Goal: Task Accomplishment & Management: Use online tool/utility

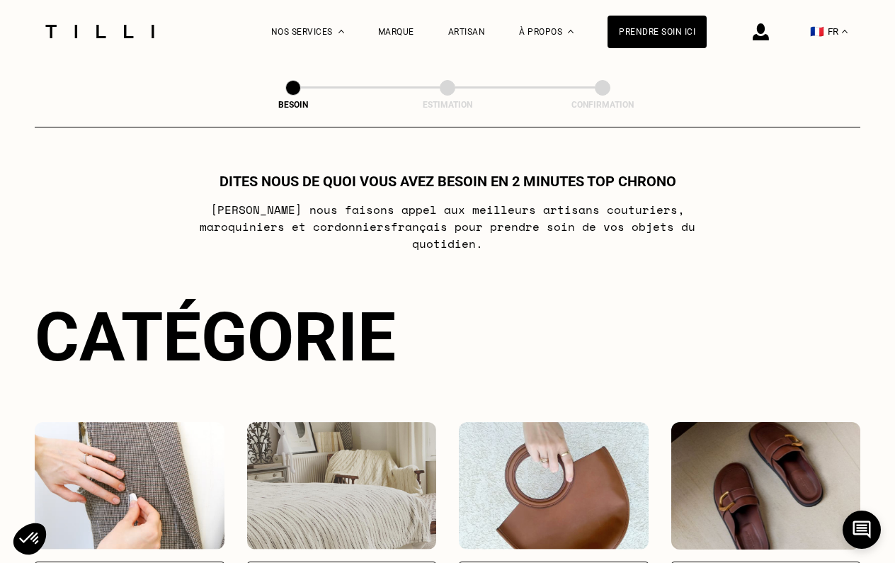
click at [769, 33] on img at bounding box center [761, 31] width 16 height 17
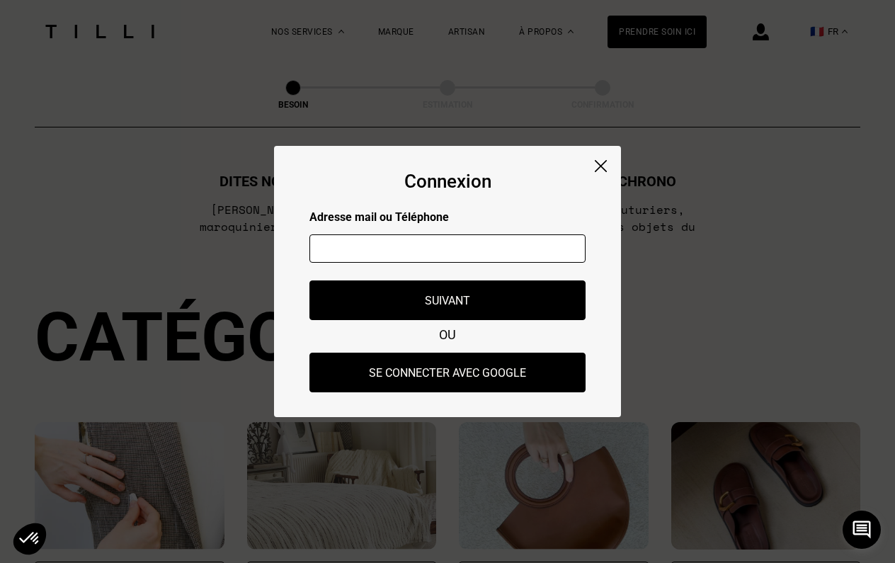
click at [606, 166] on img at bounding box center [601, 166] width 12 height 12
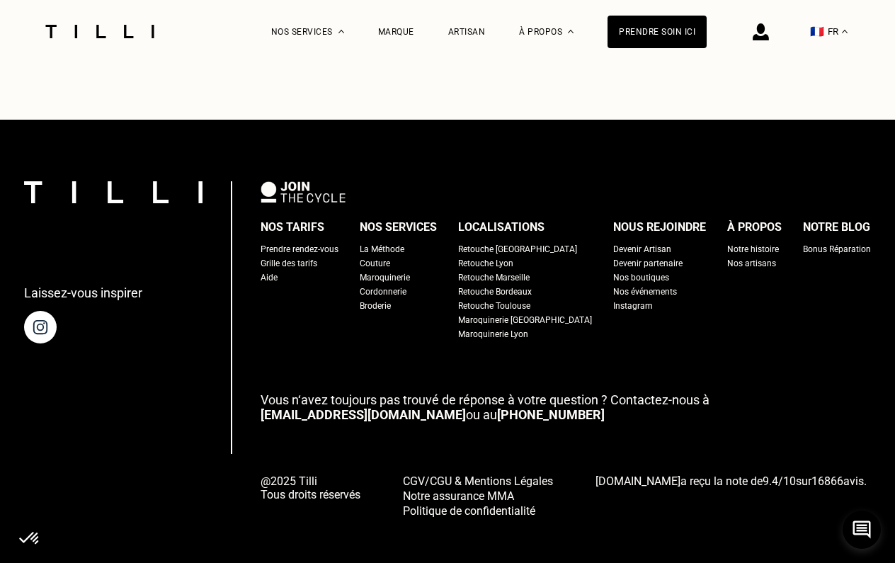
scroll to position [869, 0]
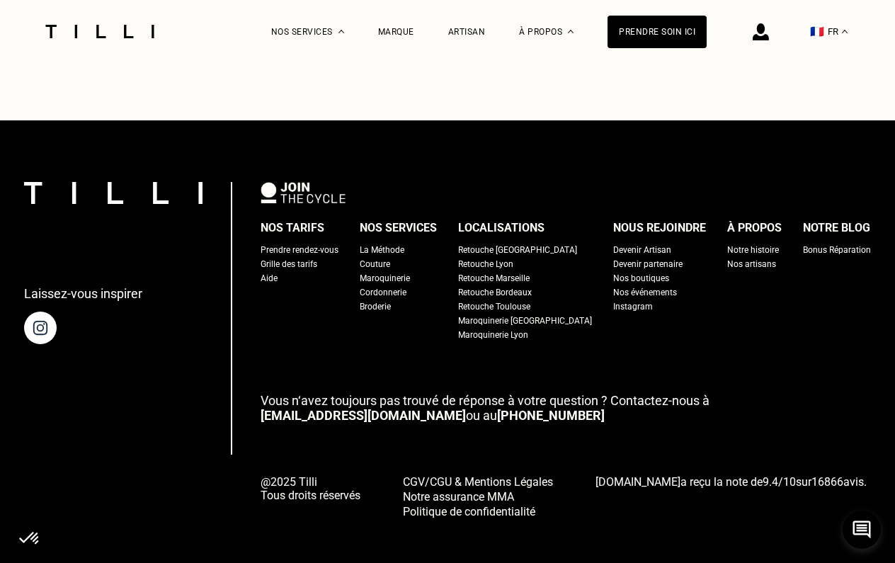
click at [803, 243] on div "Bonus Réparation" at bounding box center [837, 250] width 68 height 14
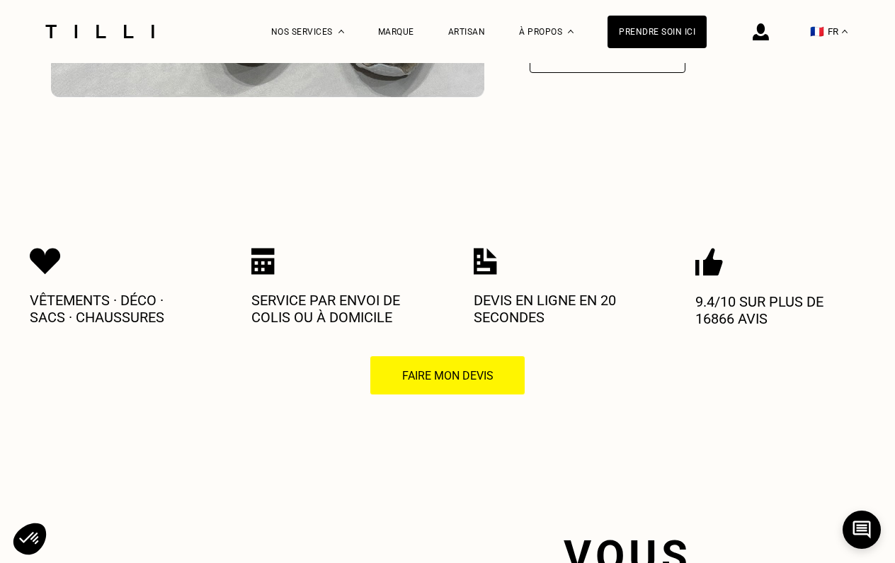
scroll to position [2140, 0]
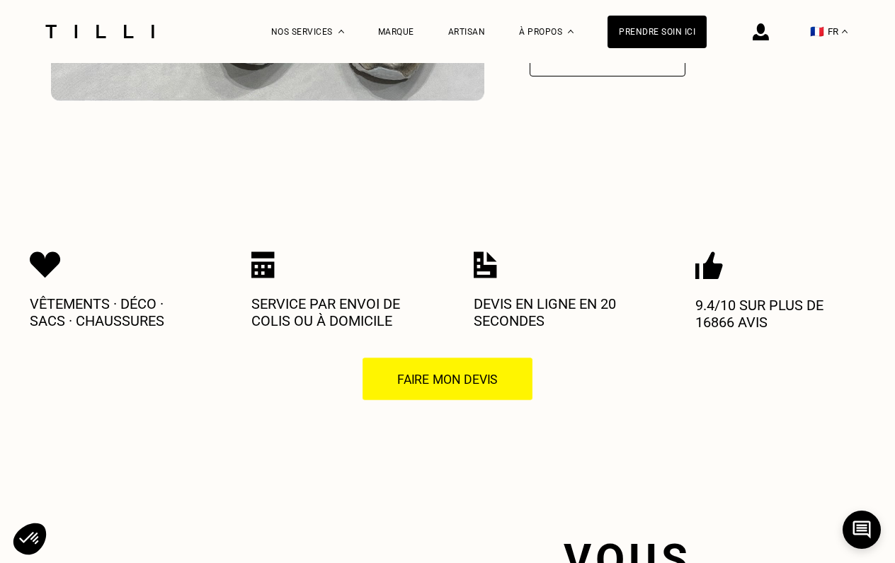
click at [418, 358] on button "Faire mon devis" at bounding box center [447, 379] width 171 height 44
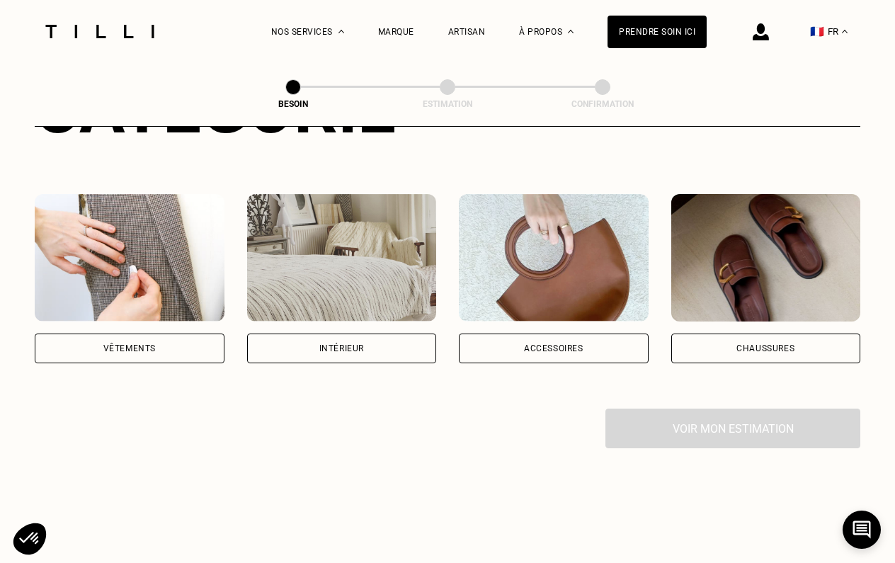
scroll to position [232, 0]
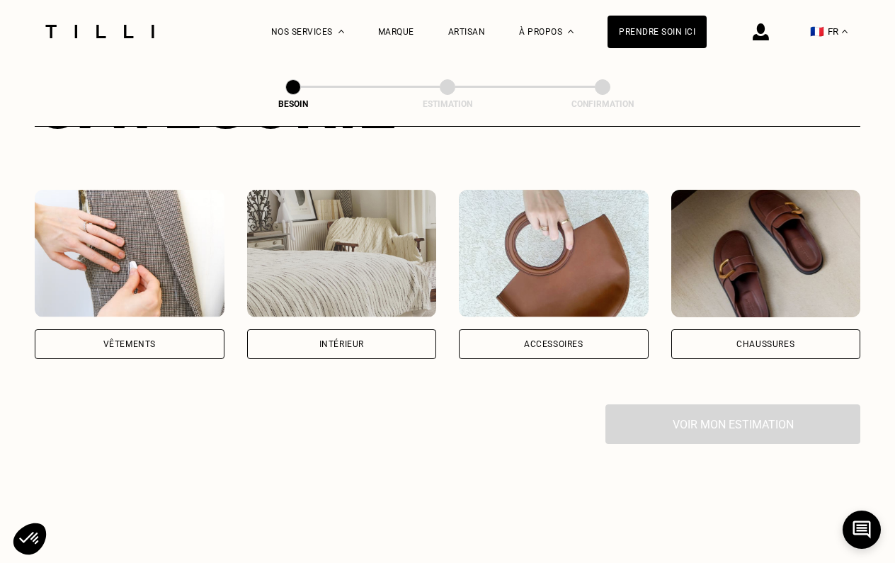
click at [142, 340] on div "Vêtements" at bounding box center [129, 344] width 52 height 8
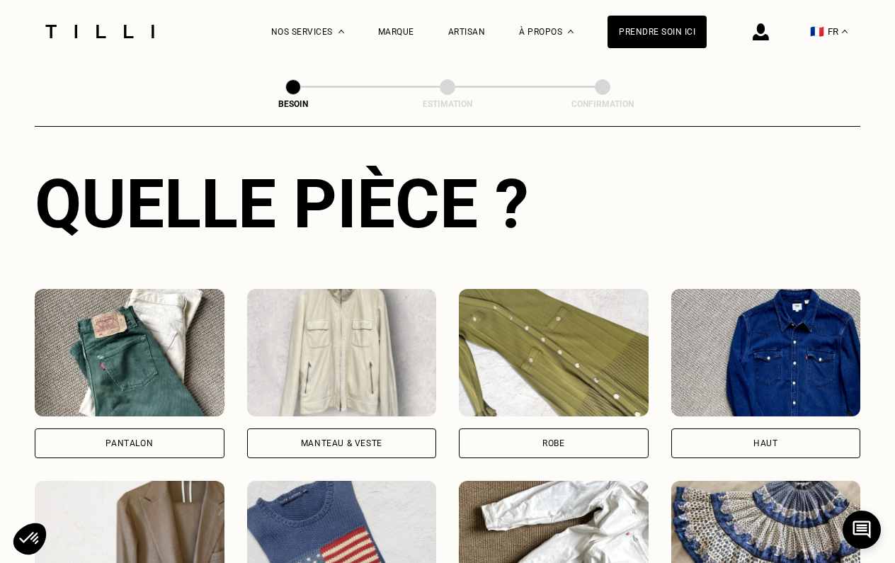
scroll to position [632, 0]
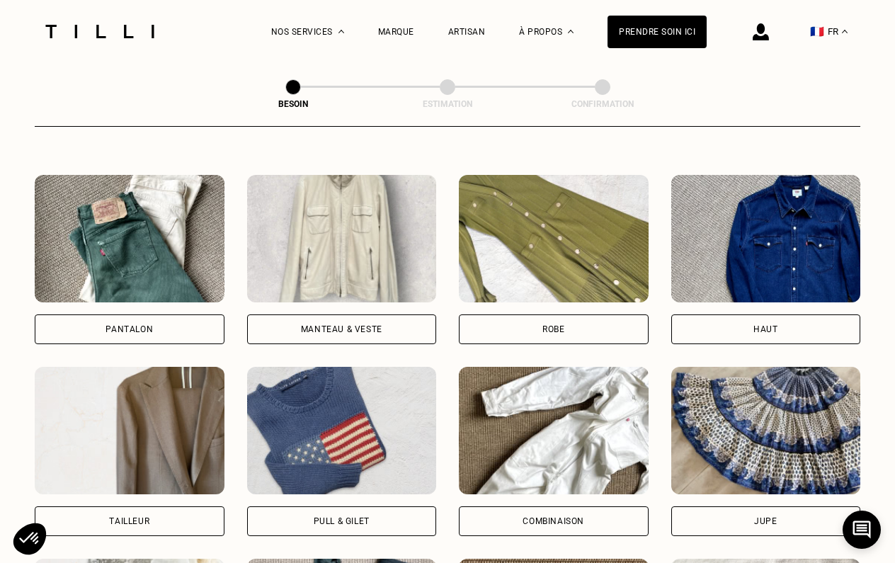
click at [195, 250] on img at bounding box center [130, 238] width 190 height 127
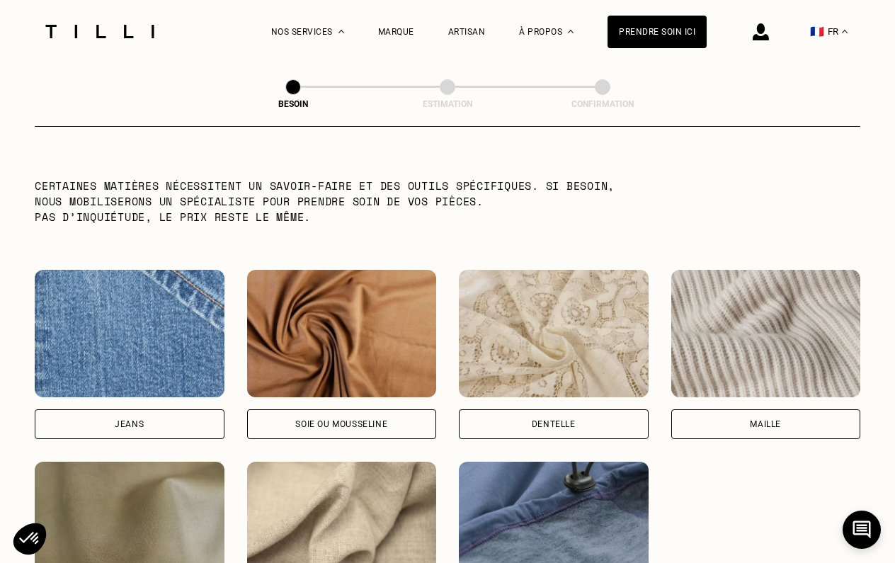
click at [115, 303] on img at bounding box center [130, 333] width 190 height 127
select select "FR"
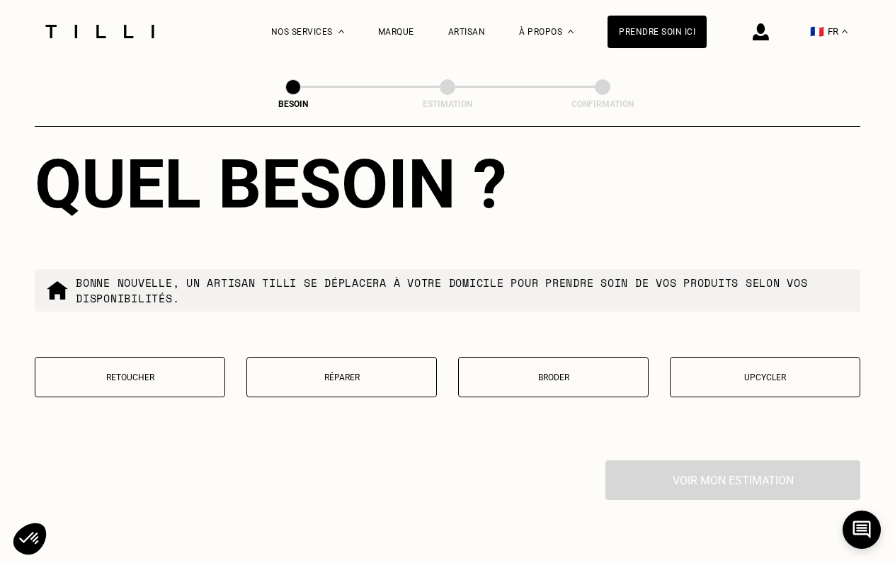
scroll to position [2335, 0]
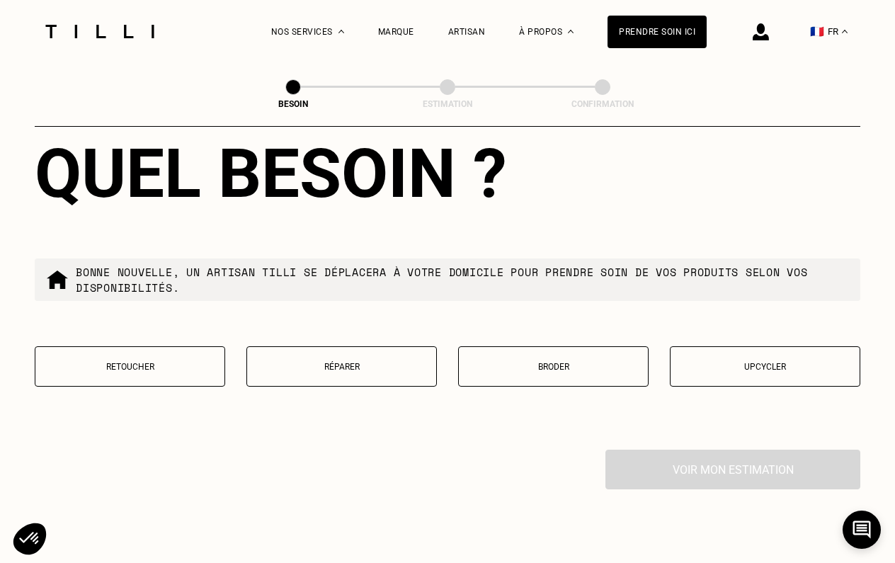
click at [346, 360] on button "Réparer" at bounding box center [341, 366] width 191 height 40
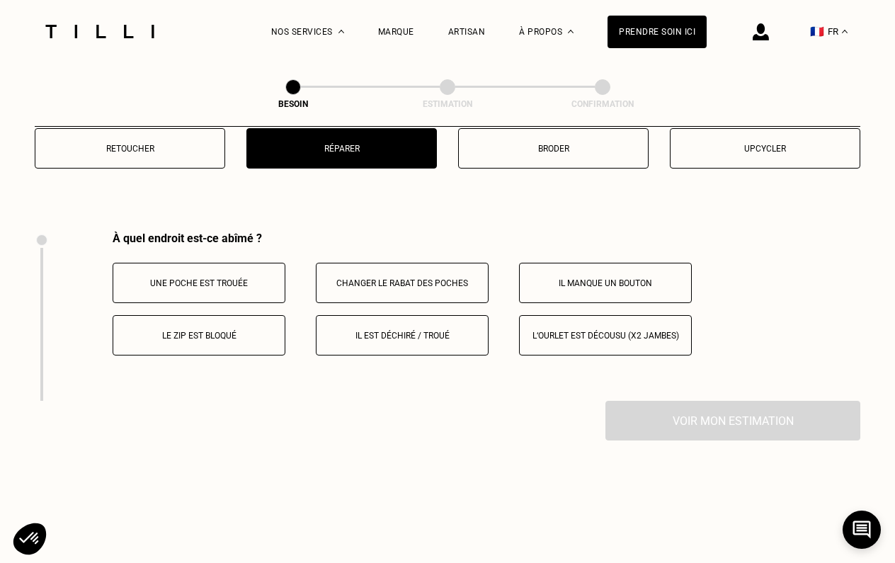
scroll to position [2552, 0]
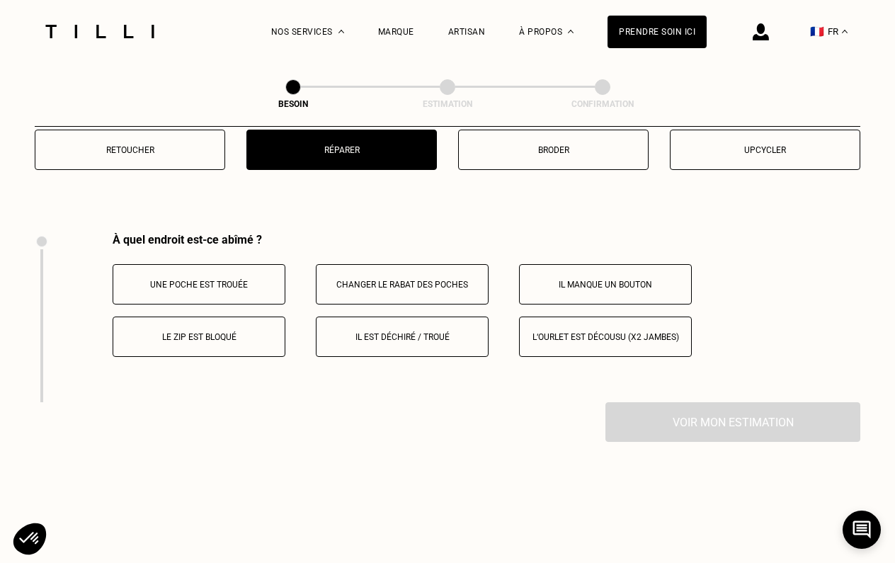
click at [370, 332] on p "Il est déchiré / troué" at bounding box center [402, 337] width 157 height 10
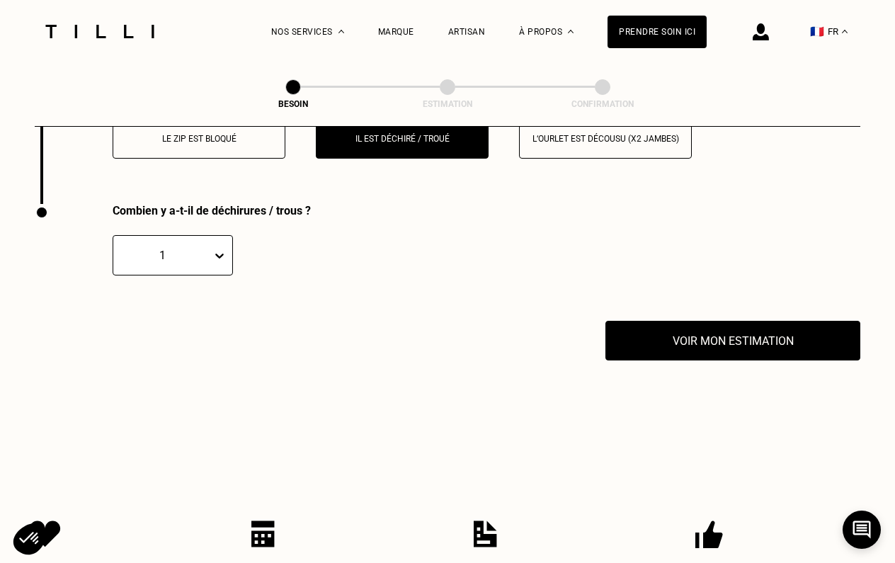
scroll to position [2784, 0]
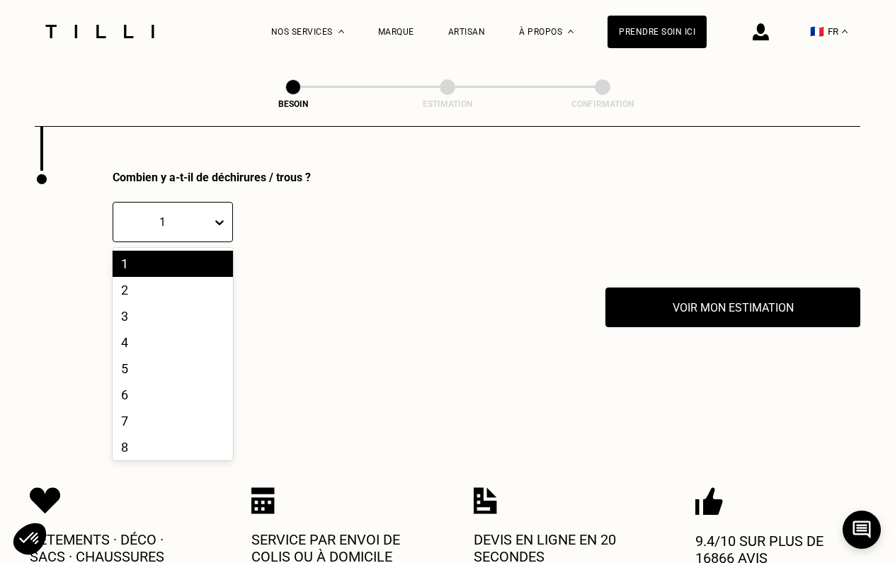
click at [159, 215] on div "1" at bounding box center [162, 221] width 84 height 13
click at [382, 275] on div "Combien y a-t-il de déchirures / trous ? 1, 1 of 10. 10 results available. Use …" at bounding box center [349, 229] width 629 height 117
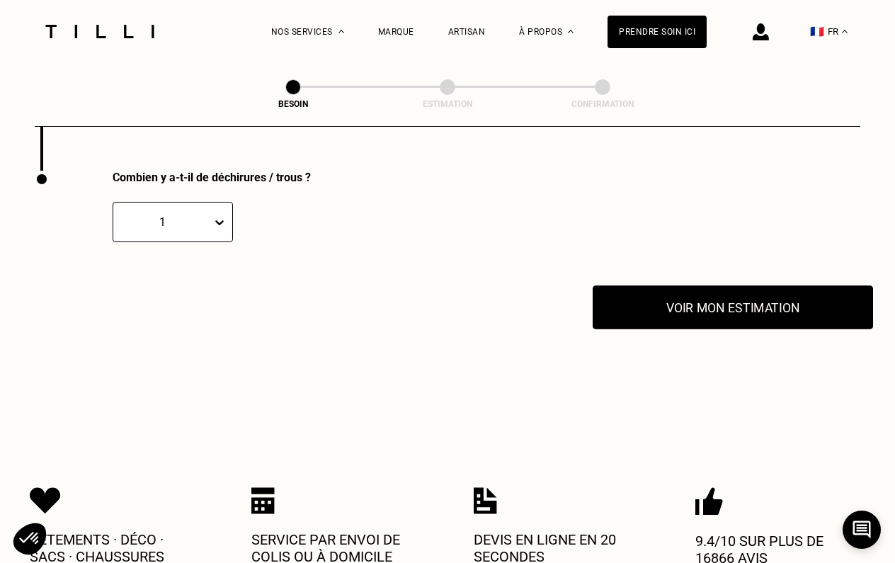
click at [630, 288] on button "Voir mon estimation" at bounding box center [733, 307] width 280 height 44
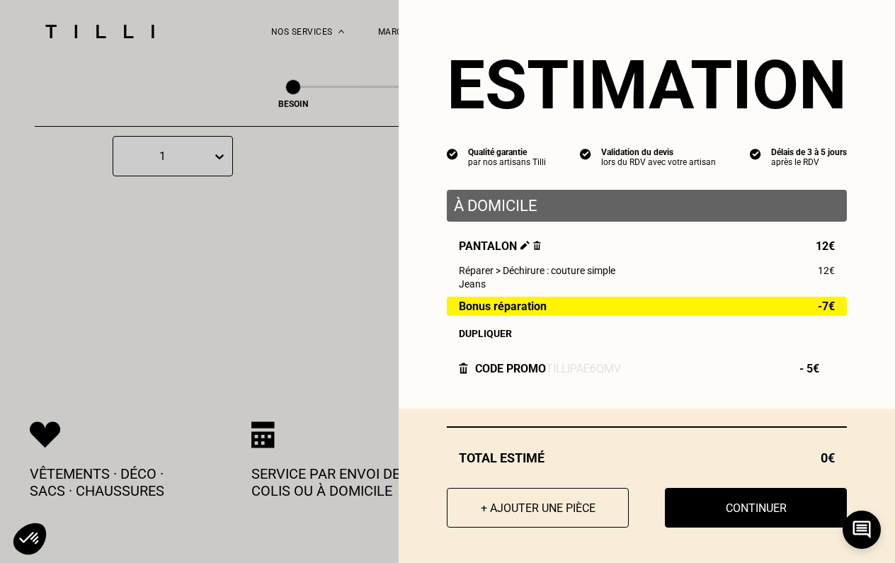
scroll to position [2850, 0]
click at [516, 512] on button "+ Ajouter une pièce" at bounding box center [538, 508] width 200 height 44
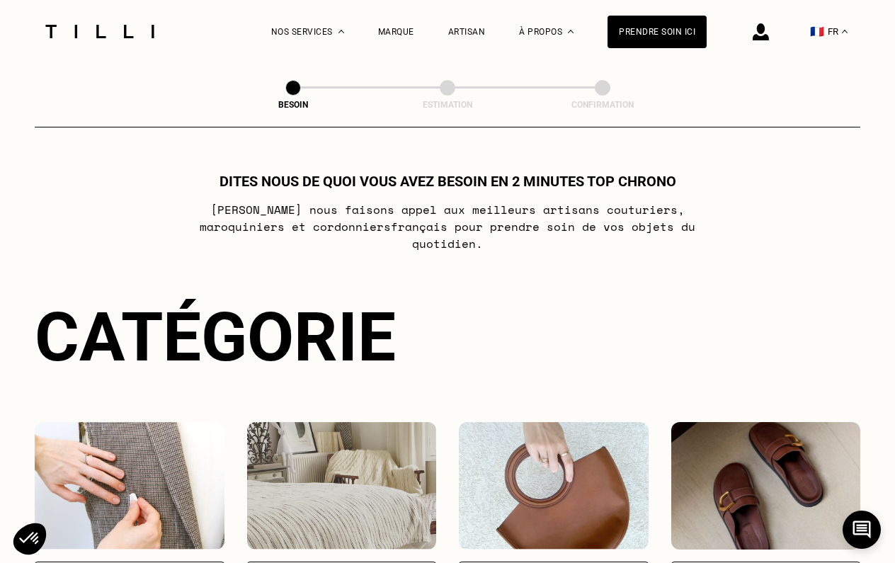
scroll to position [212, 0]
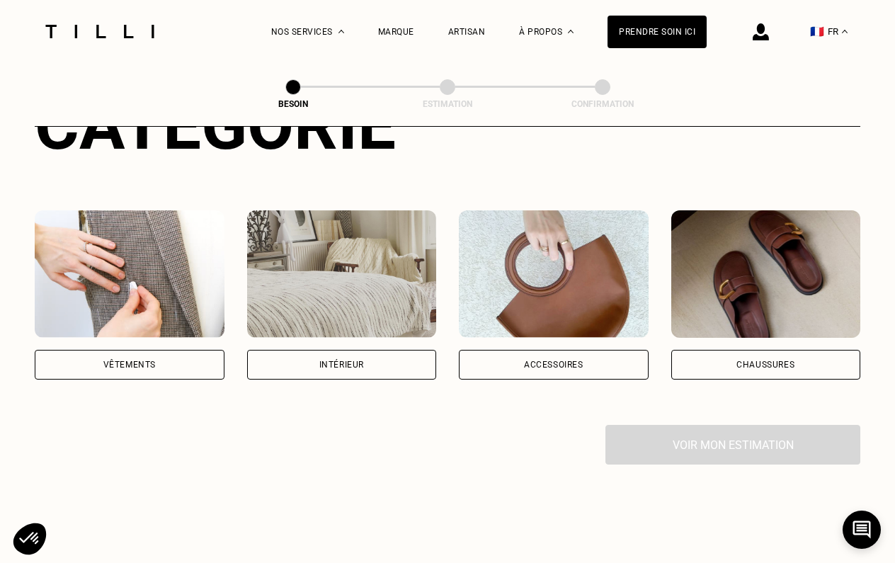
click at [122, 254] on img at bounding box center [130, 273] width 190 height 127
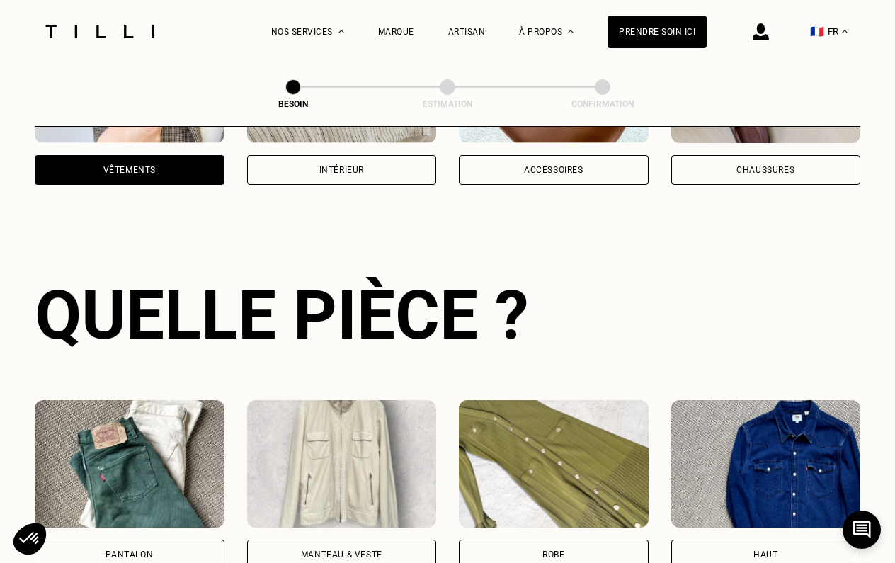
scroll to position [461, 0]
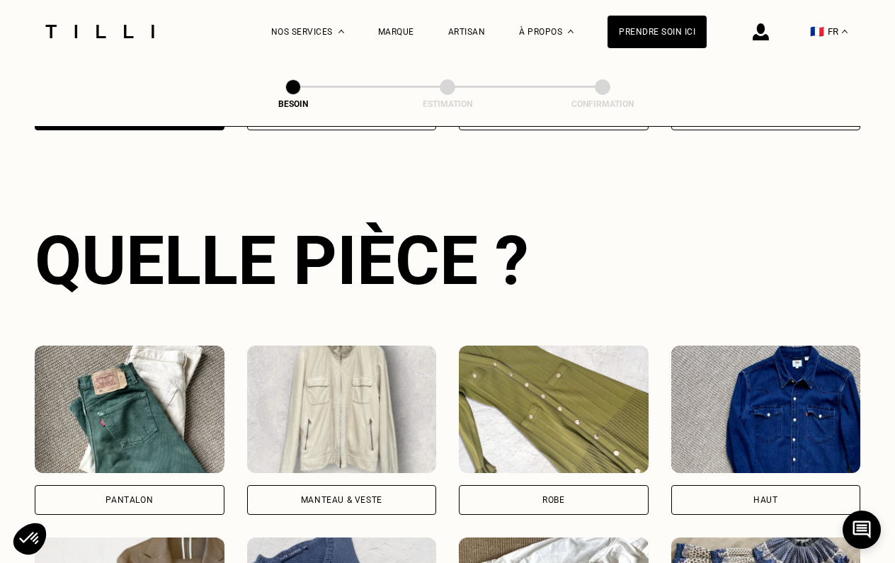
click at [164, 385] on img at bounding box center [130, 409] width 190 height 127
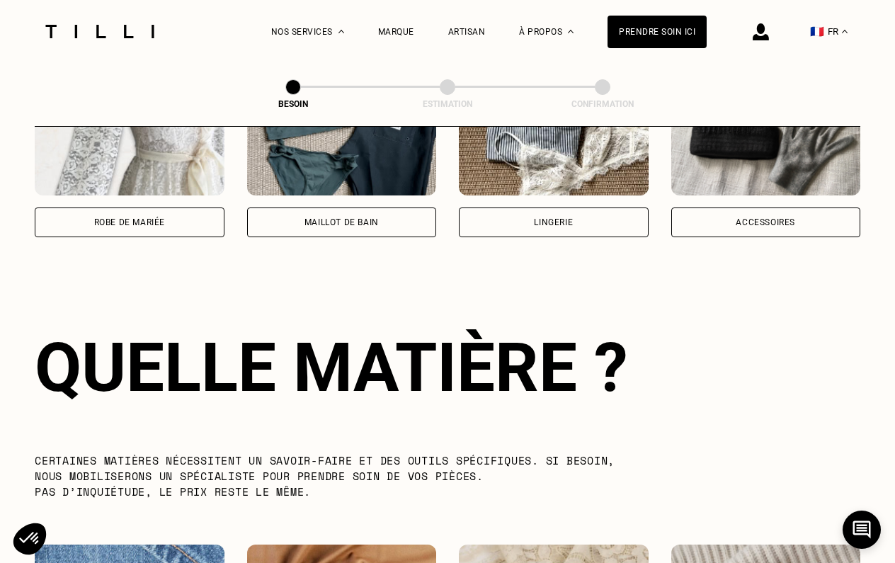
scroll to position [1230, 0]
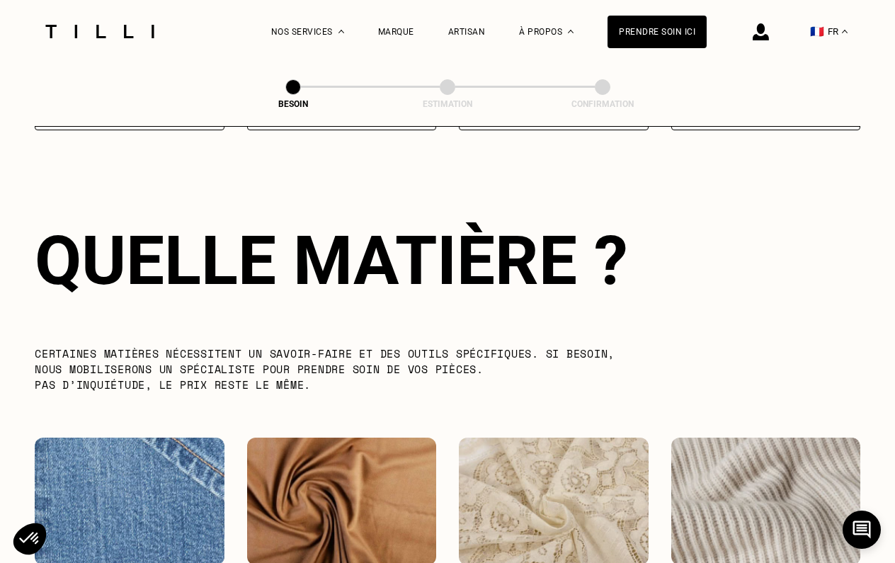
click at [164, 385] on div "Quelle matière ? Certaines matières nécessitent un savoir-faire et des outils s…" at bounding box center [448, 510] width 826 height 669
click at [154, 414] on div "Quelle matière ? Certaines matières nécessitent un savoir-faire et des outils s…" at bounding box center [448, 510] width 826 height 669
click at [149, 438] on img at bounding box center [130, 501] width 190 height 127
select select "FR"
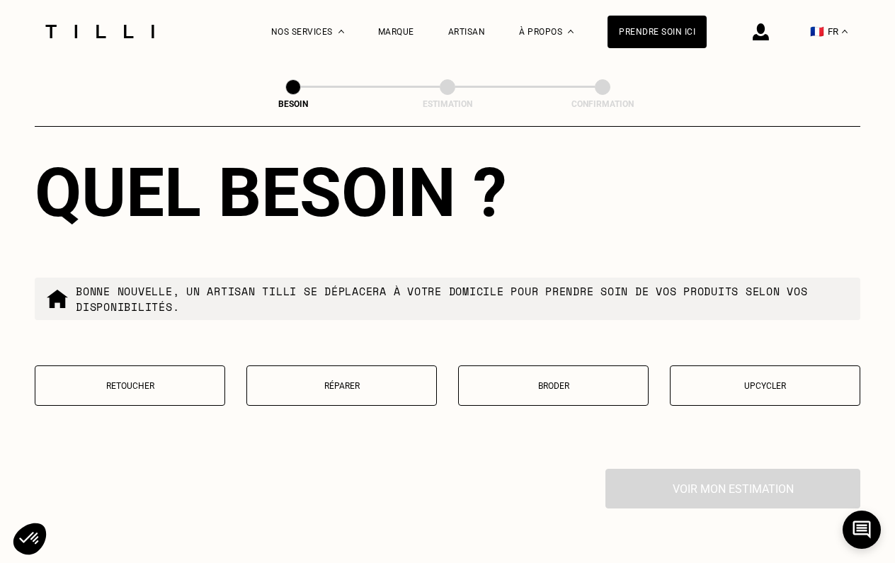
scroll to position [2330, 0]
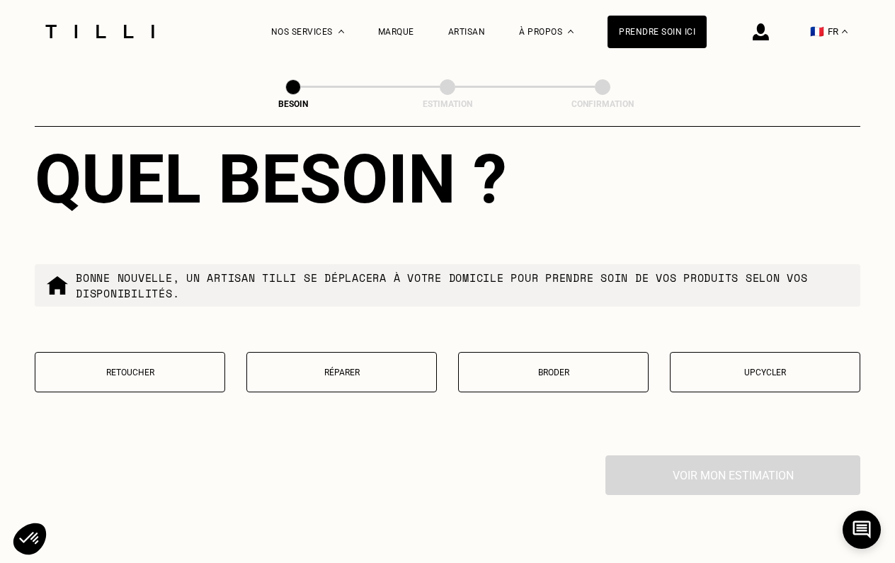
click at [315, 368] on p "Réparer" at bounding box center [341, 373] width 175 height 10
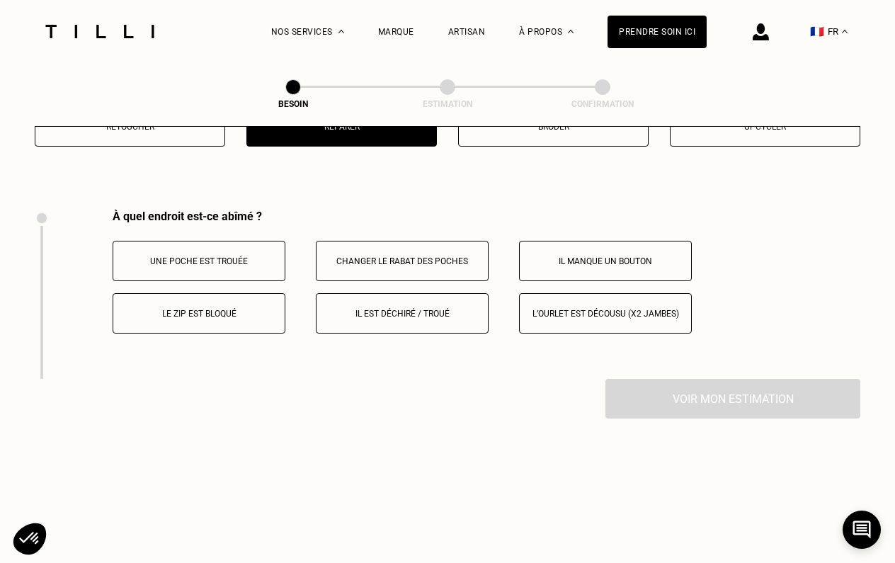
scroll to position [2614, 0]
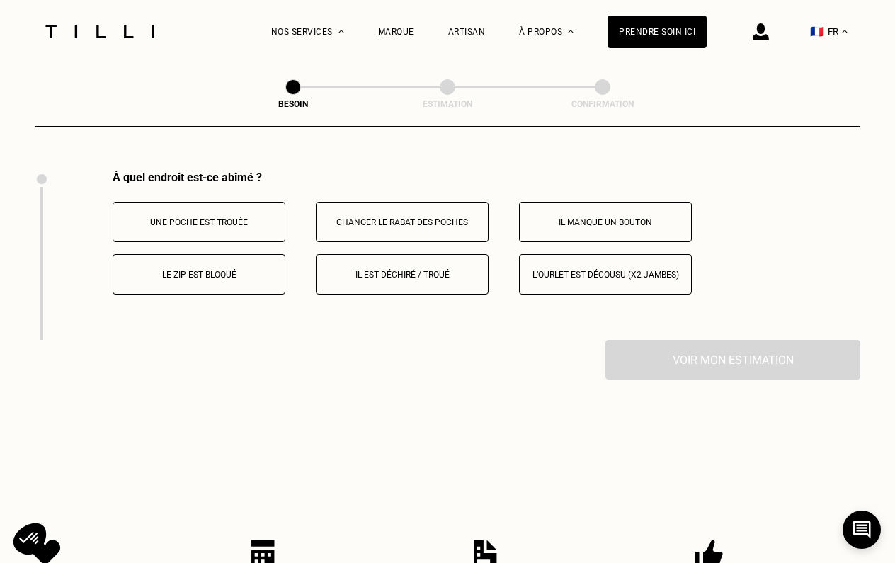
click at [404, 270] on button "Il est déchiré / troué" at bounding box center [402, 274] width 173 height 40
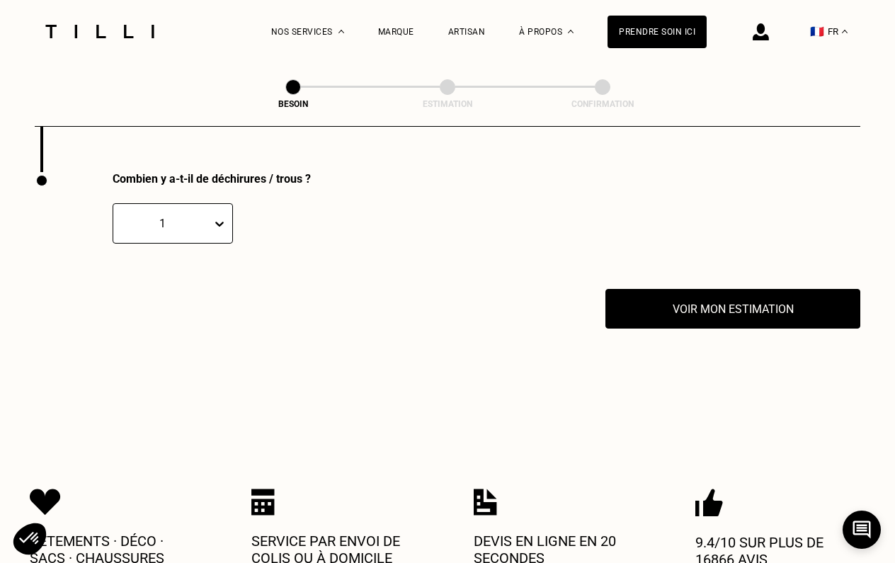
scroll to position [2784, 0]
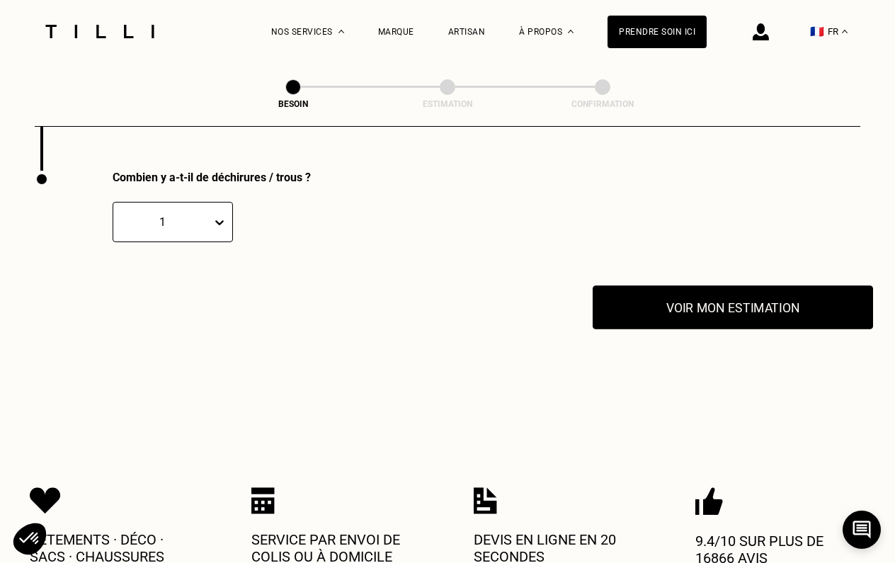
click at [651, 305] on button "Voir mon estimation" at bounding box center [733, 307] width 280 height 44
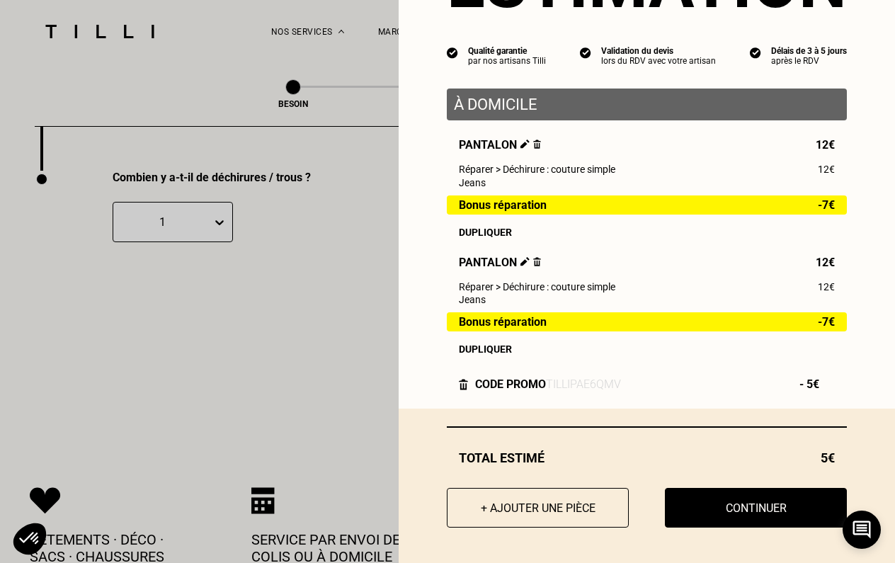
scroll to position [101, 0]
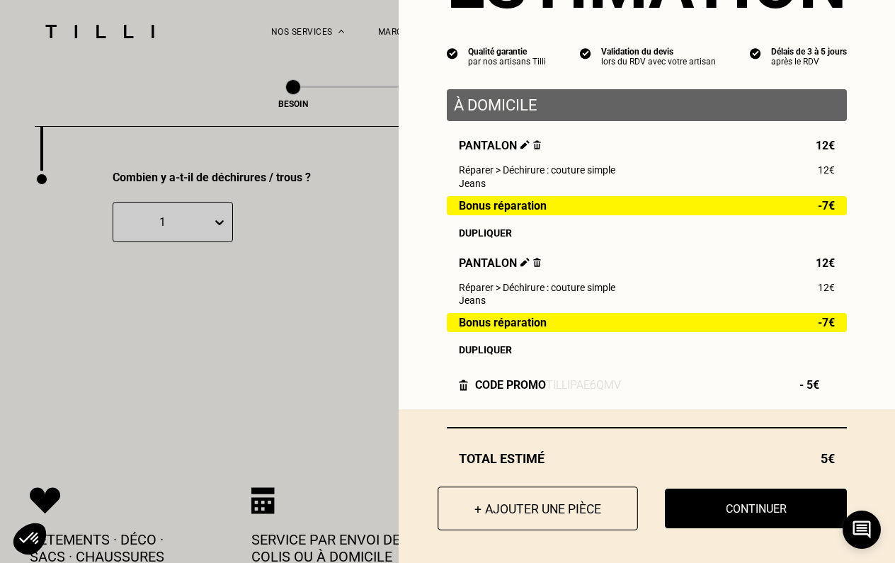
click at [530, 507] on button "+ Ajouter une pièce" at bounding box center [538, 509] width 200 height 44
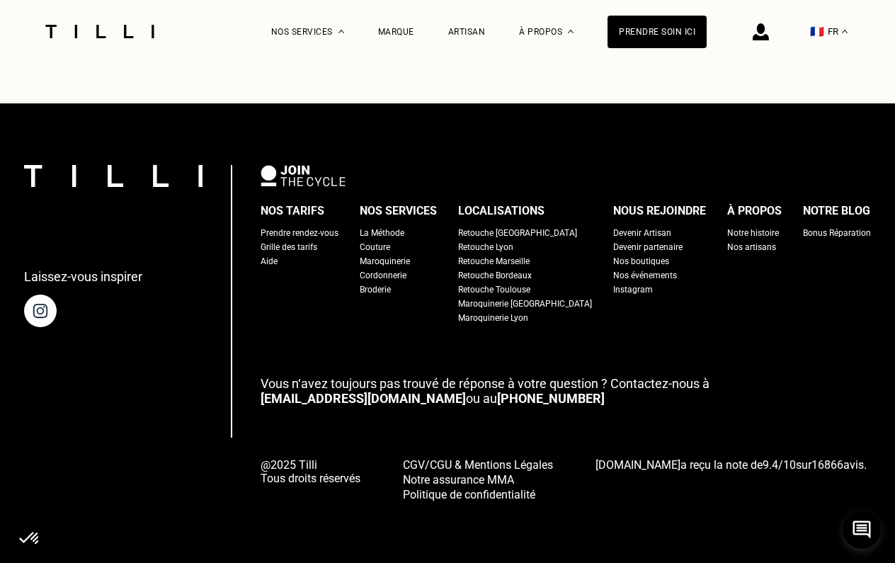
scroll to position [0, 0]
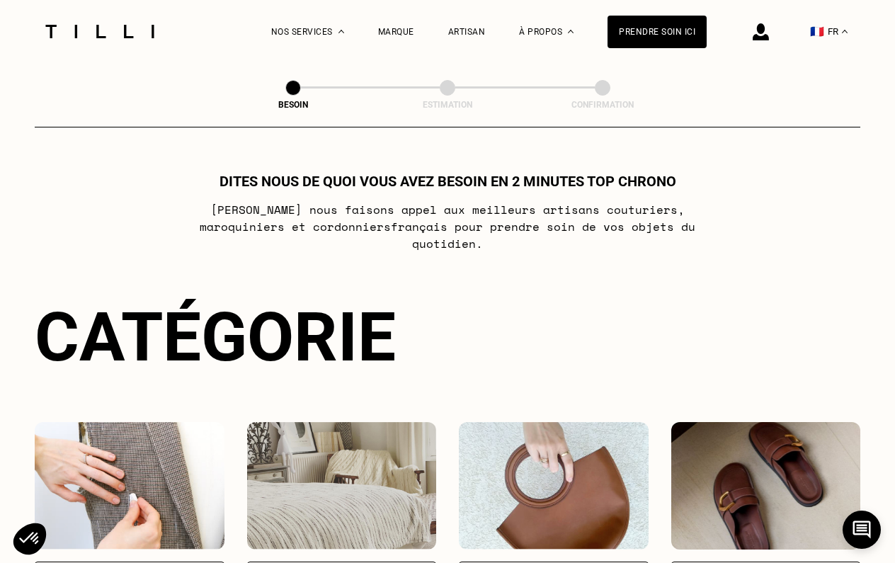
click at [139, 441] on img at bounding box center [130, 485] width 190 height 127
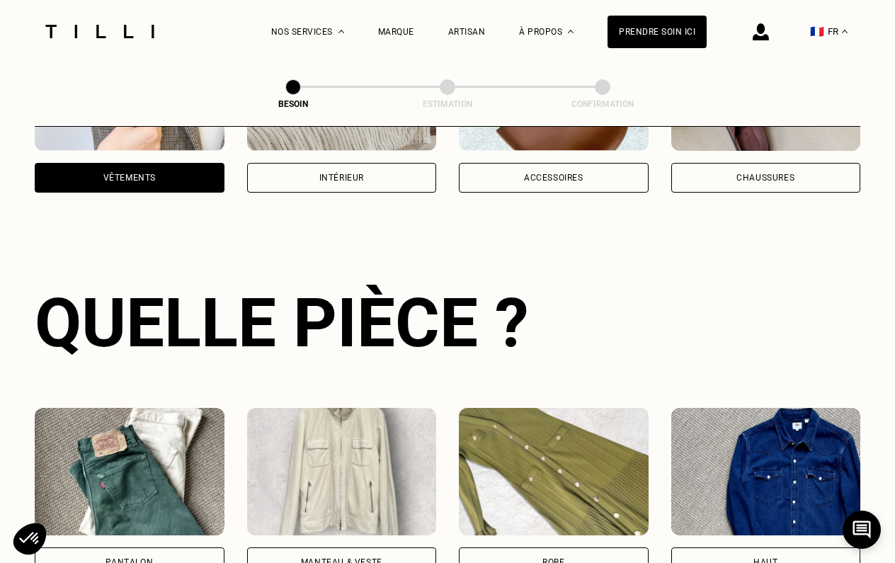
scroll to position [461, 0]
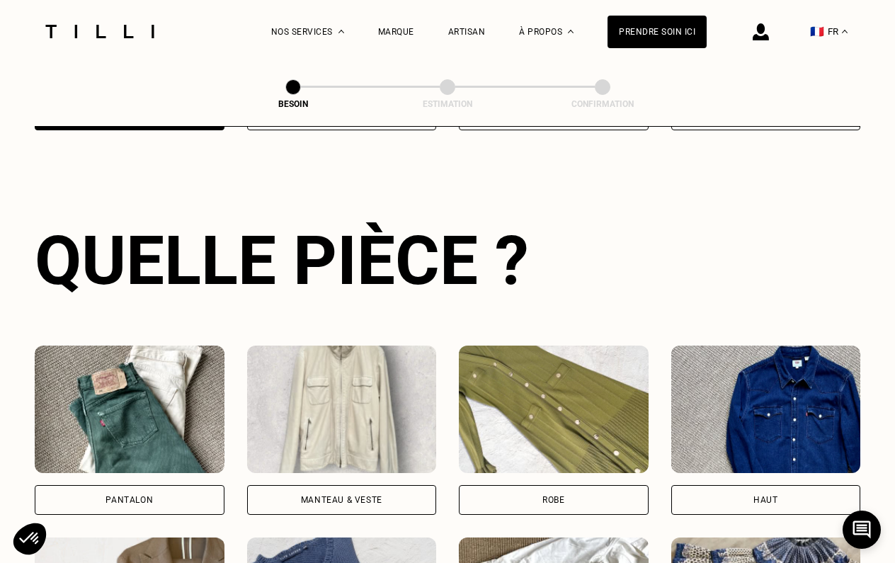
click at [139, 441] on img at bounding box center [130, 409] width 190 height 127
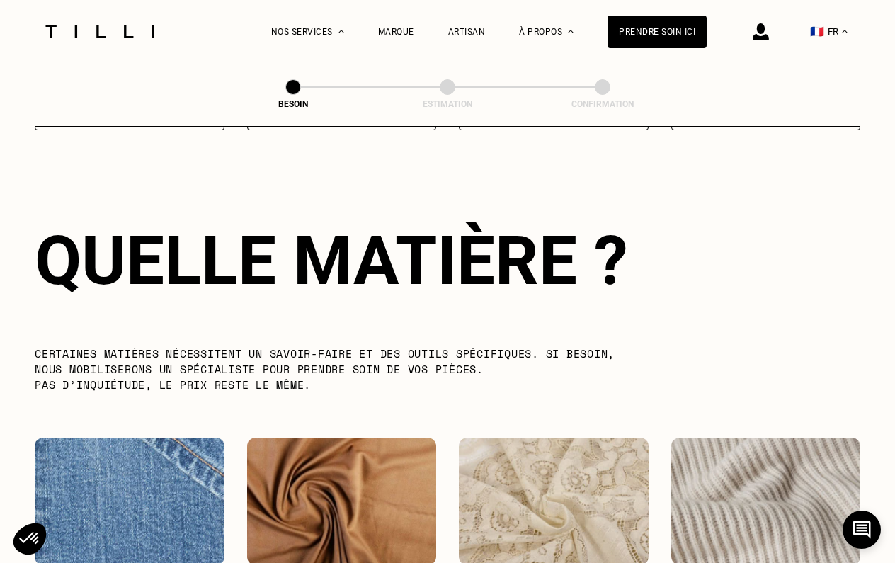
click at [139, 441] on img at bounding box center [130, 501] width 190 height 127
select select "FR"
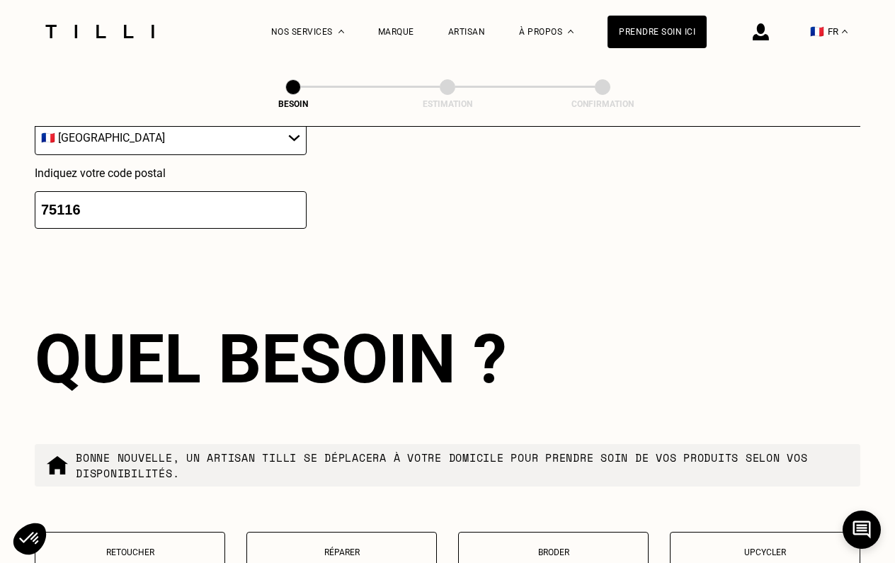
scroll to position [2310, 0]
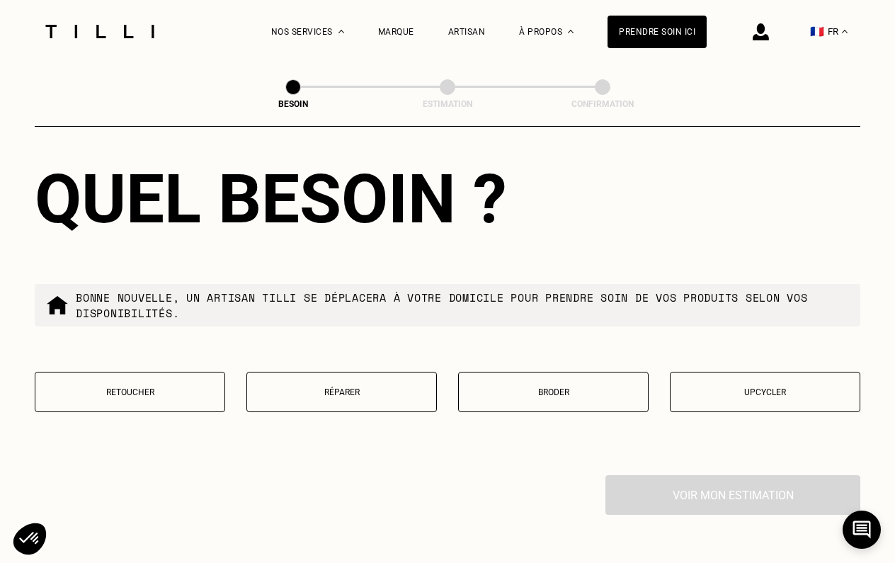
click at [290, 387] on p "Réparer" at bounding box center [341, 392] width 175 height 10
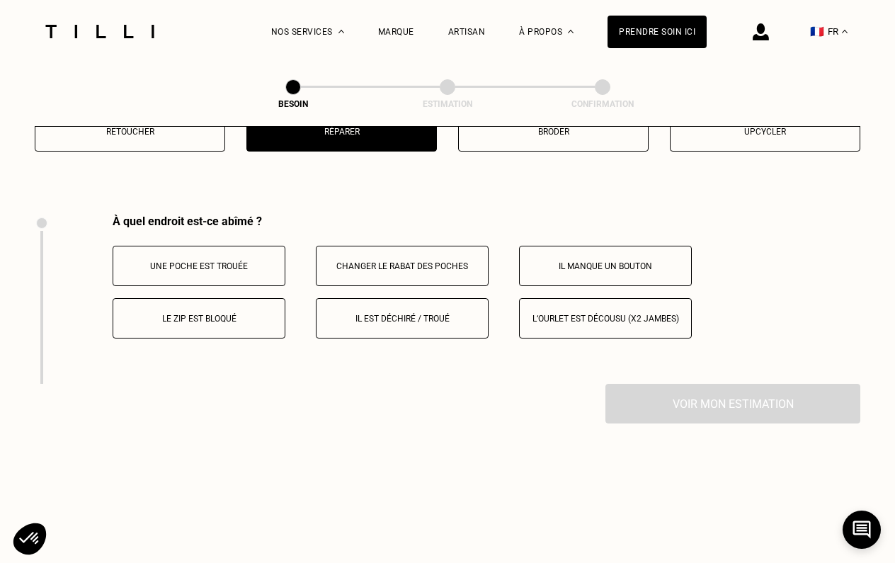
scroll to position [2614, 0]
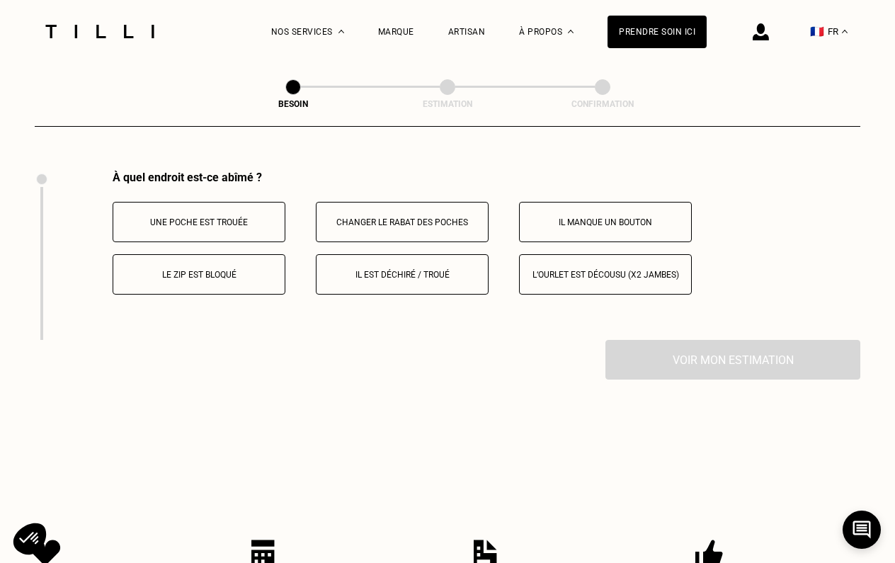
click at [336, 268] on button "Il est déchiré / troué" at bounding box center [402, 274] width 173 height 40
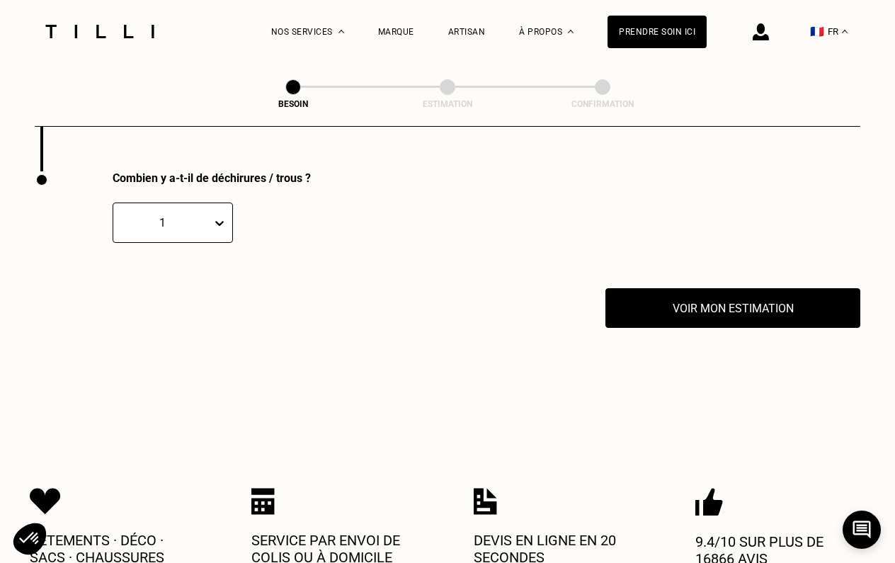
scroll to position [2784, 0]
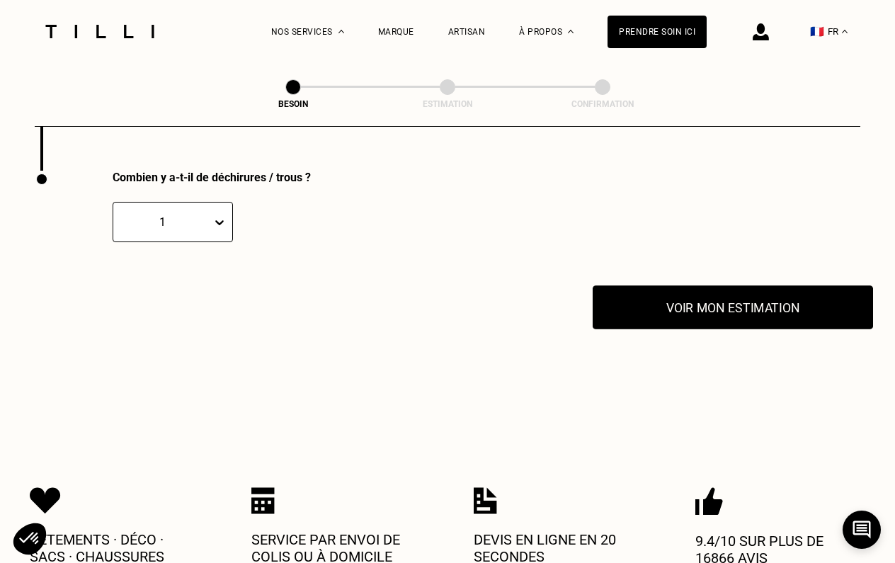
click at [671, 298] on button "Voir mon estimation" at bounding box center [733, 307] width 280 height 44
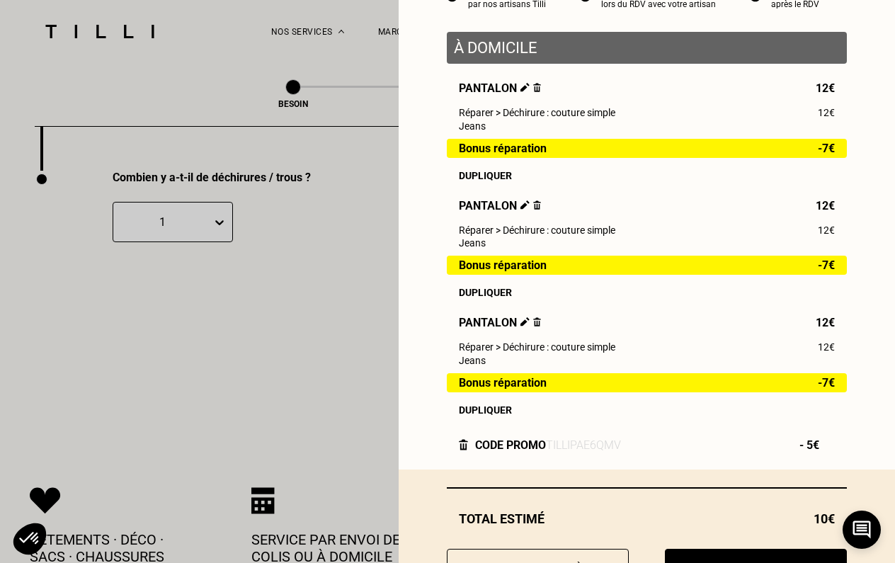
scroll to position [159, 0]
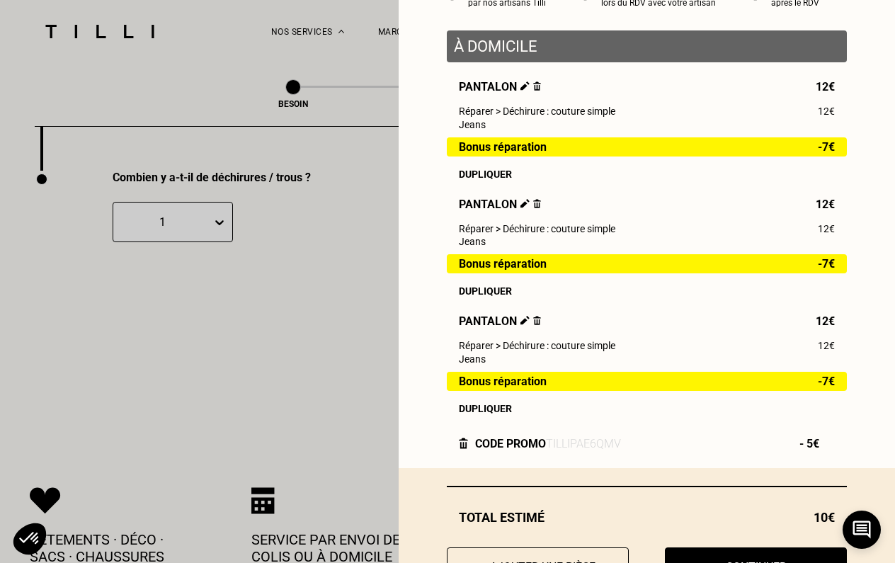
click at [523, 320] on img at bounding box center [525, 320] width 9 height 9
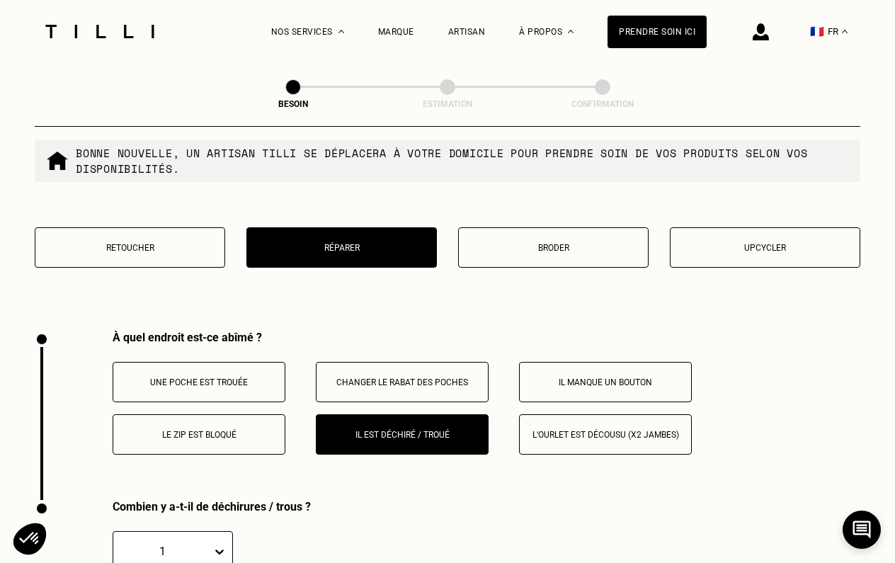
scroll to position [2456, 0]
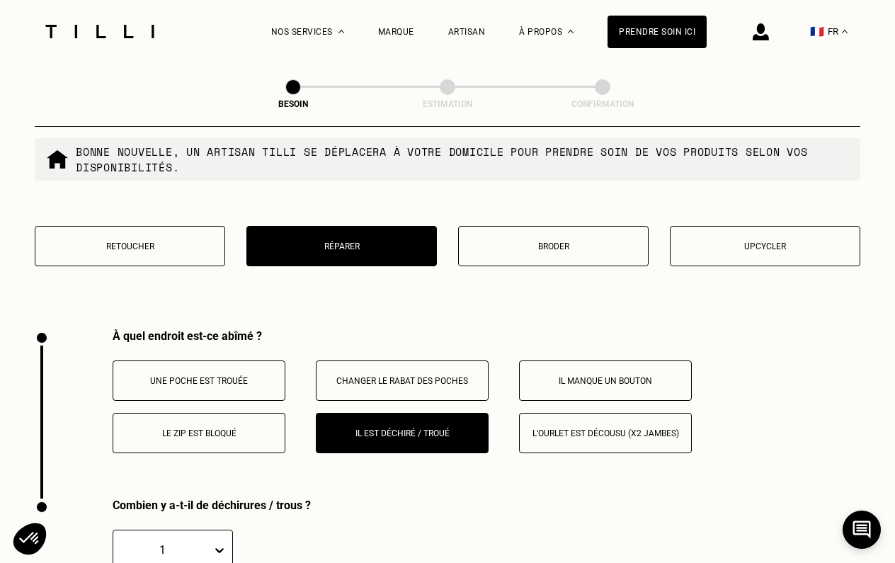
click at [173, 247] on button "Retoucher" at bounding box center [130, 246] width 191 height 40
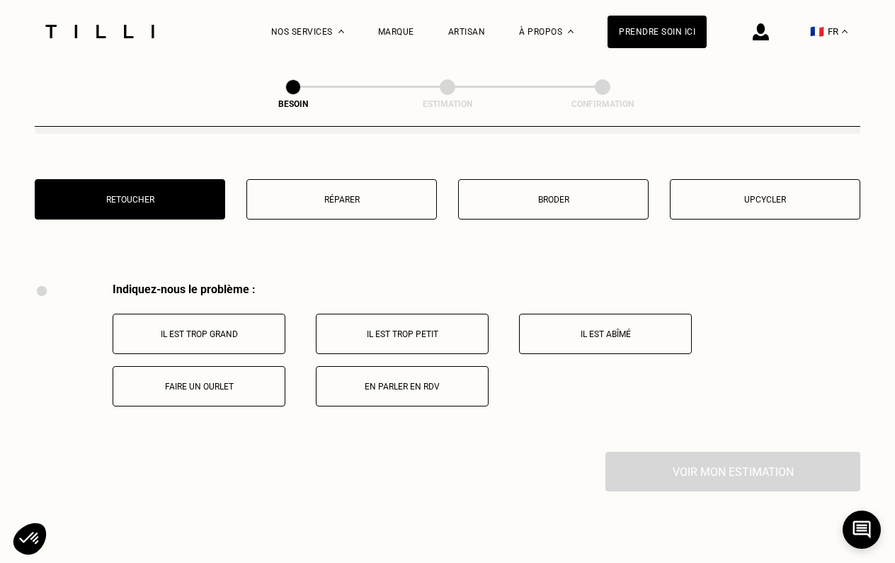
scroll to position [2503, 0]
click at [696, 203] on button "Upcycler" at bounding box center [765, 199] width 191 height 40
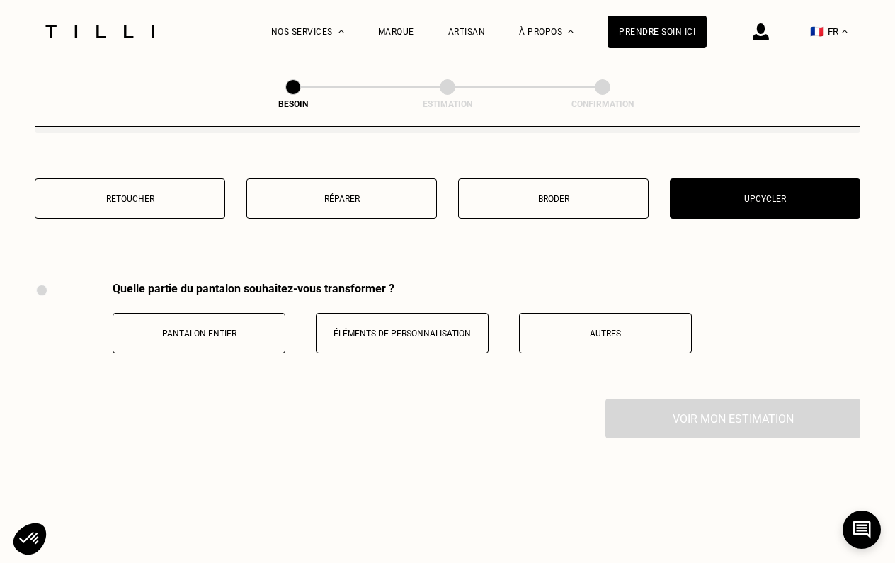
scroll to position [0, 0]
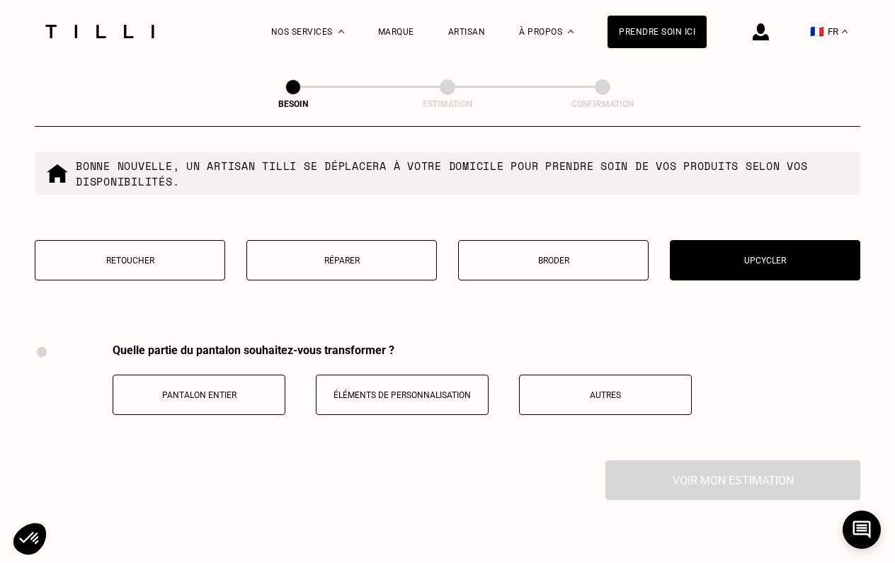
click at [558, 401] on button "Autres" at bounding box center [605, 395] width 173 height 40
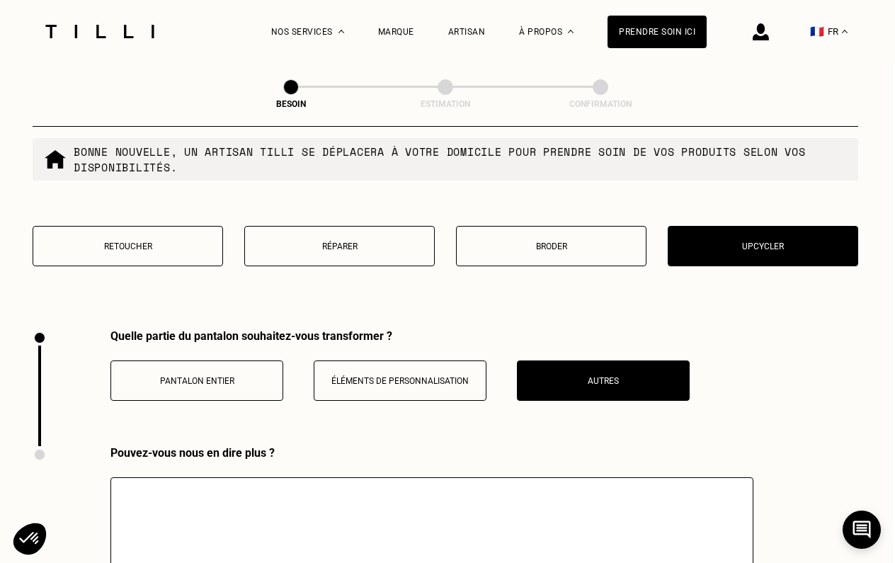
click at [509, 254] on div "Retoucher Réparer Broder Upcycler" at bounding box center [446, 255] width 826 height 58
click at [501, 242] on p "Broder" at bounding box center [551, 247] width 175 height 10
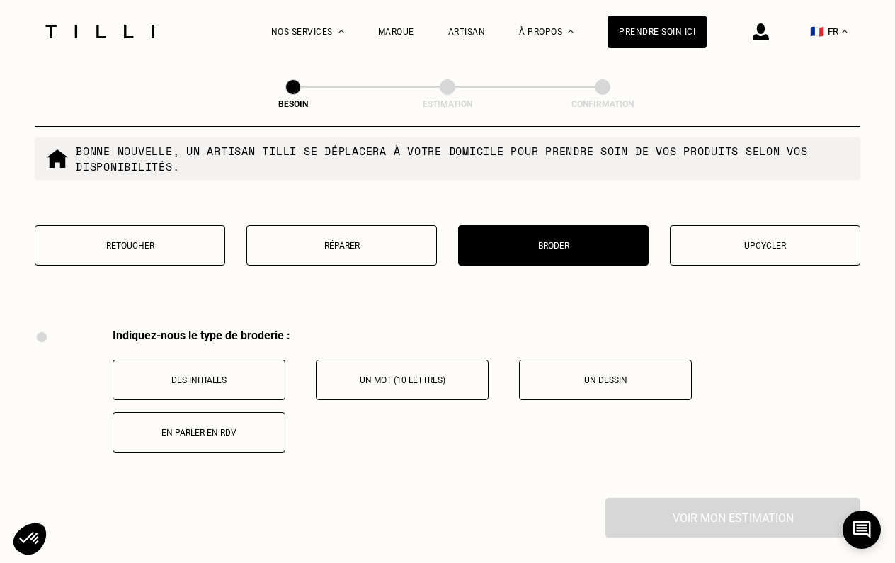
click at [356, 225] on button "Réparer" at bounding box center [341, 245] width 191 height 40
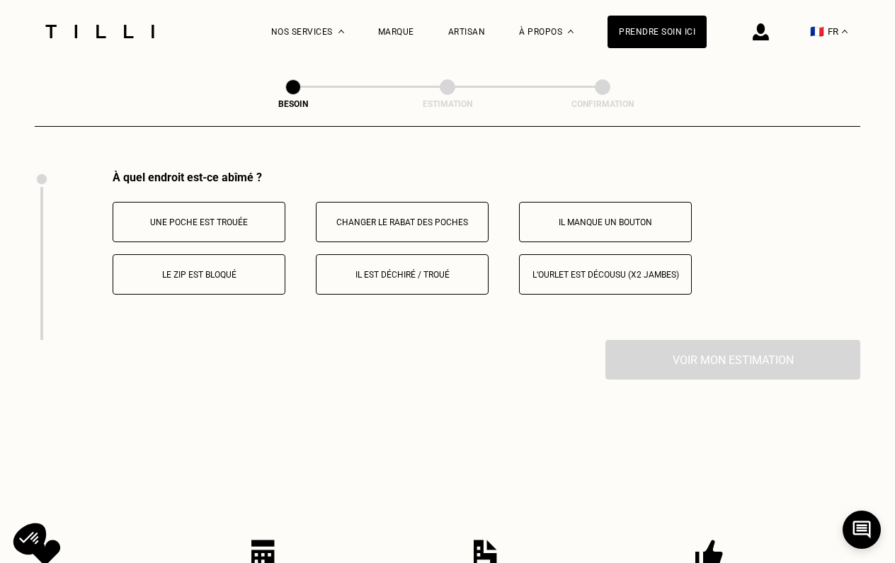
click at [271, 270] on p "Le zip est bloqué" at bounding box center [198, 275] width 157 height 10
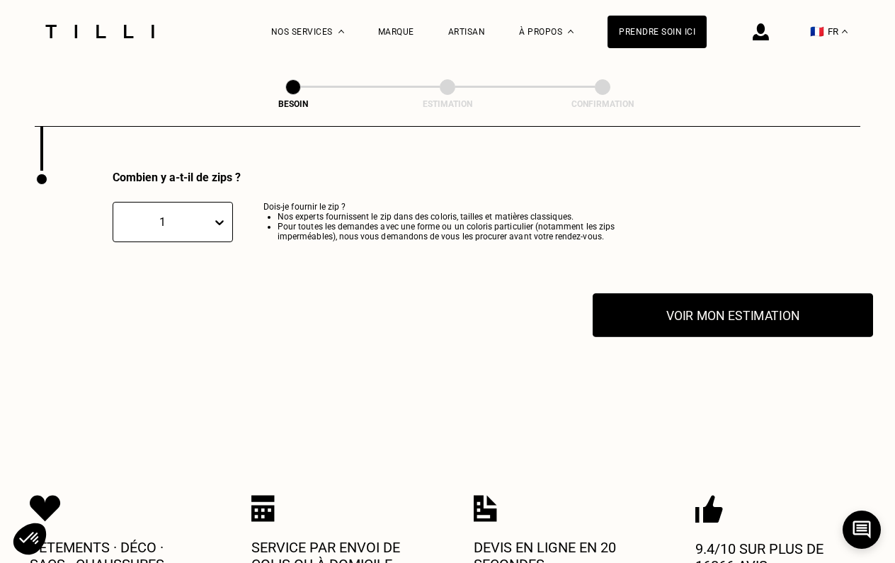
click at [646, 297] on button "Voir mon estimation" at bounding box center [733, 315] width 280 height 44
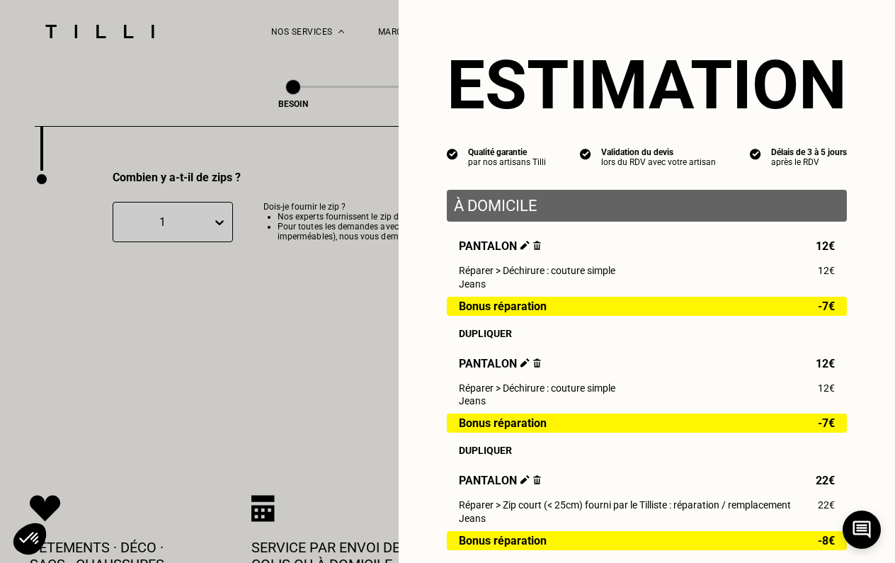
scroll to position [-1, 0]
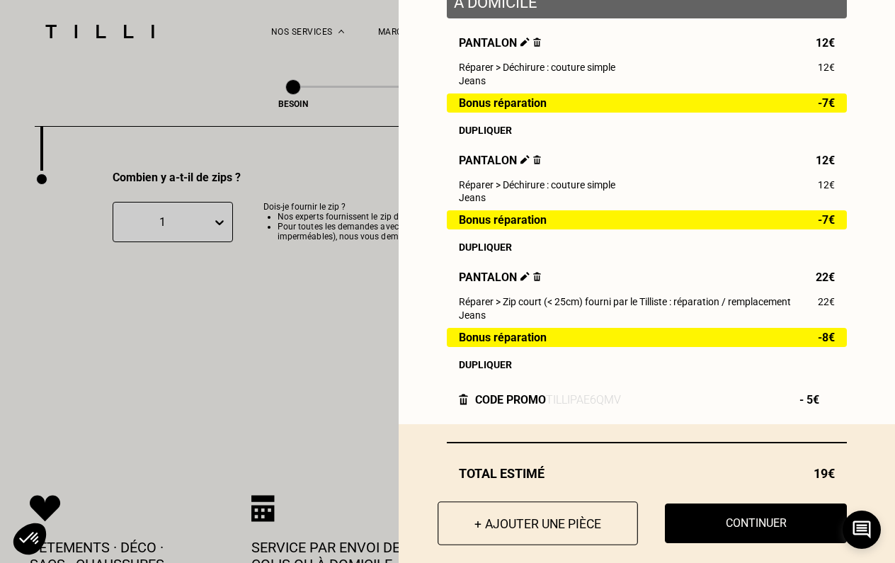
click at [525, 516] on button "+ Ajouter une pièce" at bounding box center [538, 523] width 200 height 44
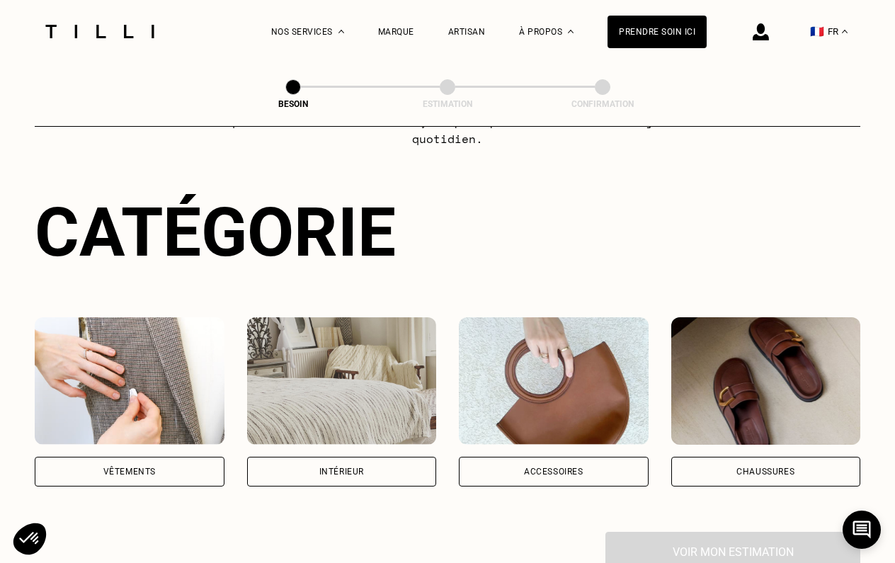
click at [123, 344] on img at bounding box center [130, 380] width 190 height 127
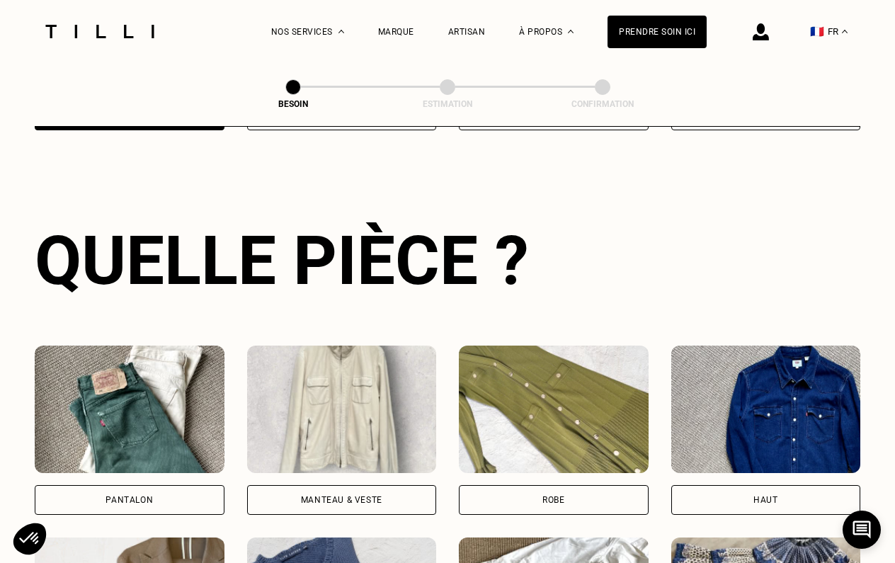
click at [128, 346] on img at bounding box center [130, 409] width 190 height 127
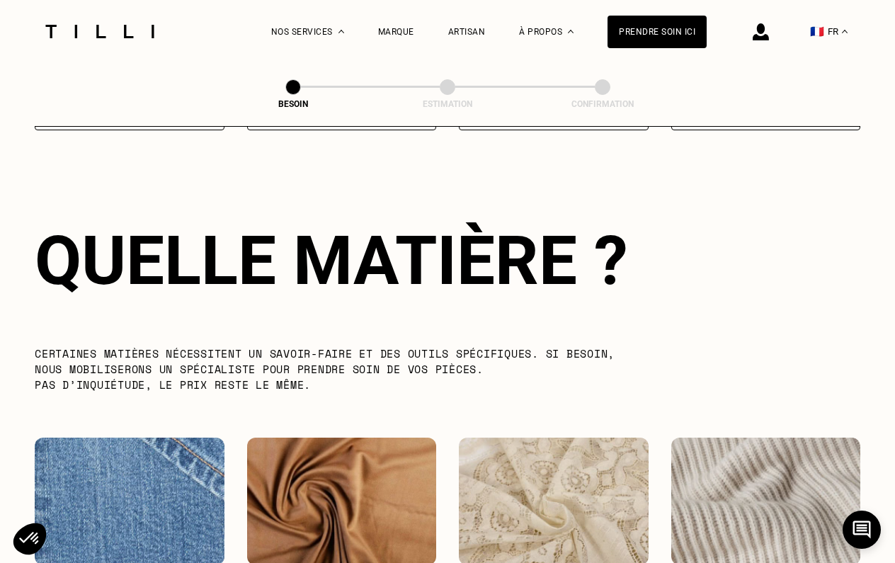
click at [134, 499] on img at bounding box center [130, 501] width 190 height 127
select select "FR"
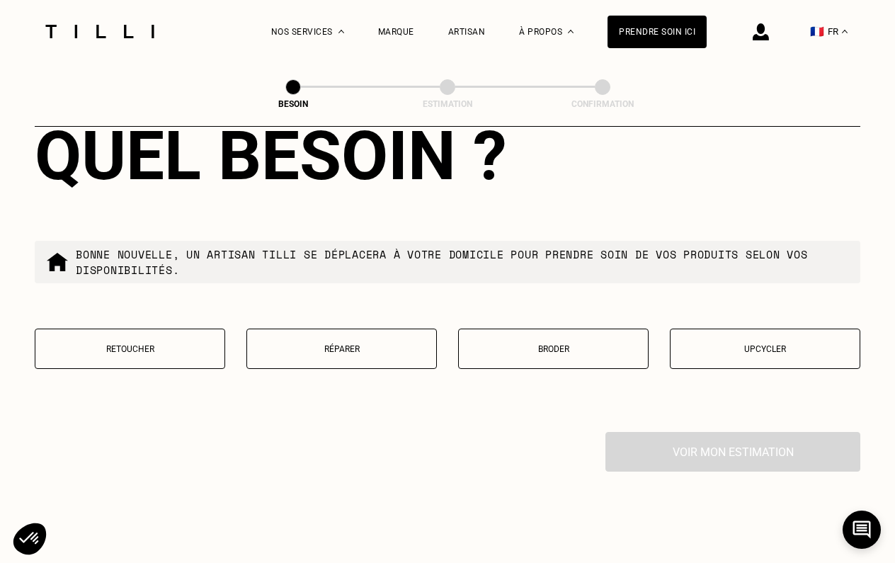
click at [716, 344] on p "Upcycler" at bounding box center [765, 349] width 175 height 10
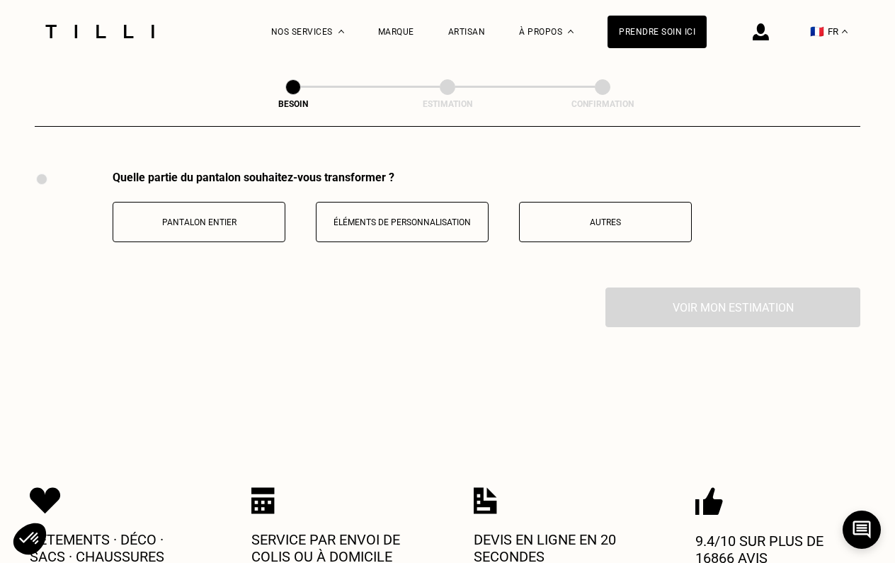
click at [424, 202] on button "Éléments de personnalisation" at bounding box center [402, 222] width 173 height 40
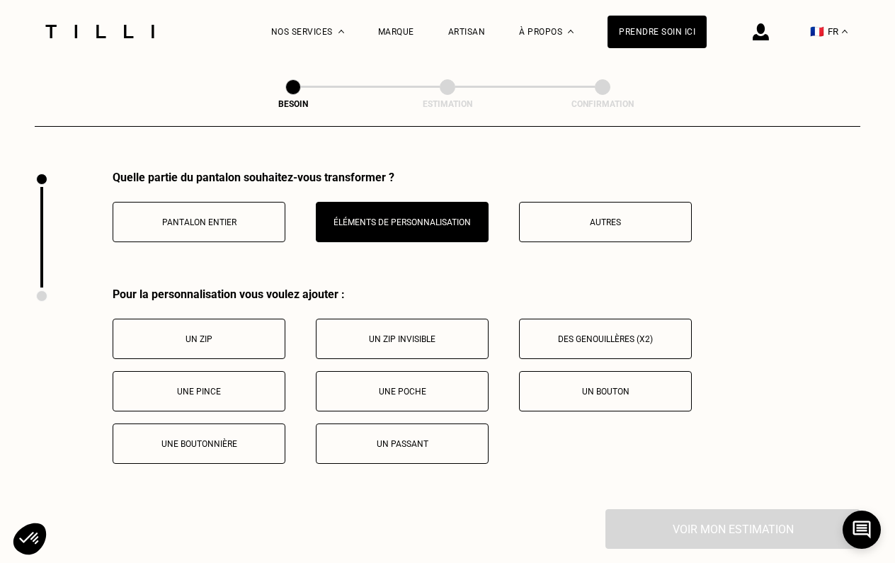
click at [413, 439] on p "Un passant" at bounding box center [402, 444] width 157 height 10
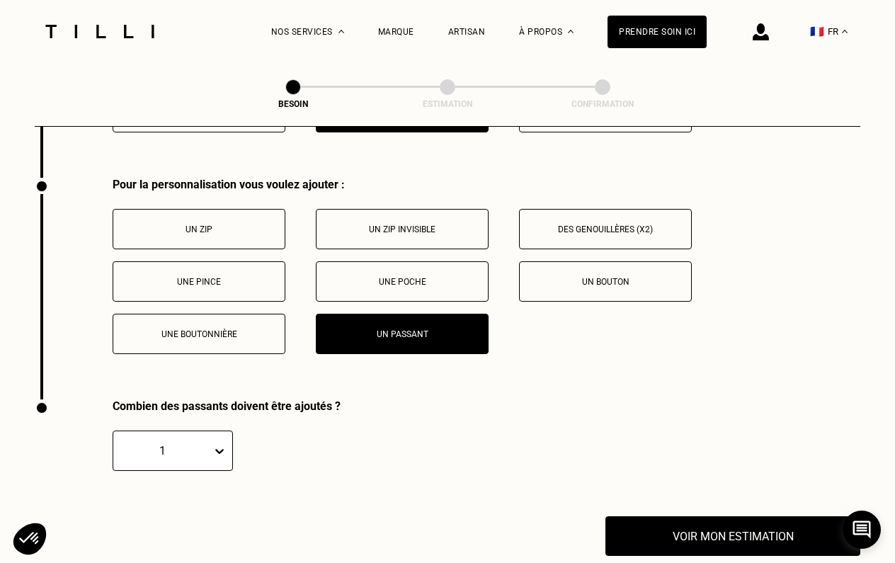
scroll to position [2797, 0]
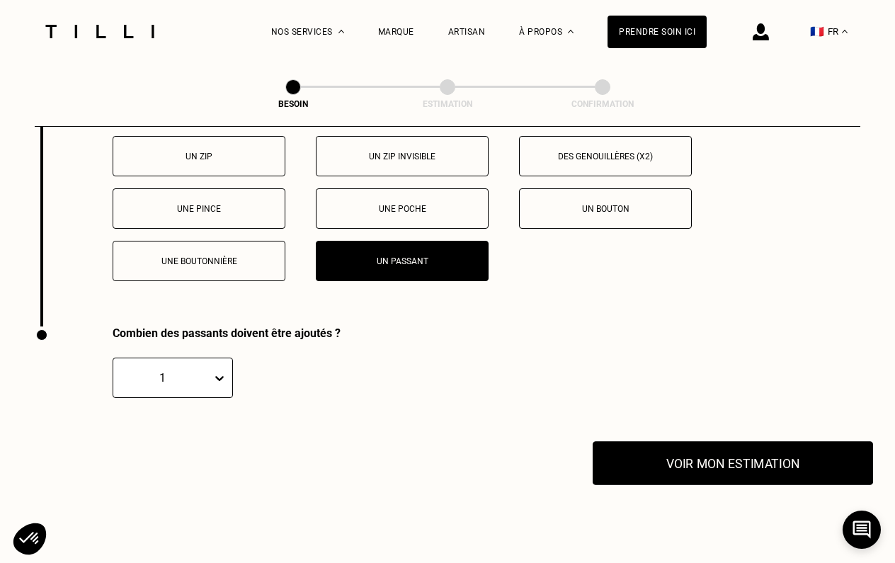
click at [715, 446] on button "Voir mon estimation" at bounding box center [733, 463] width 280 height 44
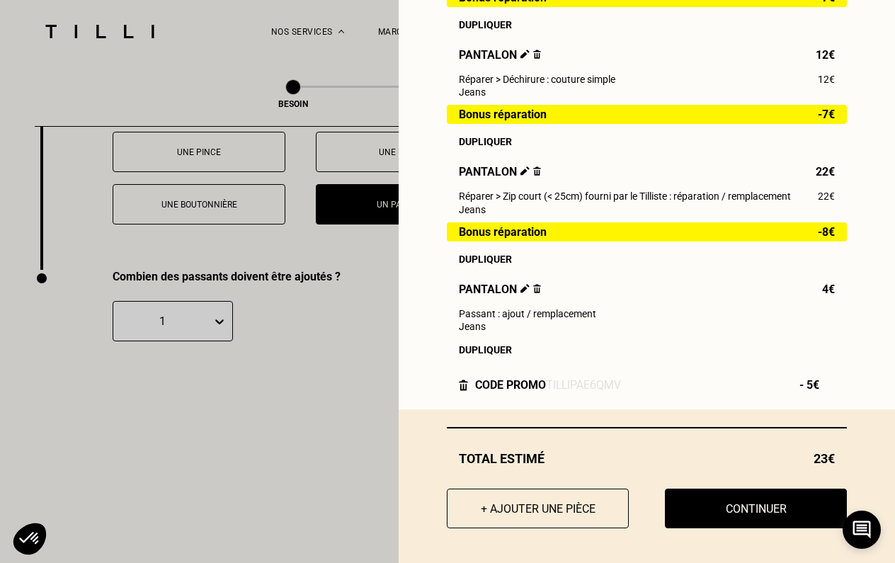
scroll to position [2914, 0]
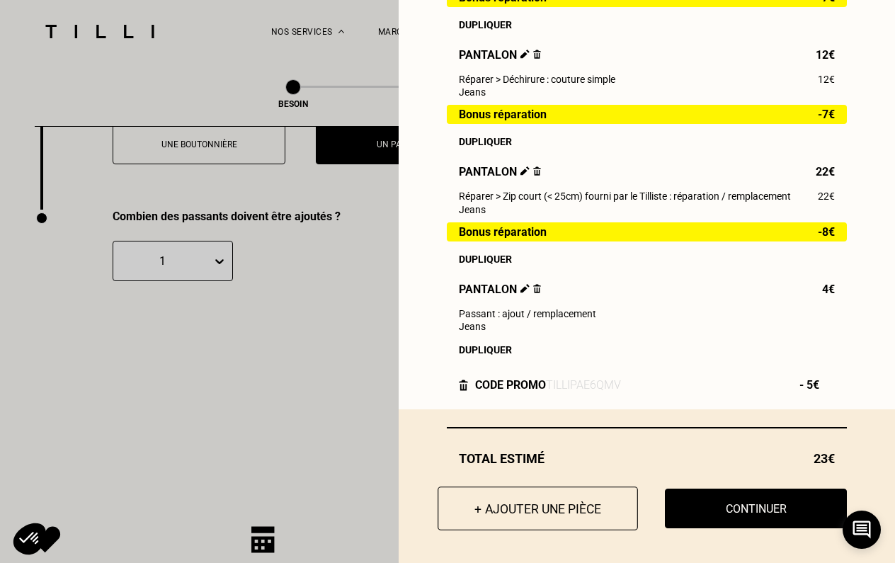
click at [518, 498] on button "+ Ajouter une pièce" at bounding box center [538, 509] width 200 height 44
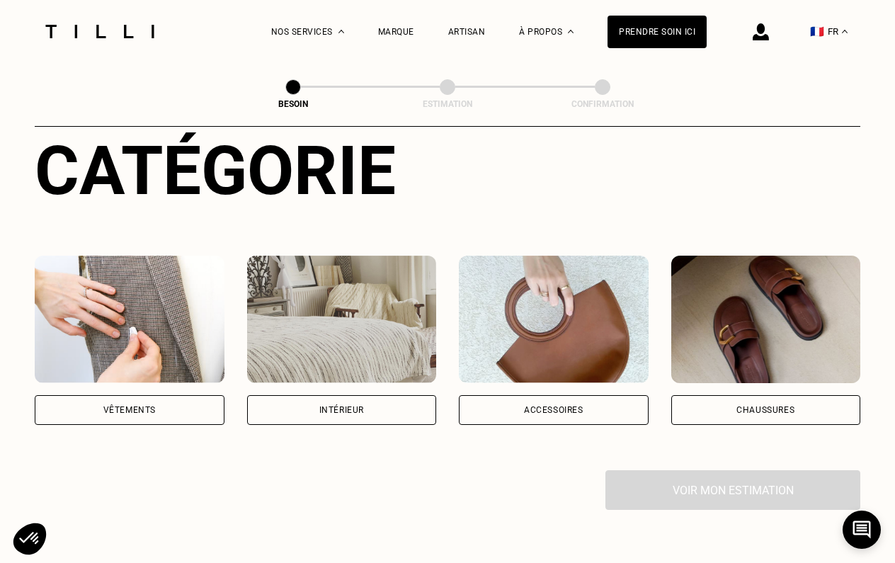
scroll to position [176, 0]
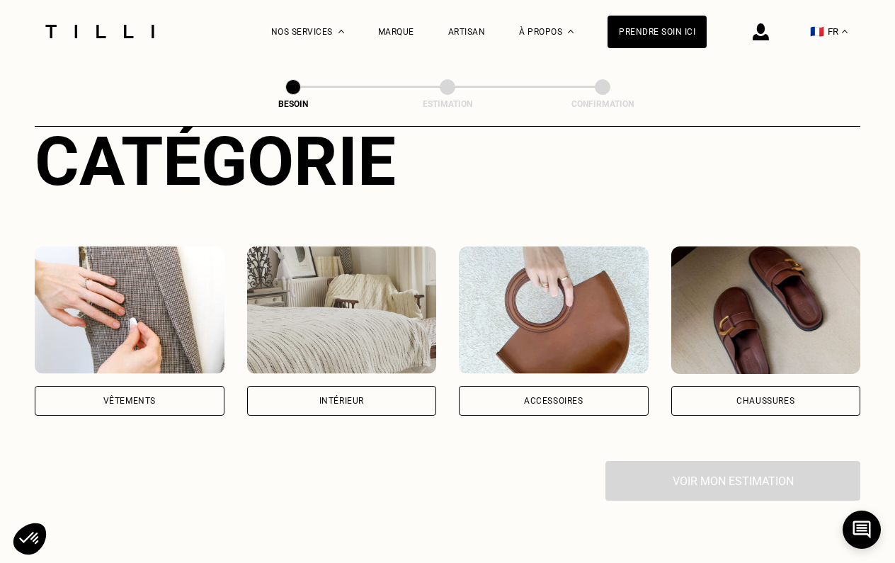
click at [81, 386] on div "Vêtements" at bounding box center [130, 401] width 190 height 30
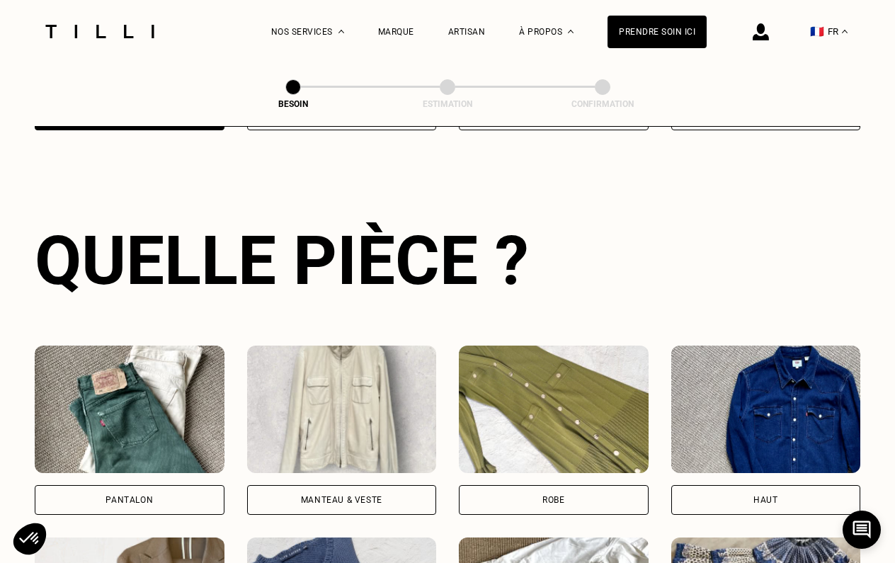
click at [388, 365] on img at bounding box center [342, 409] width 190 height 127
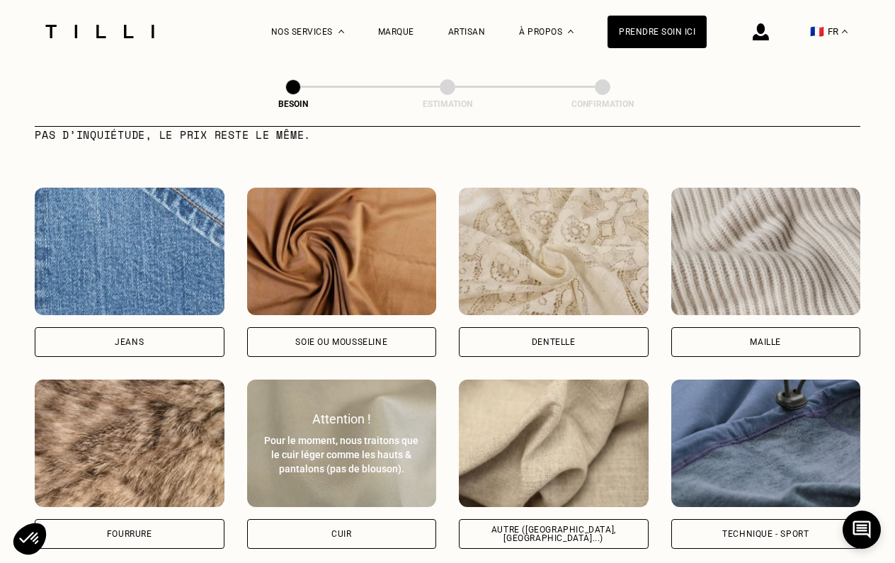
scroll to position [1559, 0]
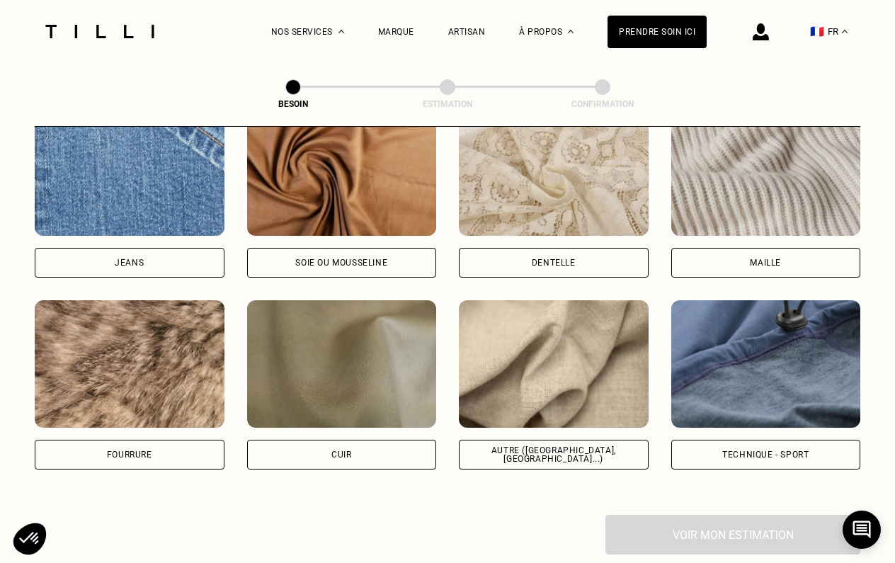
click at [582, 374] on img at bounding box center [554, 363] width 190 height 127
select select "FR"
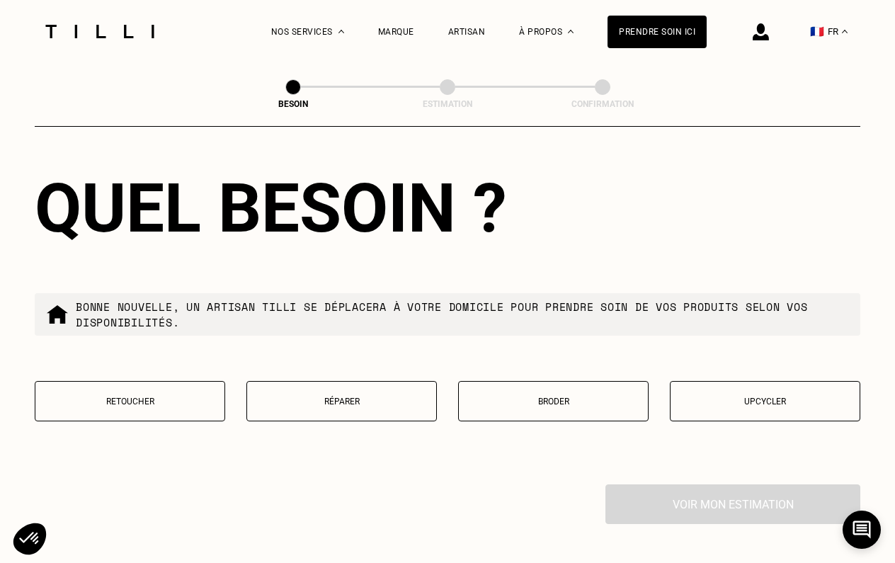
scroll to position [2342, 0]
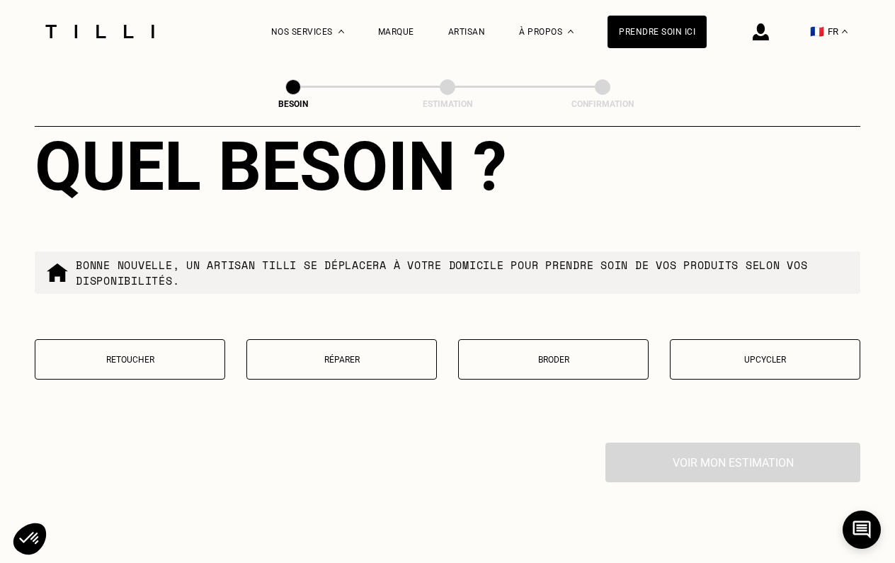
click at [331, 353] on button "Réparer" at bounding box center [341, 359] width 191 height 40
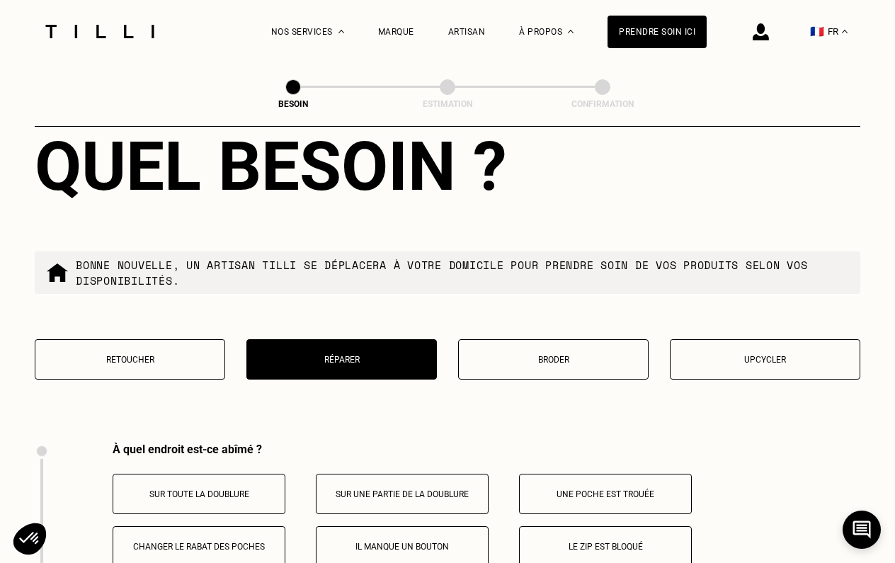
scroll to position [2614, 0]
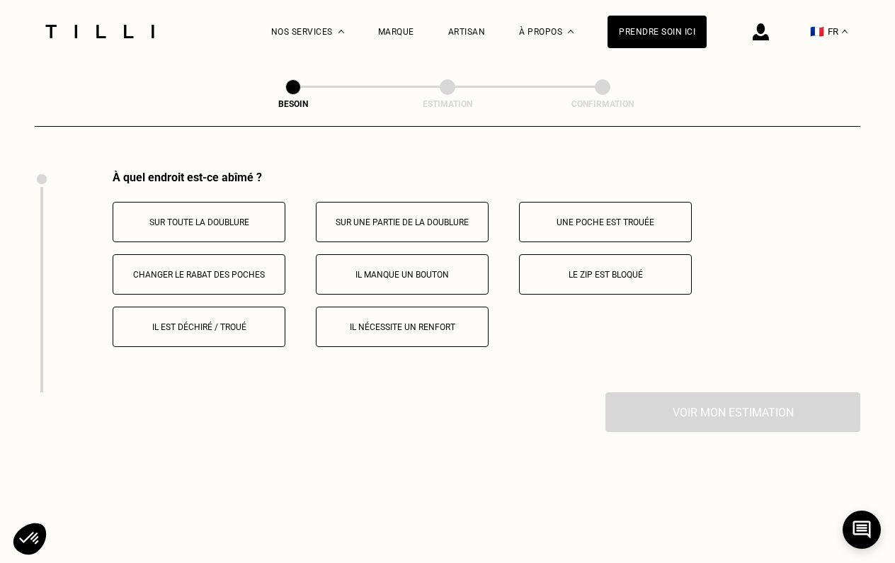
click at [327, 222] on button "Sur une partie de la doublure" at bounding box center [402, 222] width 173 height 40
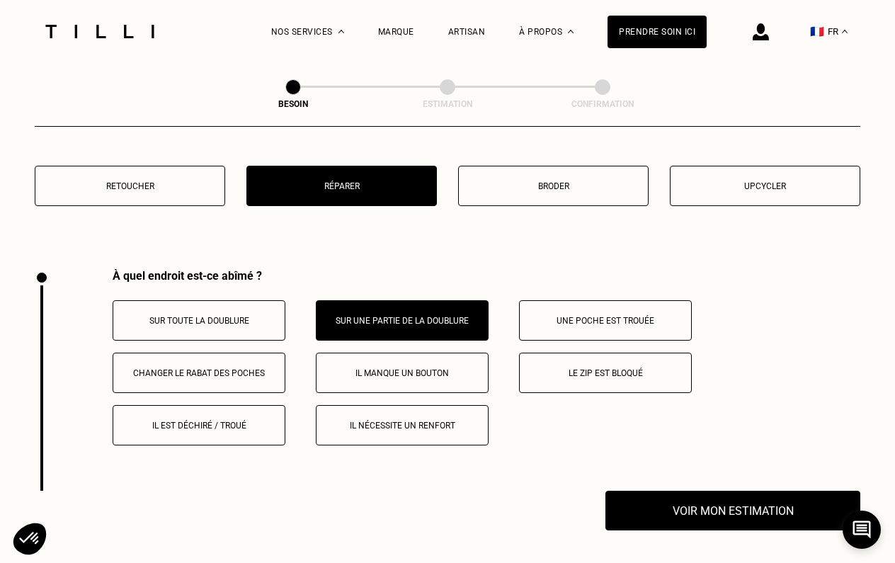
scroll to position [2517, 0]
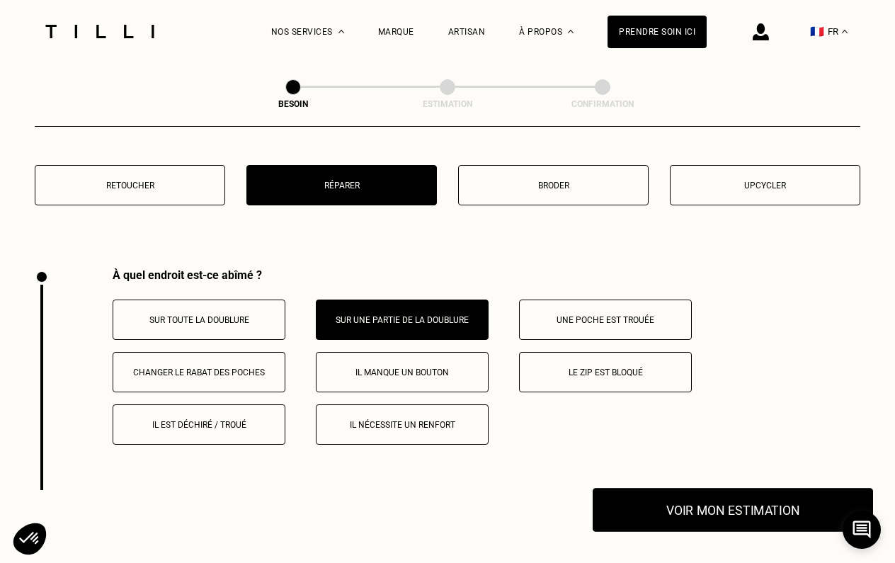
click at [645, 488] on button "Voir mon estimation" at bounding box center [733, 510] width 280 height 44
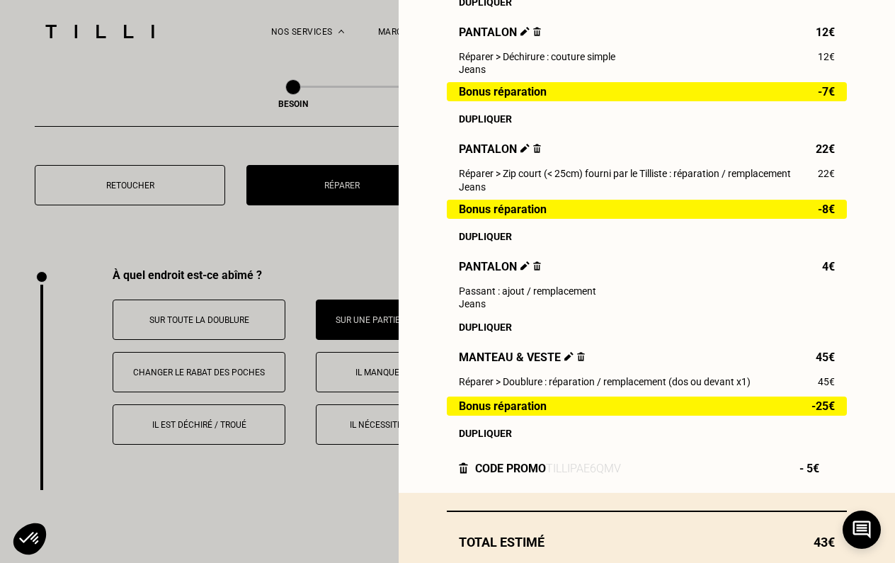
scroll to position [423, 0]
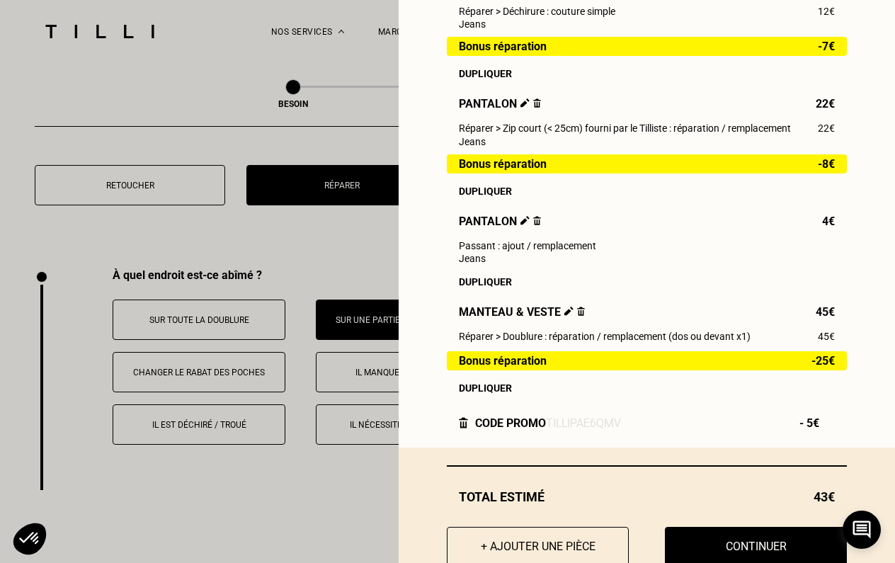
click at [565, 311] on img at bounding box center [569, 311] width 9 height 9
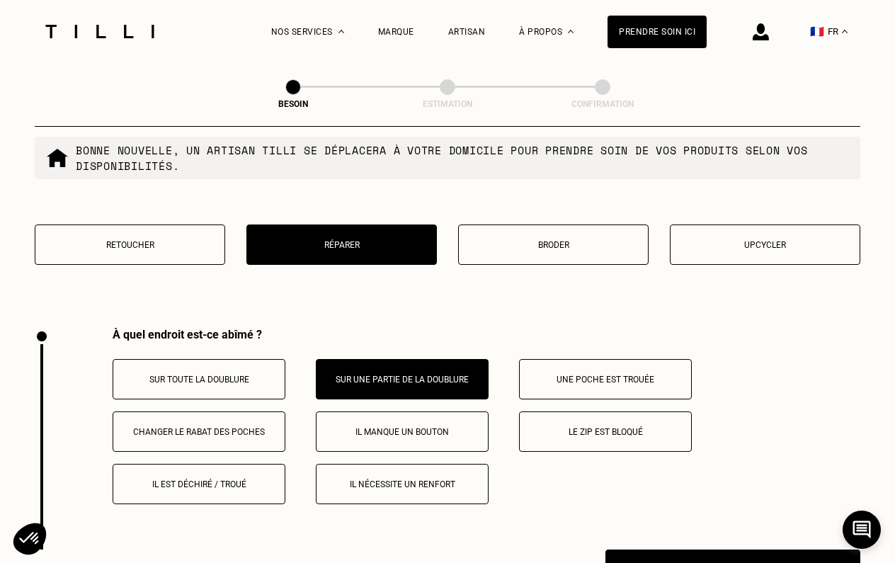
scroll to position [2464, 0]
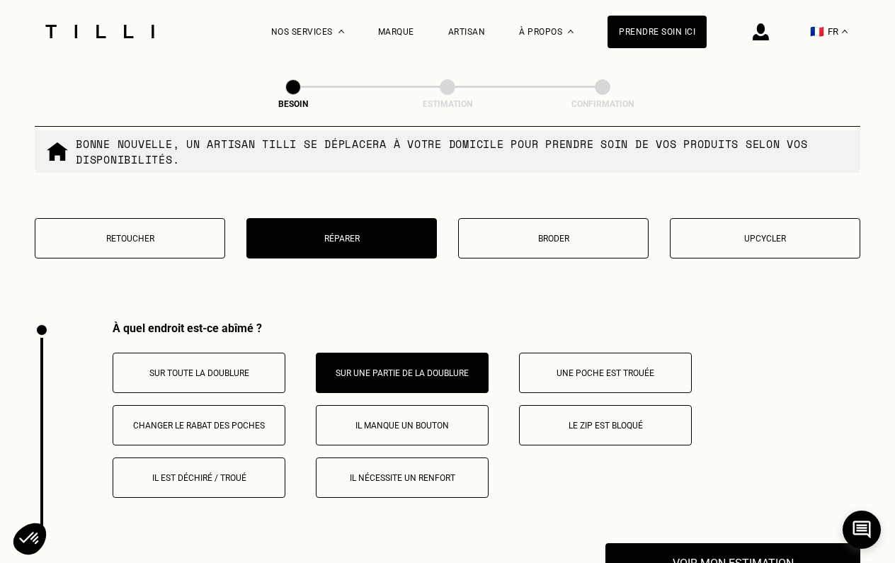
click at [249, 458] on button "Il est déchiré / troué" at bounding box center [199, 478] width 173 height 40
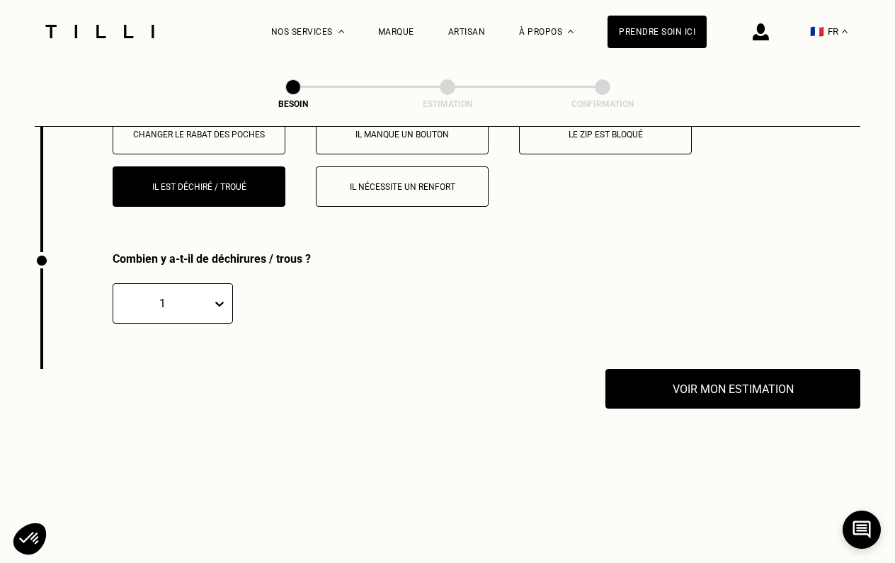
scroll to position [2719, 0]
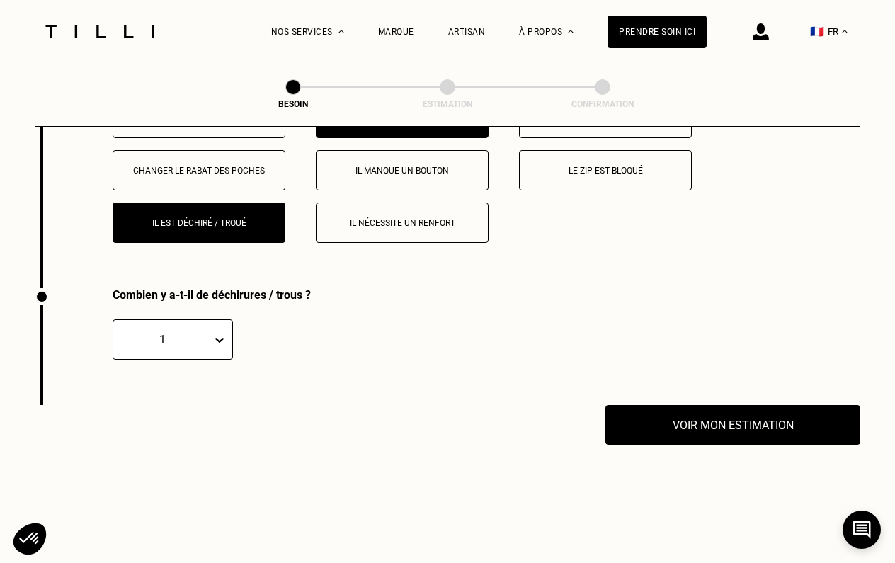
click at [419, 203] on button "Il nécessite un renfort" at bounding box center [402, 223] width 173 height 40
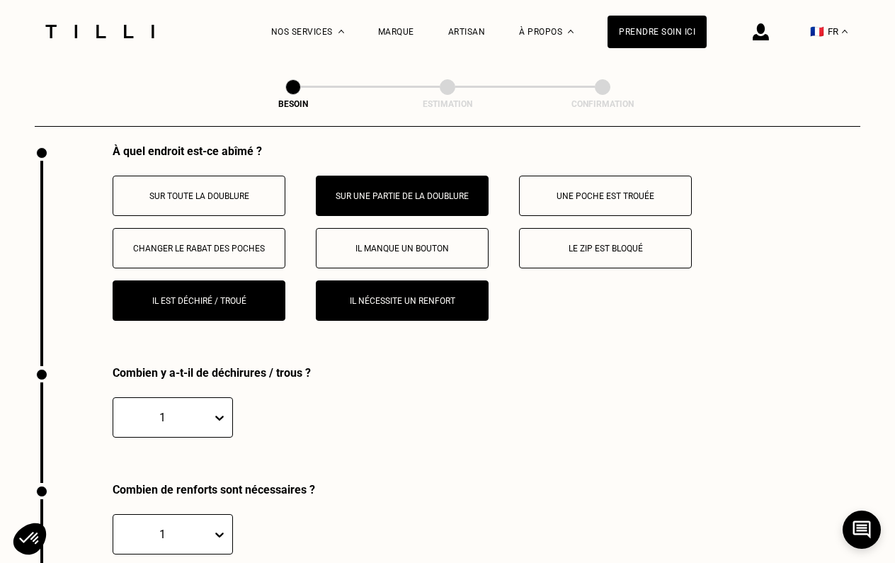
scroll to position [2636, 0]
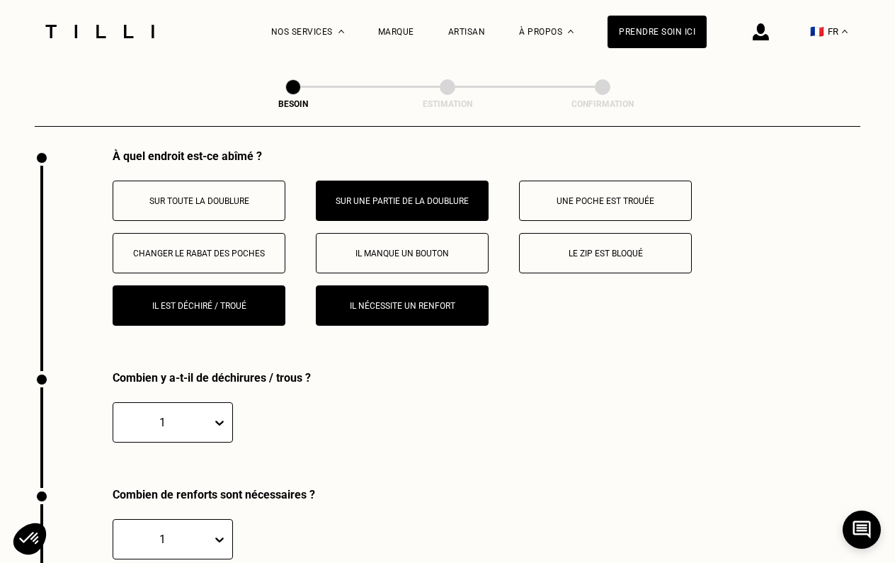
click at [382, 196] on p "Sur une partie de la doublure" at bounding box center [402, 201] width 157 height 10
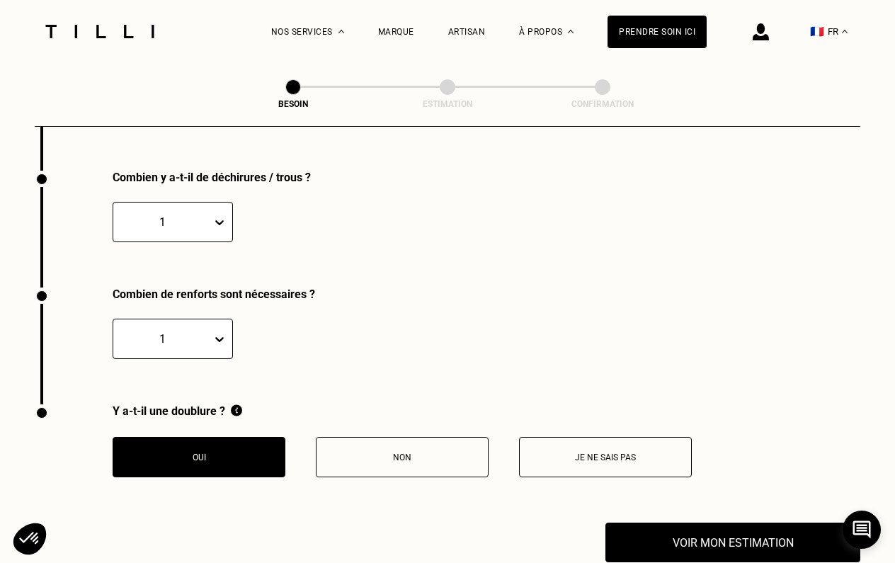
scroll to position [2828, 0]
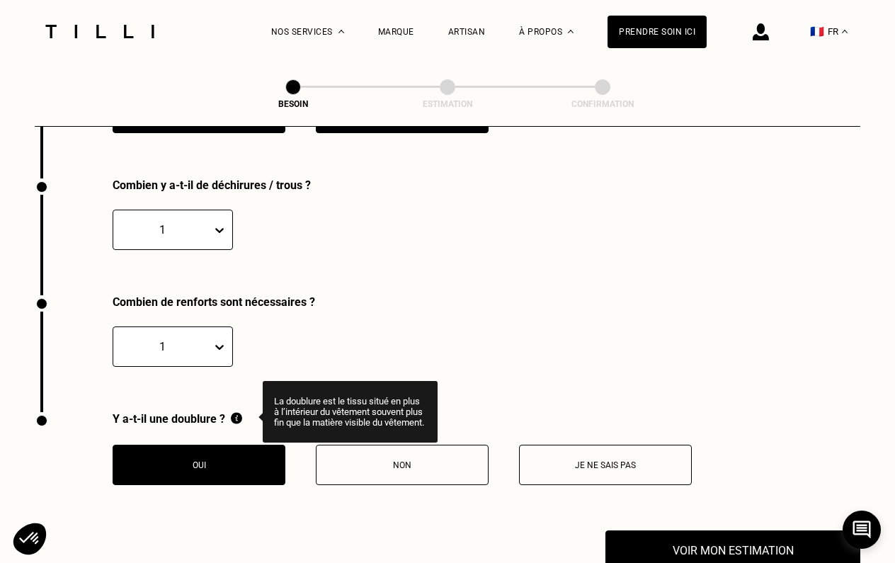
click at [237, 412] on img at bounding box center [236, 418] width 11 height 12
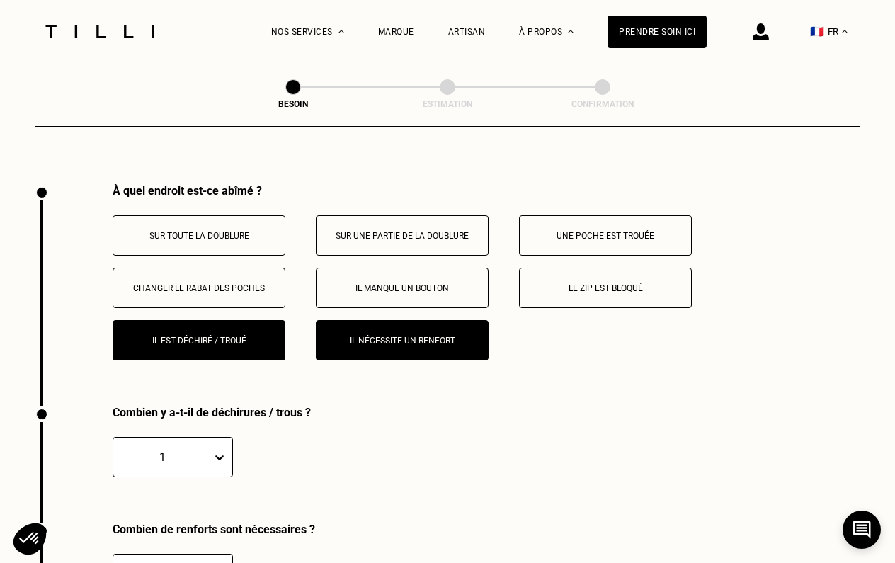
scroll to position [2584, 0]
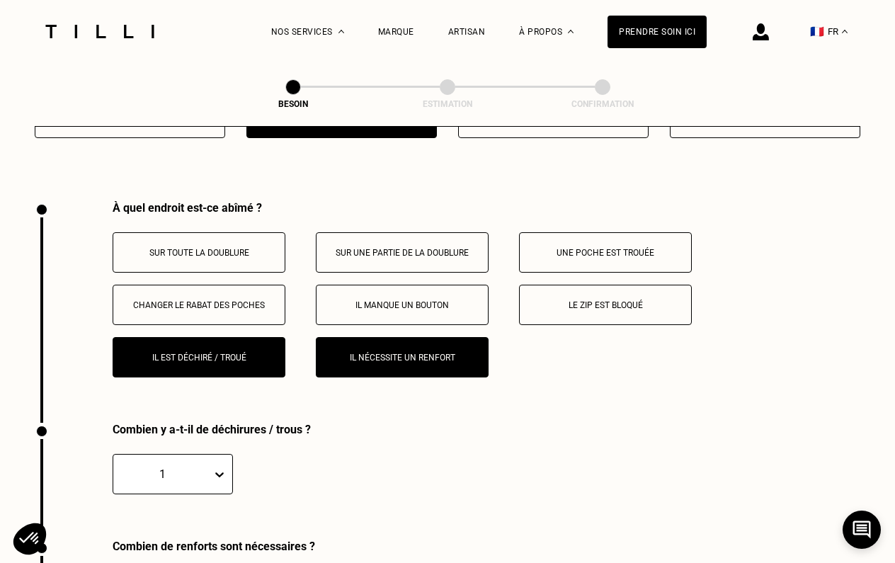
click at [346, 337] on button "Il nécessite un renfort" at bounding box center [402, 357] width 173 height 40
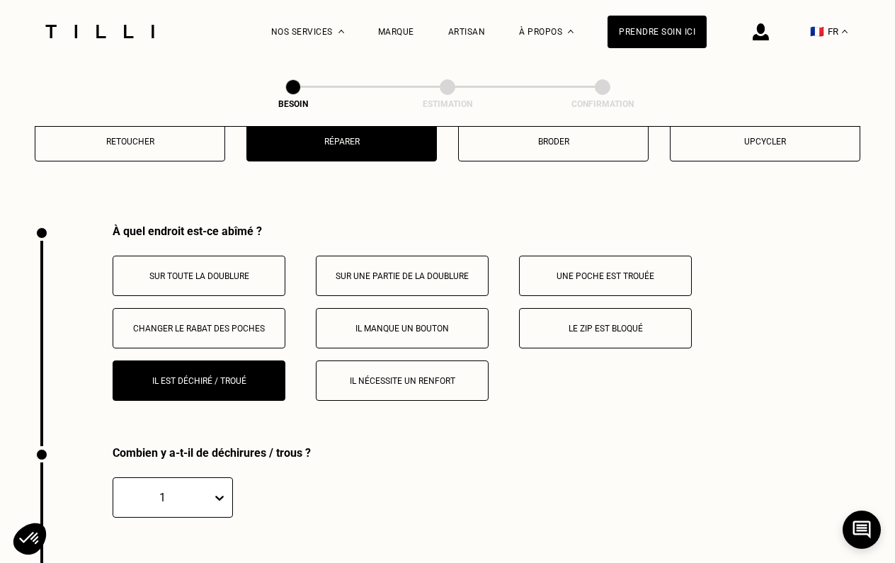
scroll to position [2559, 0]
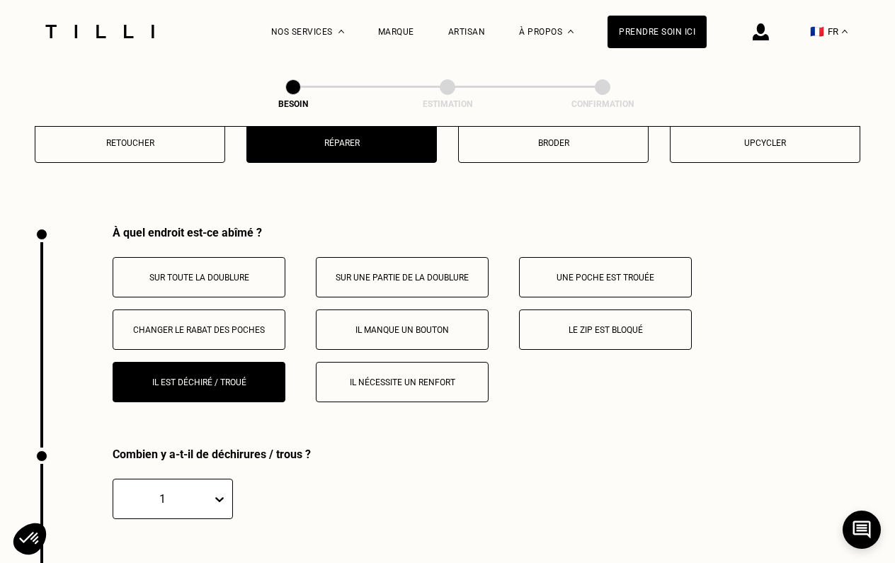
click at [361, 244] on div "À quel endroit est-ce abîmé ? Sur toute la doublure Sur une partie de la doublu…" at bounding box center [487, 314] width 748 height 176
click at [355, 273] on p "Sur une partie de la doublure" at bounding box center [402, 278] width 157 height 10
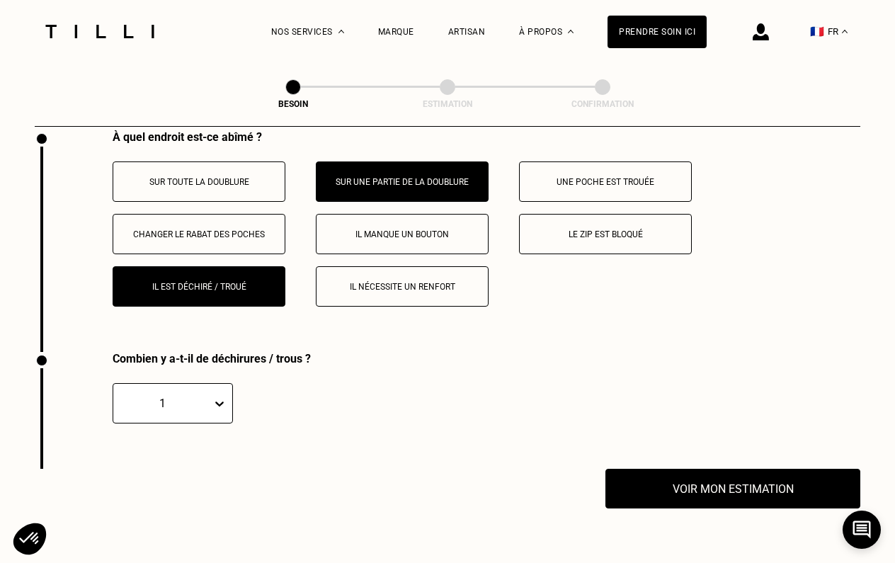
scroll to position [2651, 0]
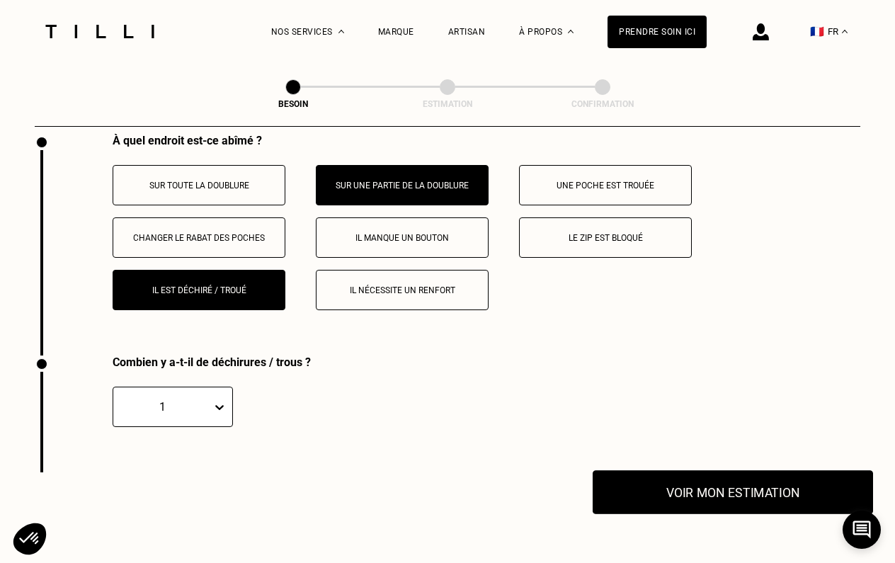
click at [675, 470] on button "Voir mon estimation" at bounding box center [733, 492] width 280 height 44
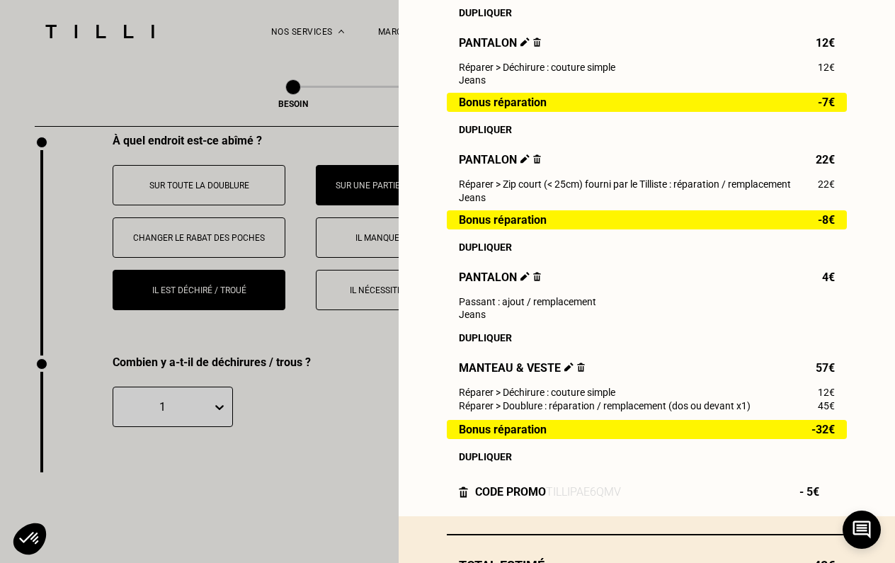
scroll to position [429, 0]
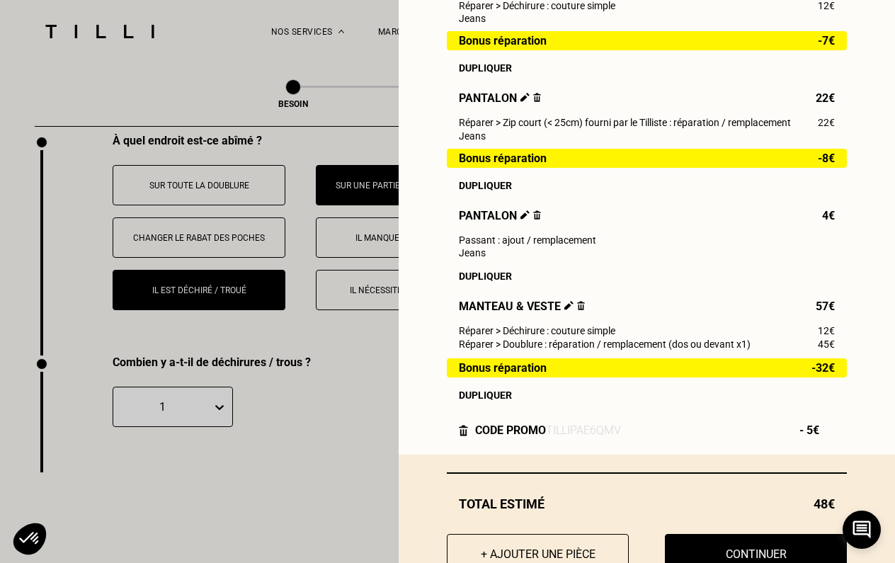
click at [565, 307] on img at bounding box center [569, 305] width 9 height 9
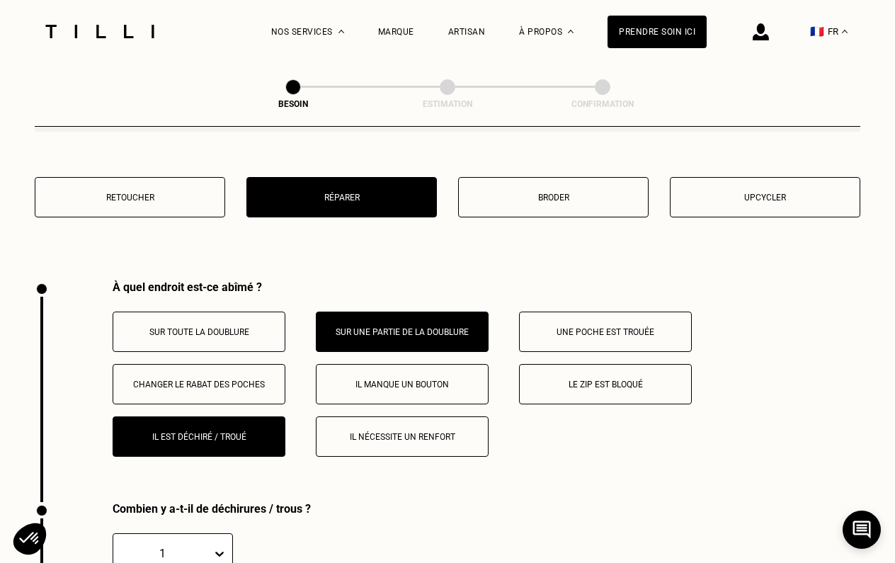
scroll to position [2506, 0]
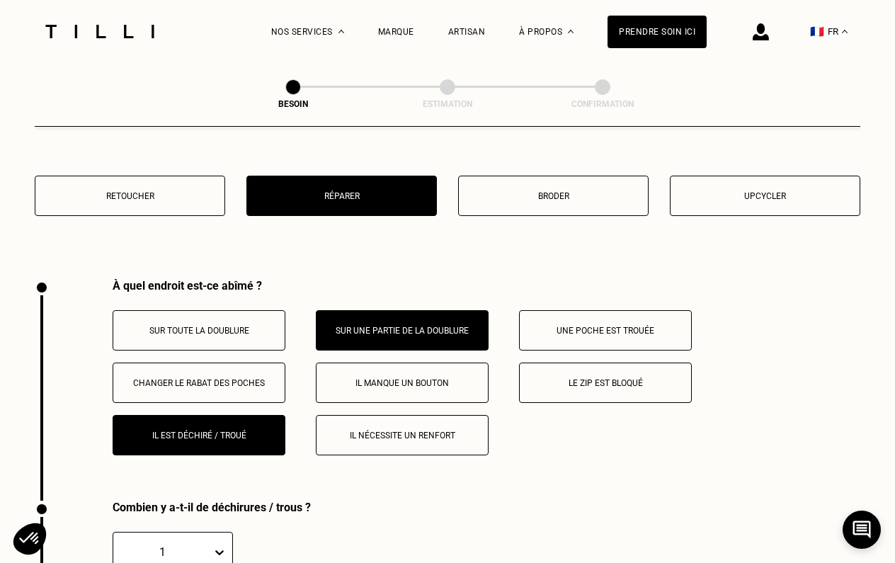
click at [255, 431] on p "Il est déchiré / troué" at bounding box center [198, 436] width 157 height 10
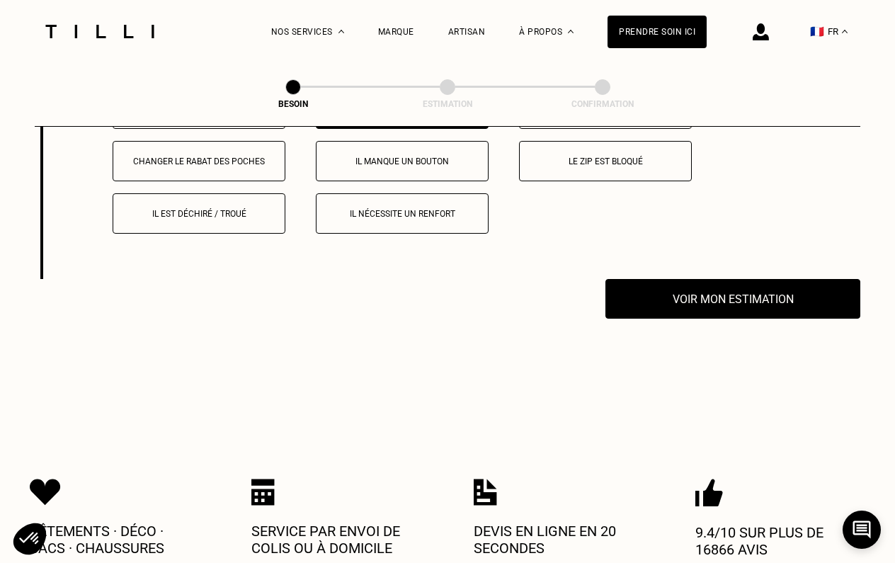
scroll to position [2836, 0]
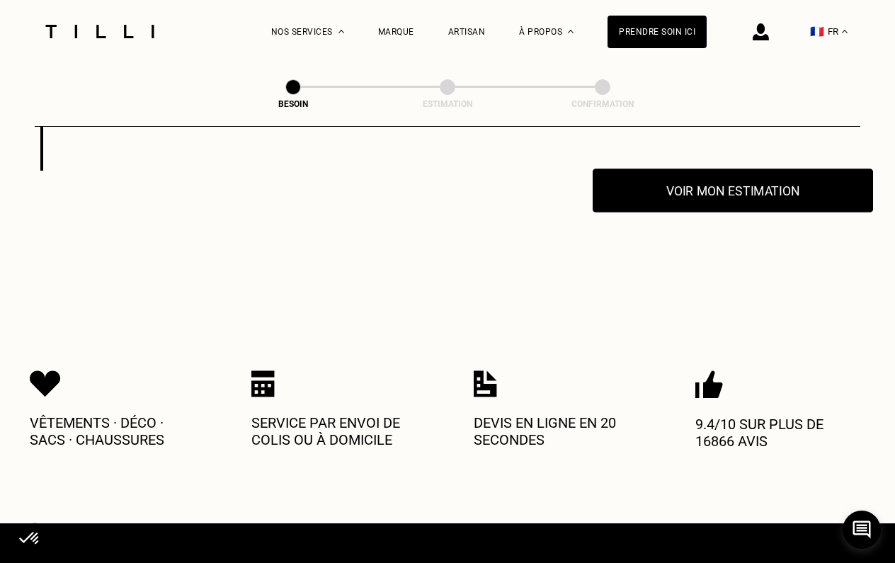
click at [637, 180] on button "Voir mon estimation" at bounding box center [733, 191] width 280 height 44
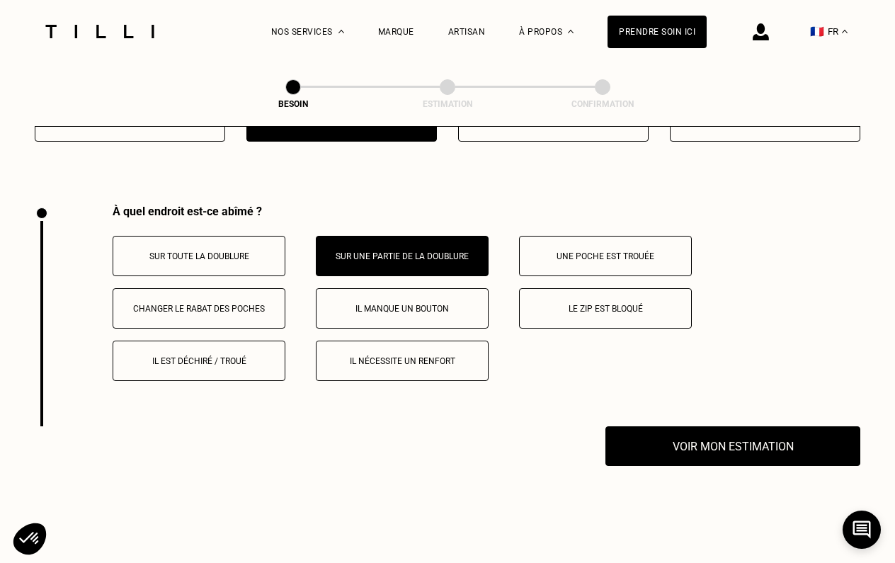
scroll to position [2579, 0]
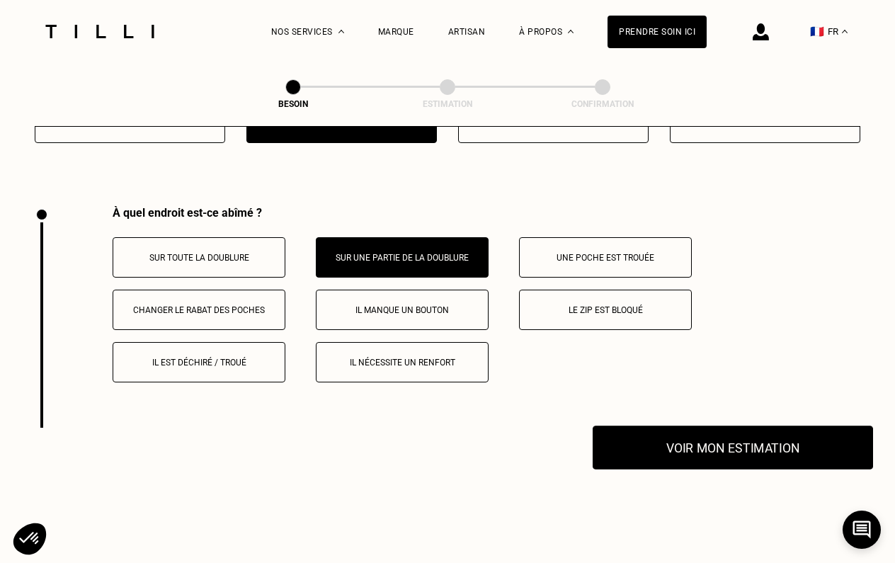
click at [665, 426] on button "Voir mon estimation" at bounding box center [733, 448] width 280 height 44
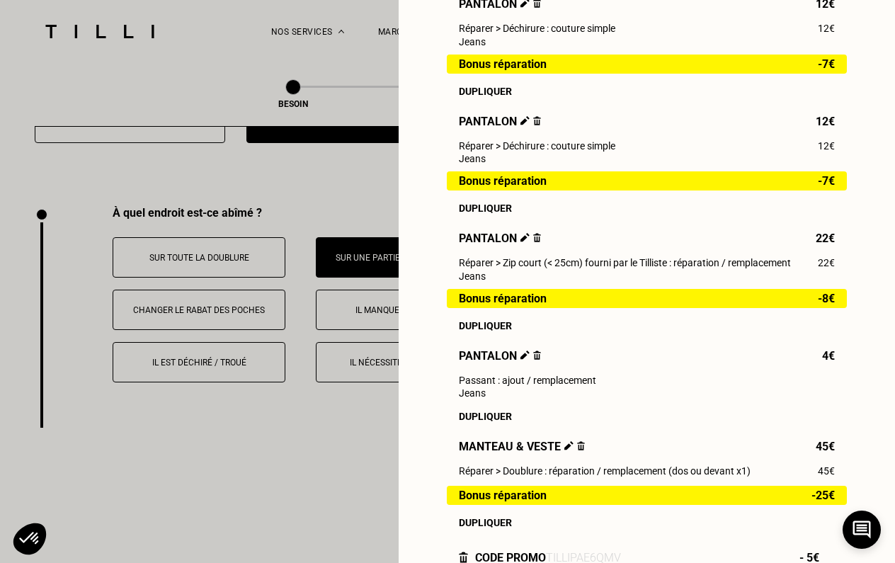
scroll to position [308, 0]
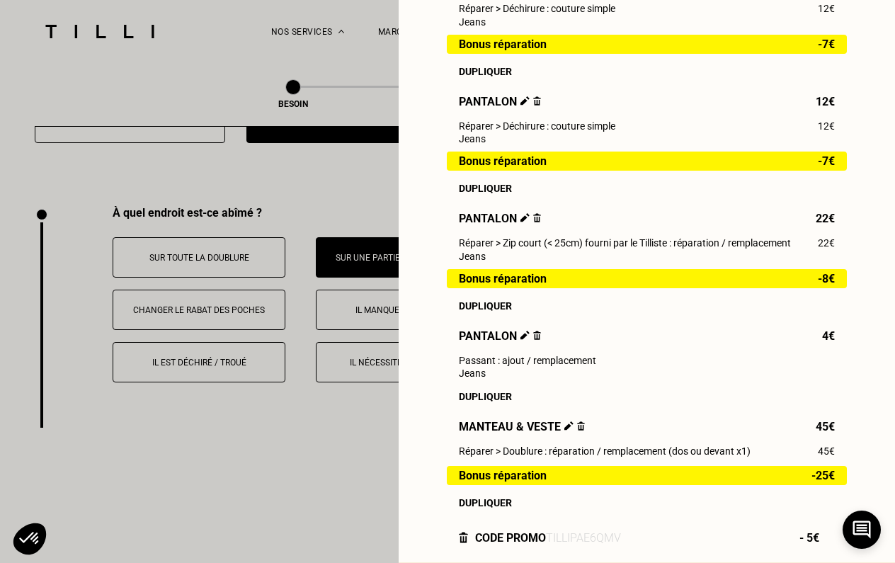
click at [582, 427] on img at bounding box center [581, 425] width 8 height 9
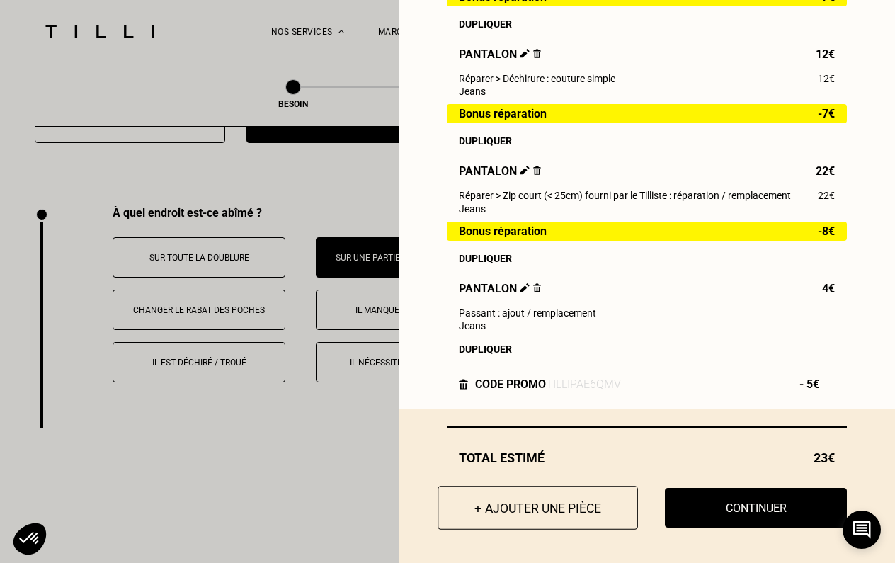
scroll to position [355, 0]
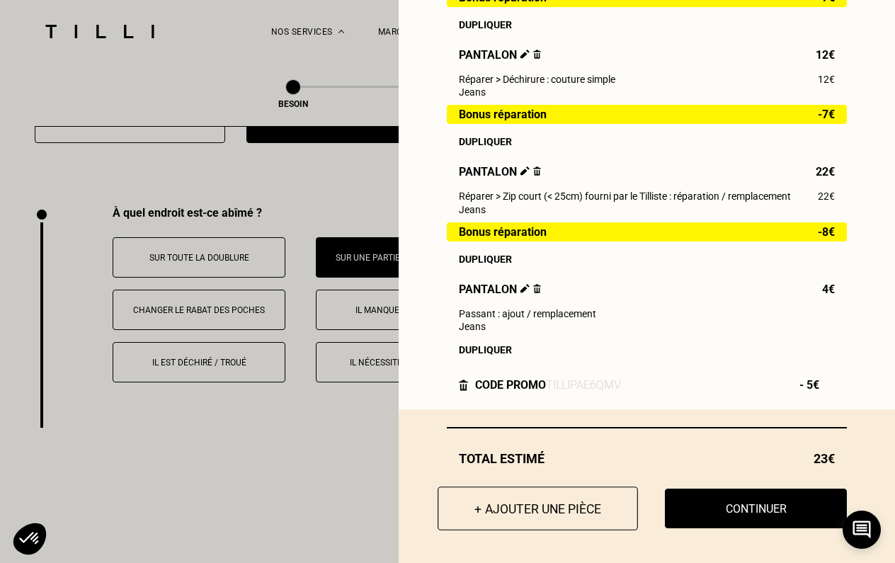
click at [539, 501] on button "+ Ajouter une pièce" at bounding box center [538, 509] width 200 height 44
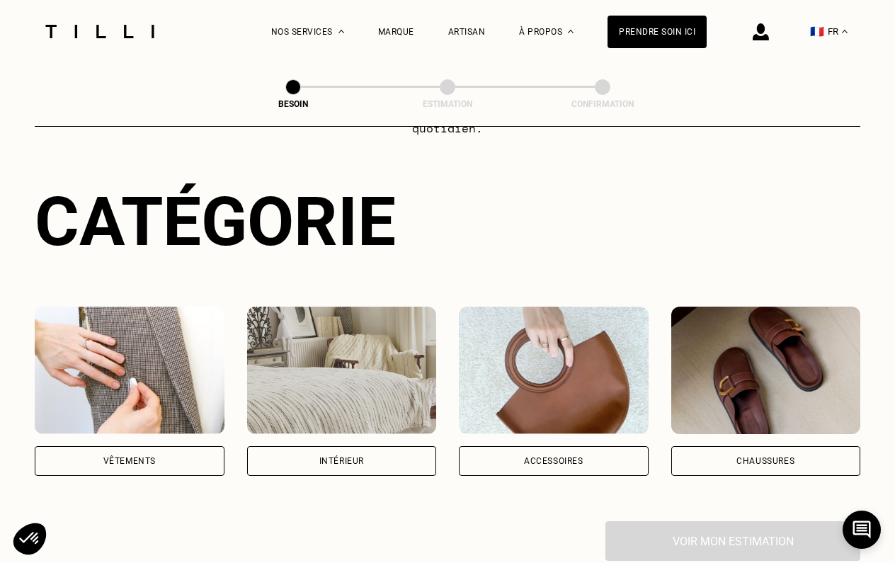
click at [157, 307] on img at bounding box center [130, 370] width 190 height 127
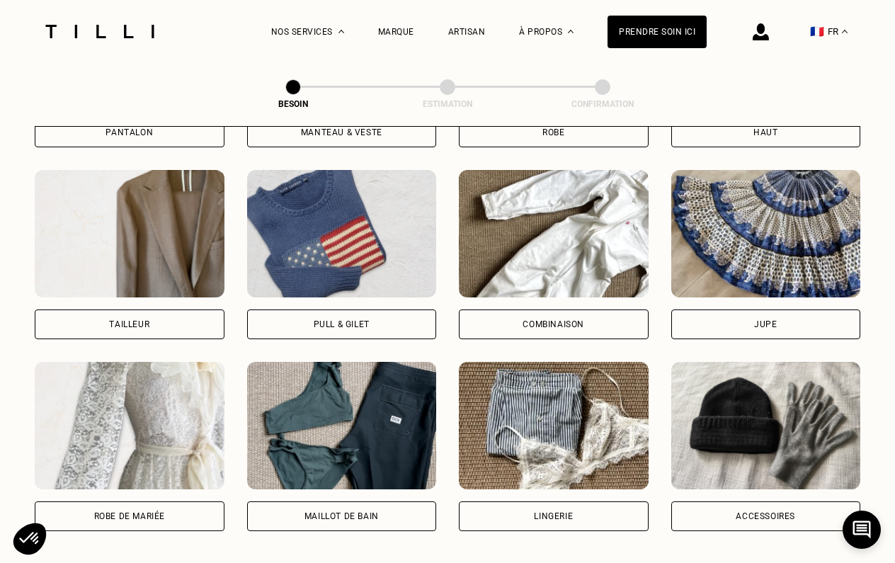
scroll to position [844, 0]
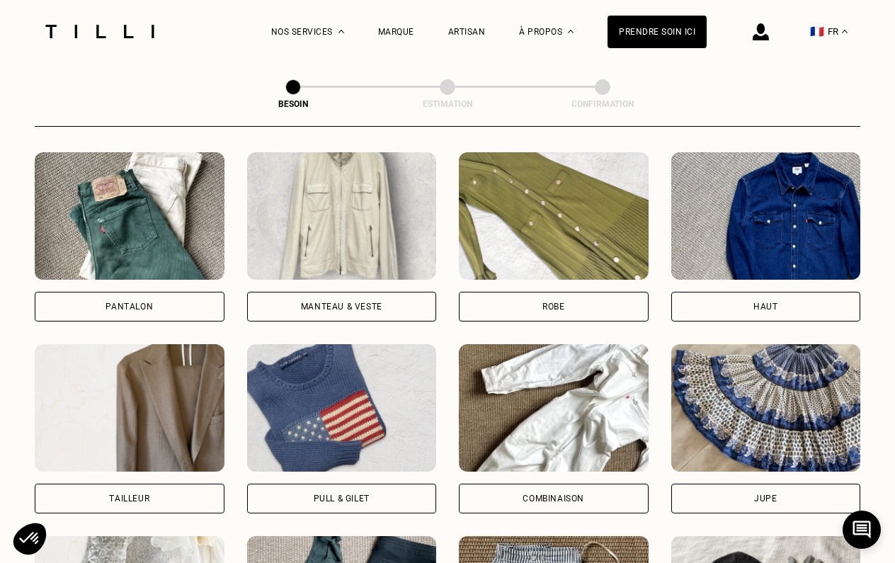
click at [378, 169] on img at bounding box center [342, 215] width 190 height 127
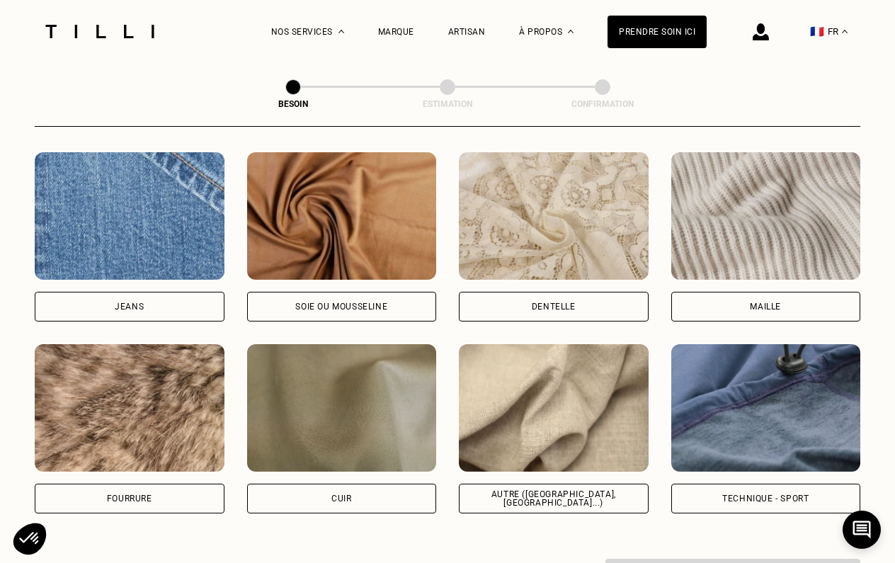
click at [753, 417] on img at bounding box center [766, 407] width 190 height 127
select select "FR"
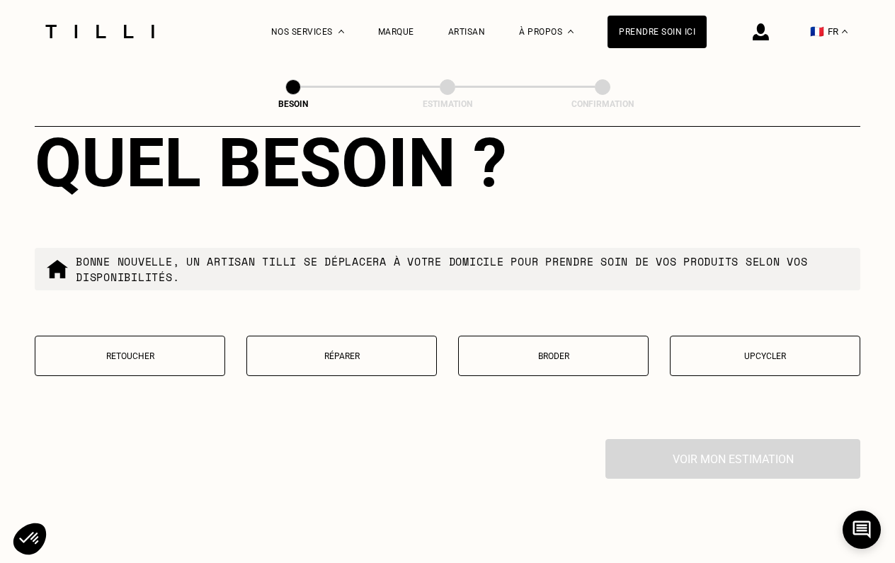
click at [327, 338] on button "Réparer" at bounding box center [341, 356] width 191 height 40
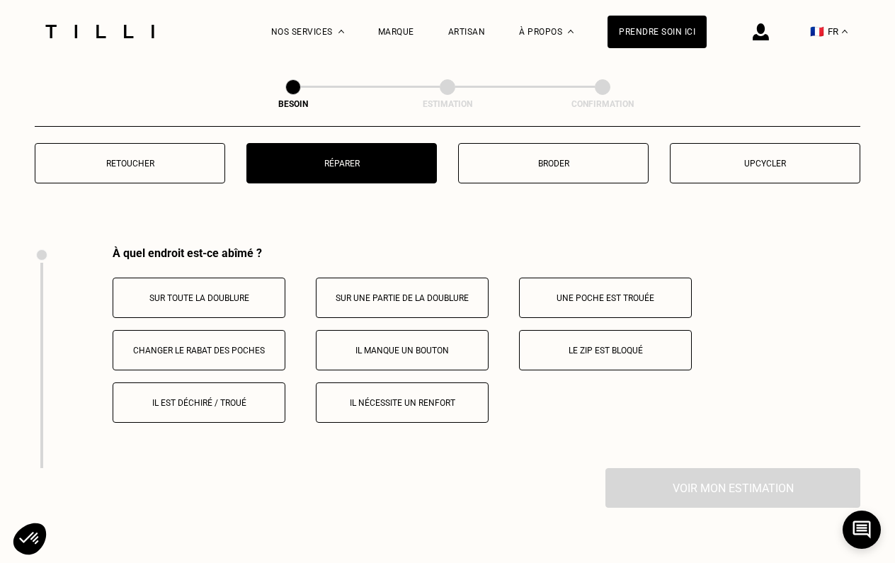
scroll to position [2614, 0]
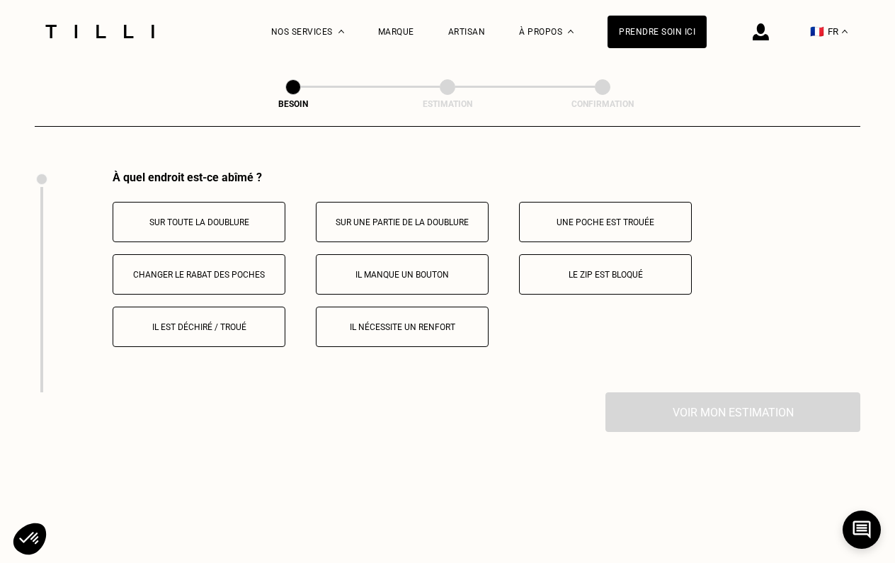
click at [588, 216] on button "Une poche est trouée" at bounding box center [605, 222] width 173 height 40
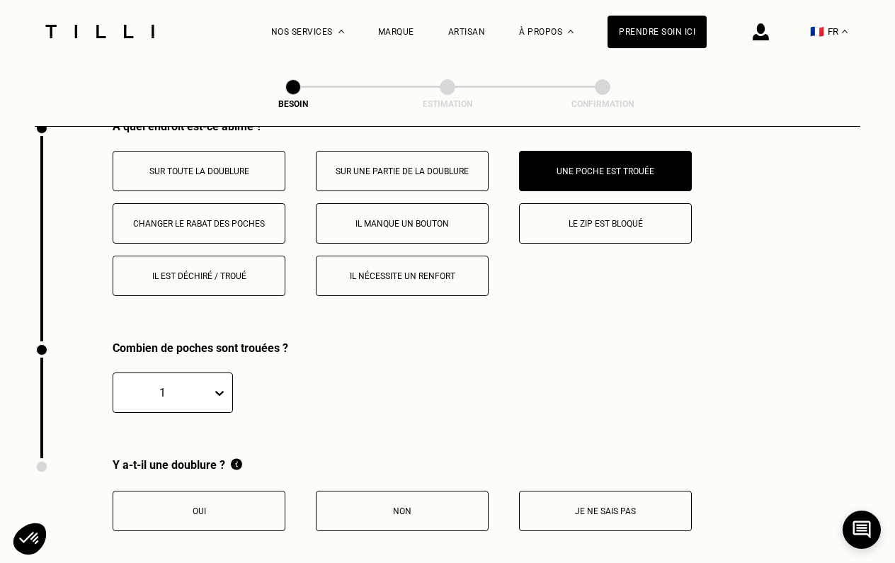
scroll to position [2649, 0]
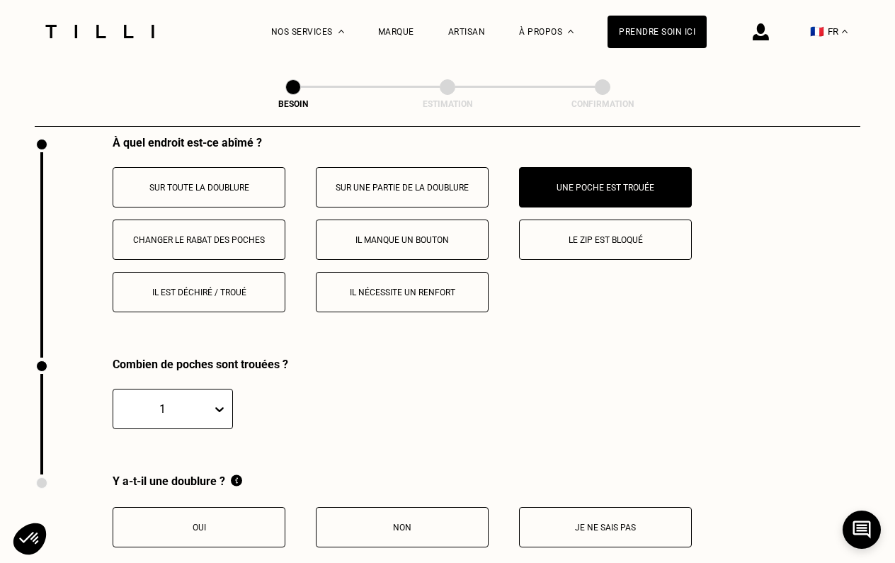
click at [268, 507] on button "Oui" at bounding box center [199, 527] width 173 height 40
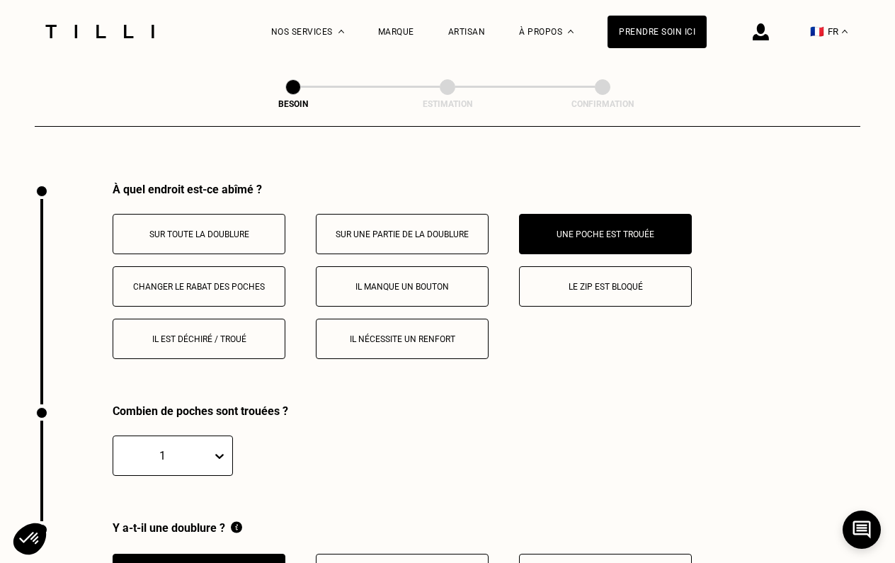
scroll to position [2586, 0]
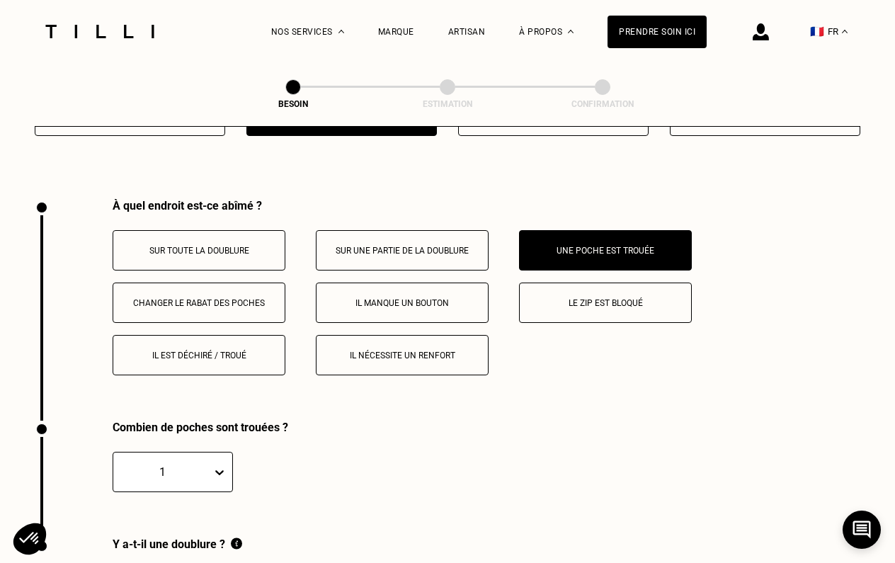
click at [342, 246] on p "Sur une partie de la doublure" at bounding box center [402, 251] width 157 height 10
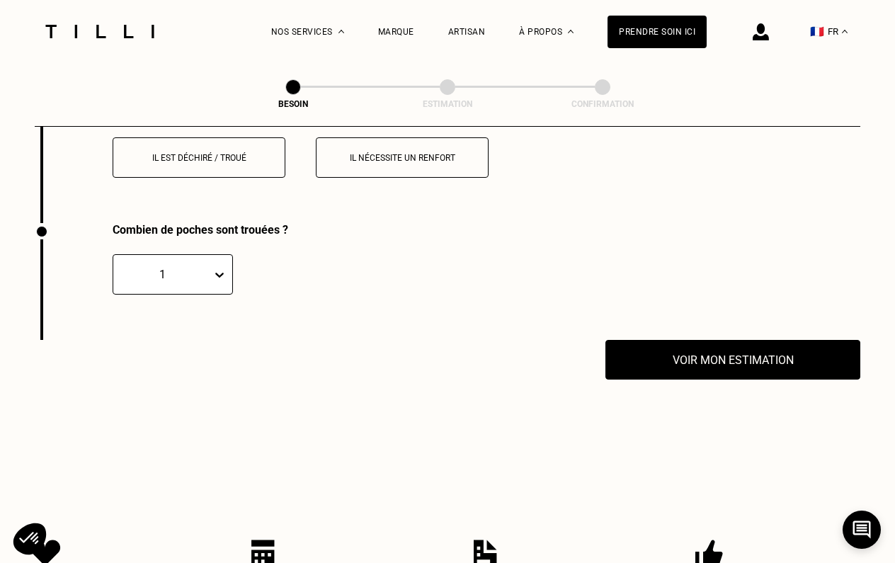
click at [279, 242] on div "Combien de poches sont trouées ? 1" at bounding box center [349, 281] width 629 height 117
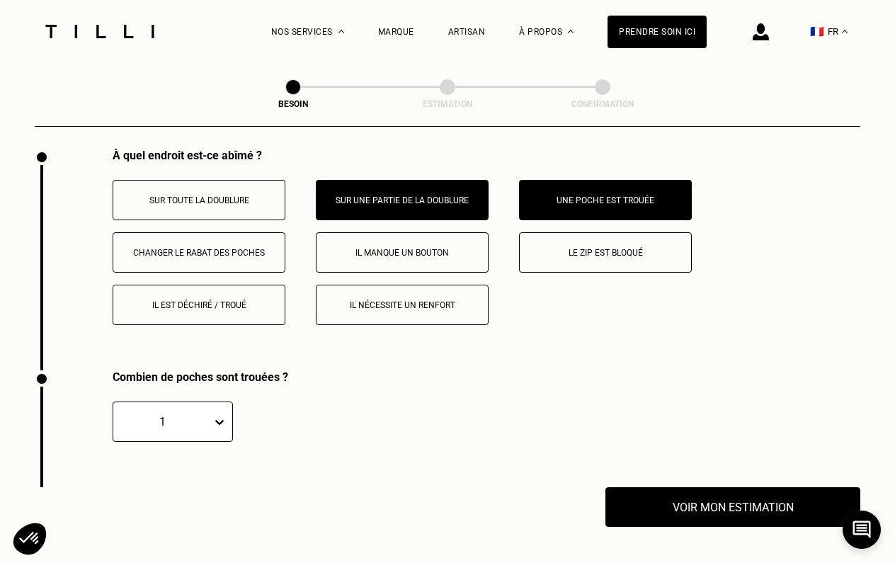
click at [249, 200] on button "Sur toute la doublure" at bounding box center [199, 200] width 173 height 40
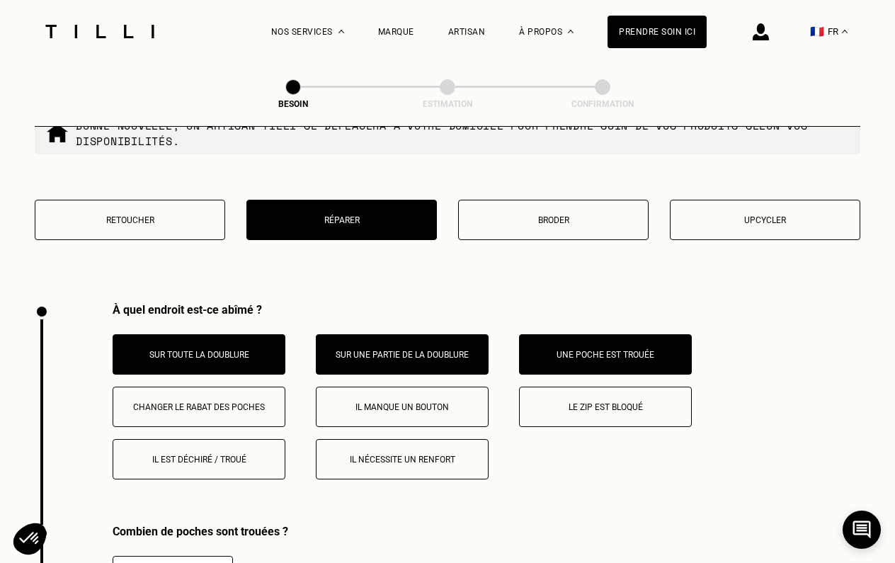
scroll to position [2482, 0]
click at [268, 336] on button "Sur toute la doublure" at bounding box center [199, 354] width 173 height 40
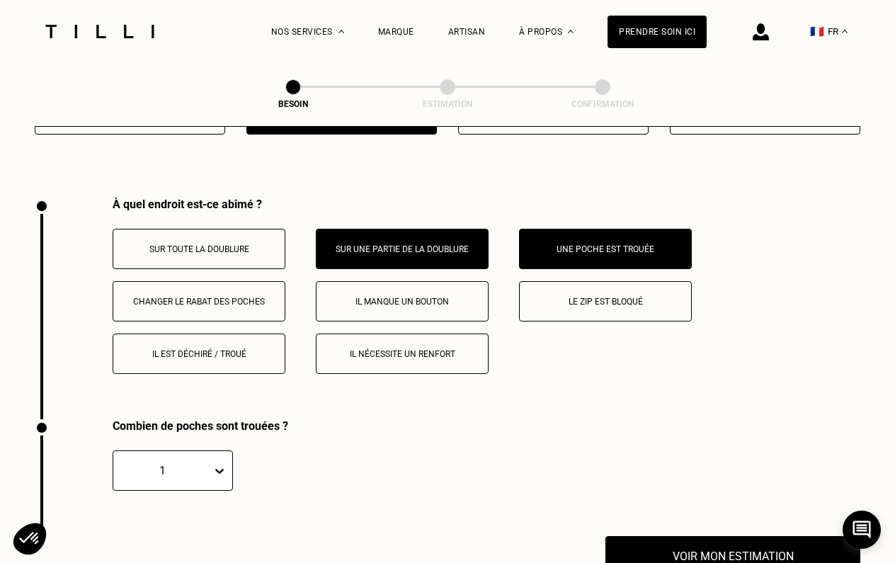
scroll to position [2588, 0]
click at [367, 244] on p "Sur une partie de la doublure" at bounding box center [402, 249] width 157 height 10
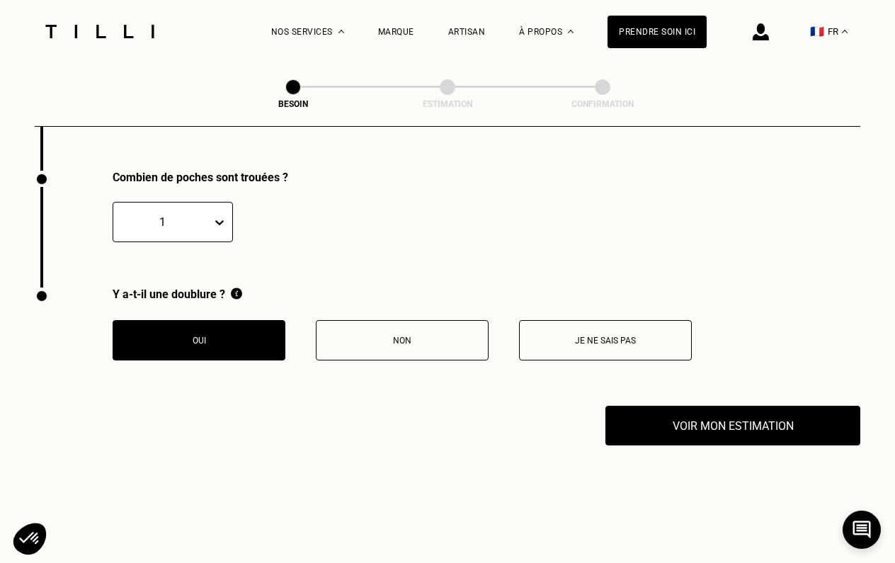
click at [237, 346] on button "Oui" at bounding box center [199, 340] width 173 height 40
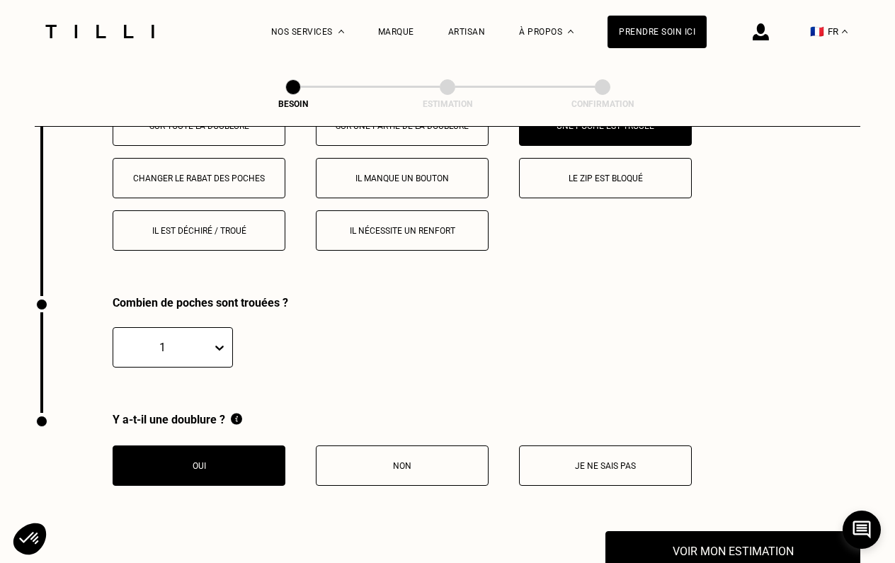
scroll to position [2705, 0]
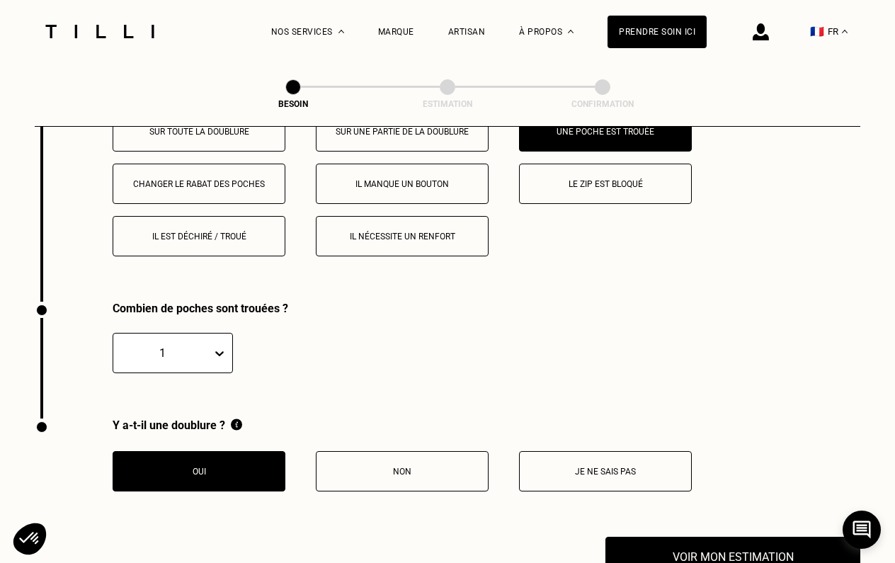
click at [239, 217] on button "Il est déchiré / troué" at bounding box center [199, 236] width 173 height 40
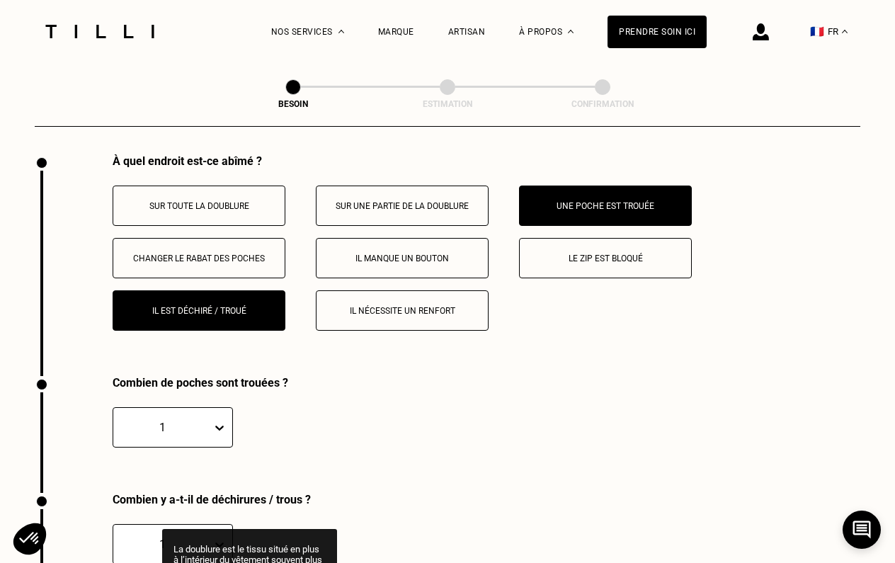
scroll to position [2631, 0]
click at [387, 259] on button "Il manque un bouton" at bounding box center [402, 258] width 173 height 40
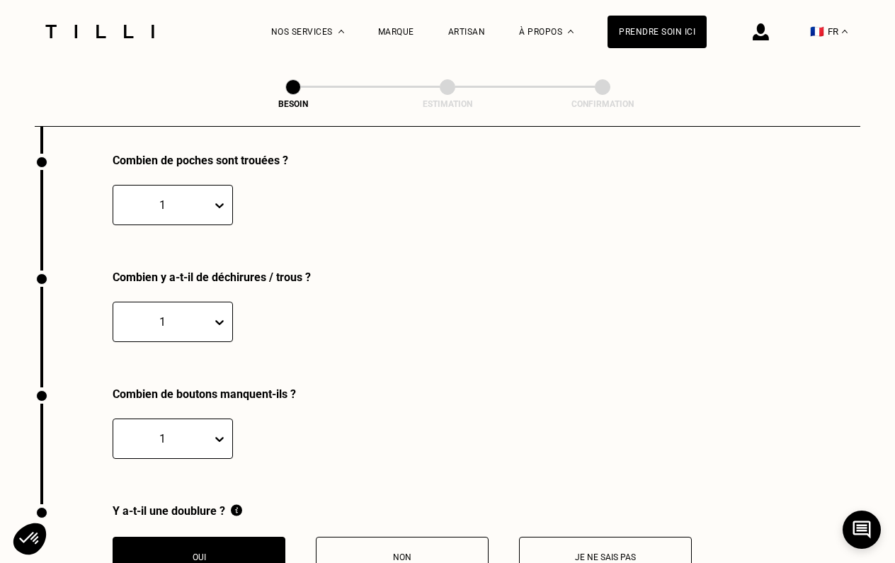
scroll to position [2868, 0]
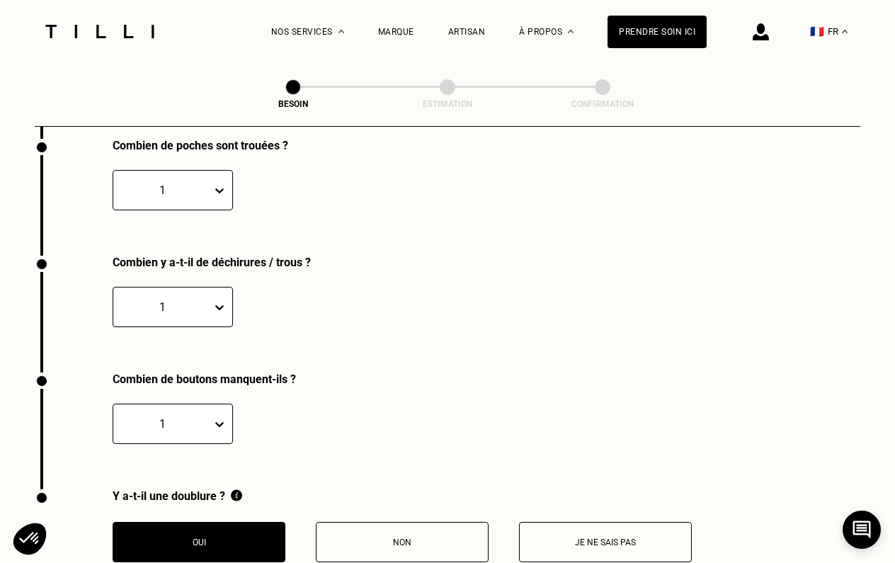
click at [391, 543] on button "Non" at bounding box center [402, 542] width 173 height 40
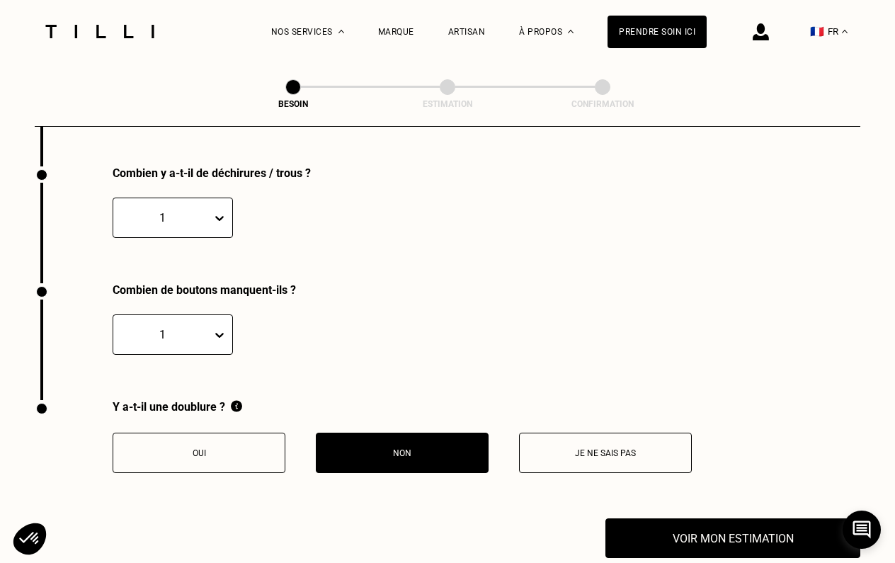
scroll to position [3018, 0]
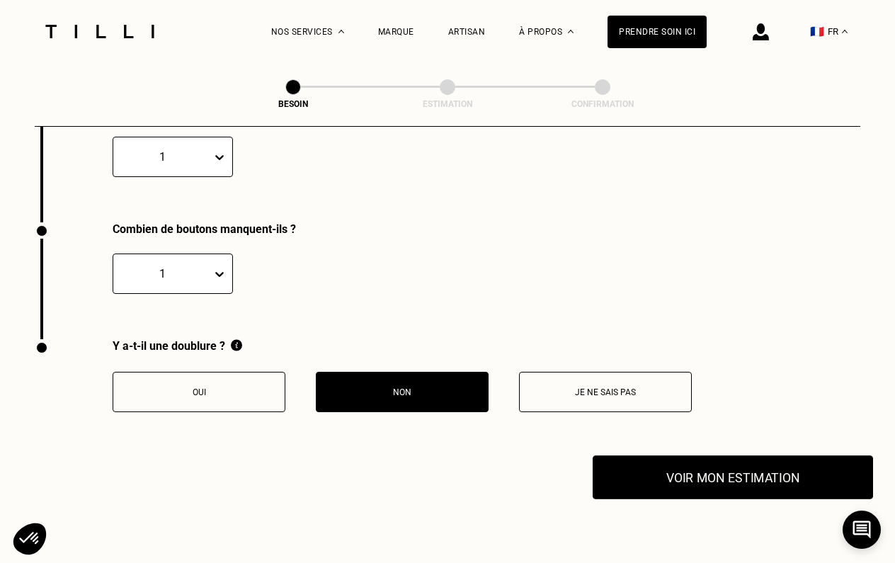
click at [662, 466] on button "Voir mon estimation" at bounding box center [733, 477] width 280 height 44
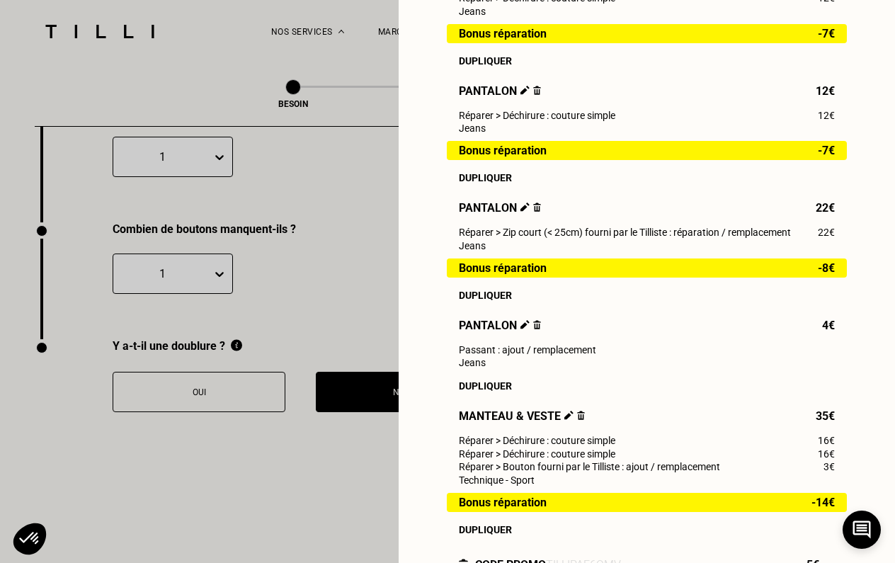
scroll to position [387, 0]
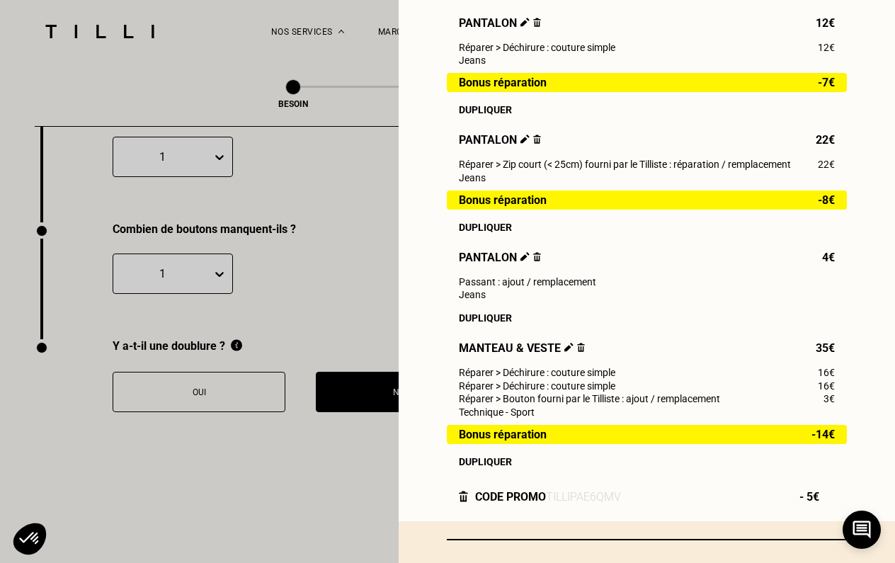
click at [565, 348] on img at bounding box center [569, 347] width 9 height 9
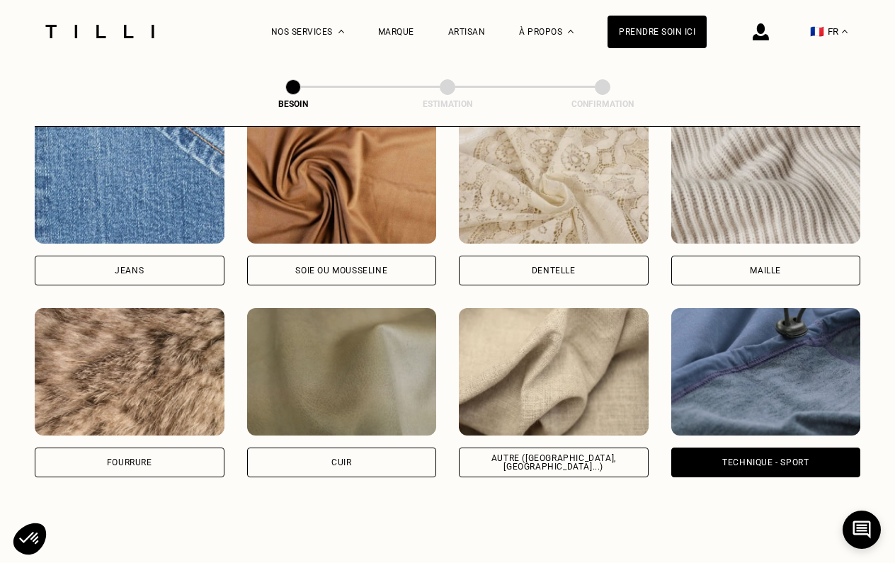
scroll to position [1558, 0]
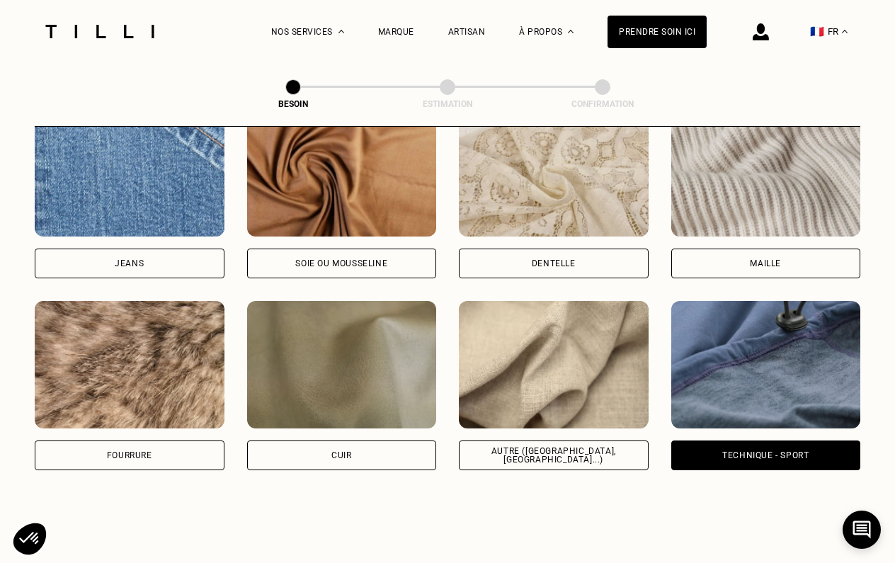
click at [552, 349] on img at bounding box center [554, 364] width 190 height 127
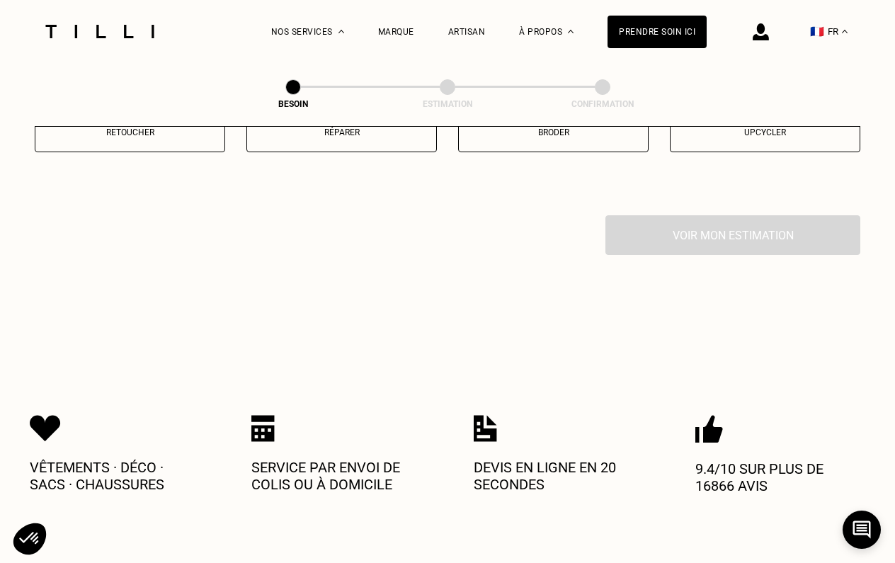
scroll to position [2429, 0]
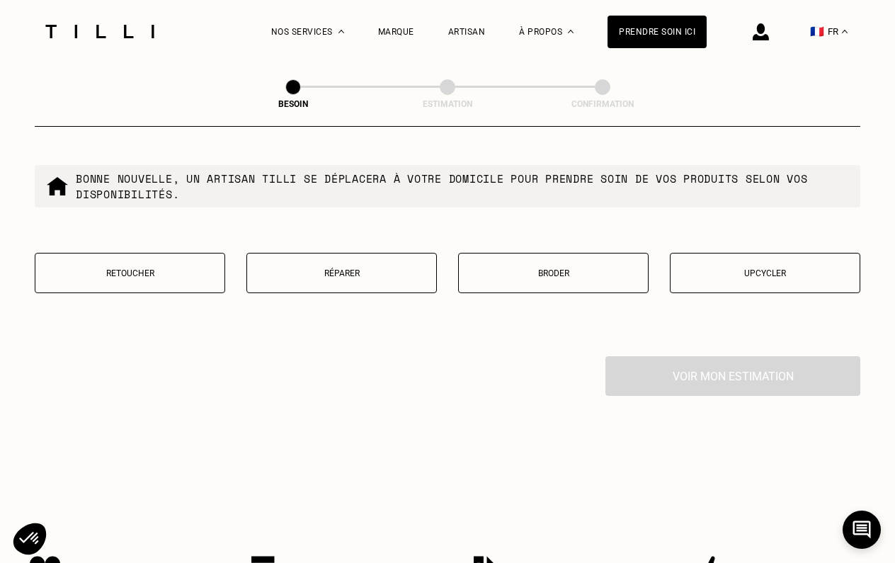
click at [358, 239] on div "Quel besoin ? Bonne nouvelle, un artisan tilli se déplacera à votre domicile po…" at bounding box center [448, 175] width 826 height 361
click at [352, 268] on p "Réparer" at bounding box center [341, 273] width 175 height 10
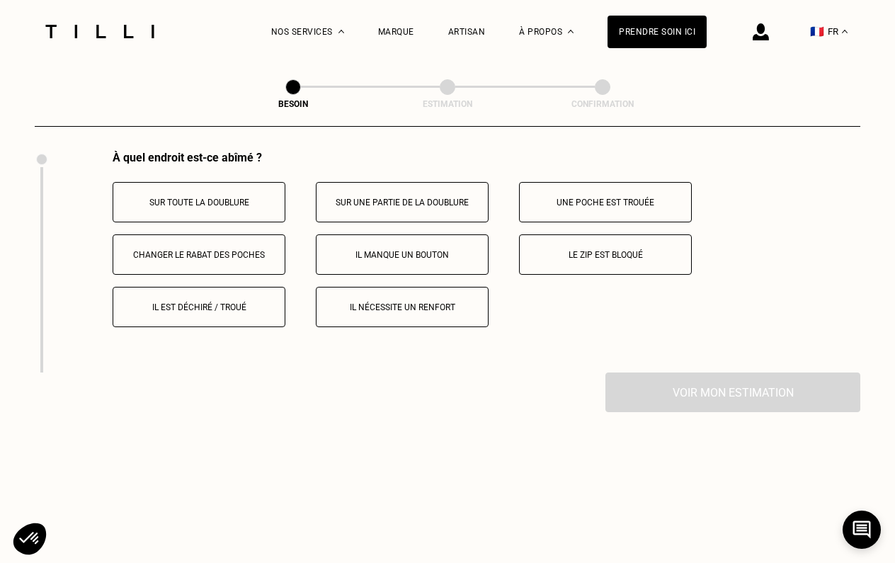
scroll to position [2638, 0]
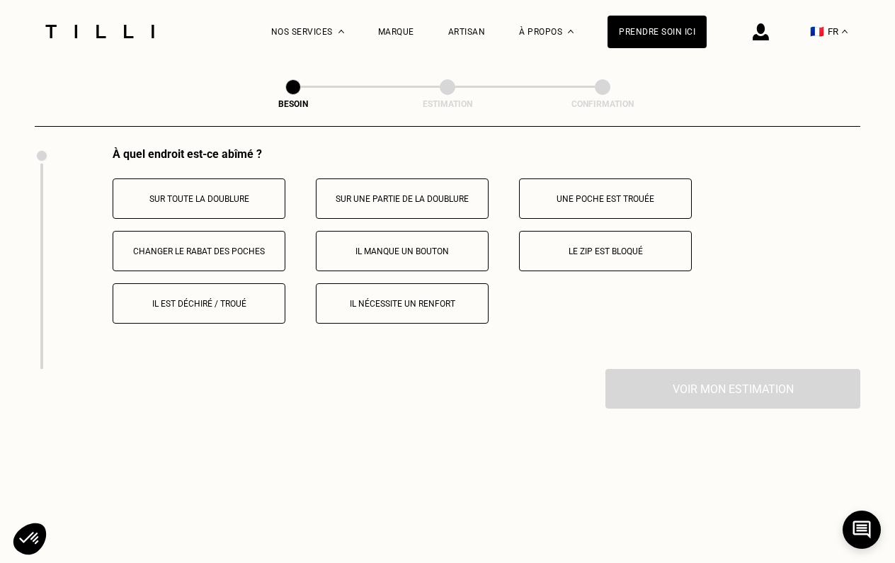
click at [562, 194] on p "Une poche est trouée" at bounding box center [605, 199] width 157 height 10
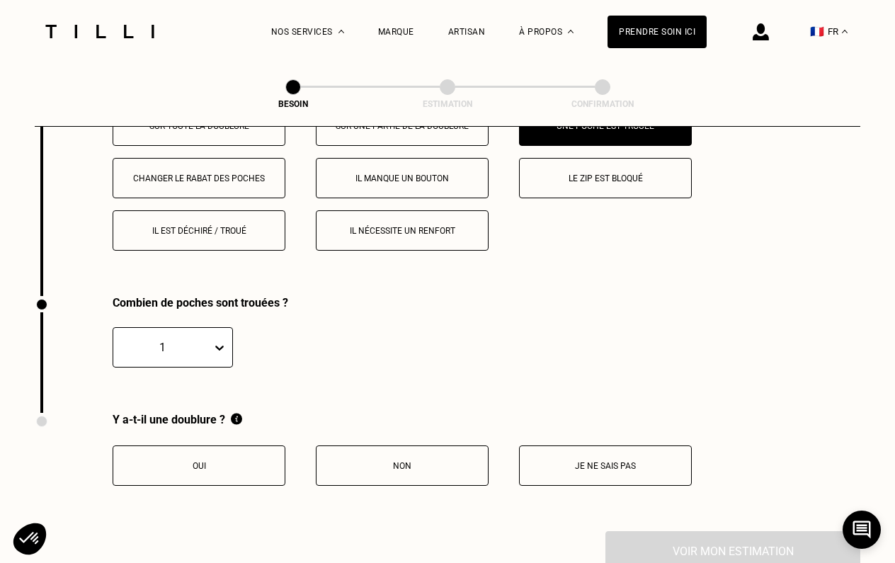
scroll to position [2707, 0]
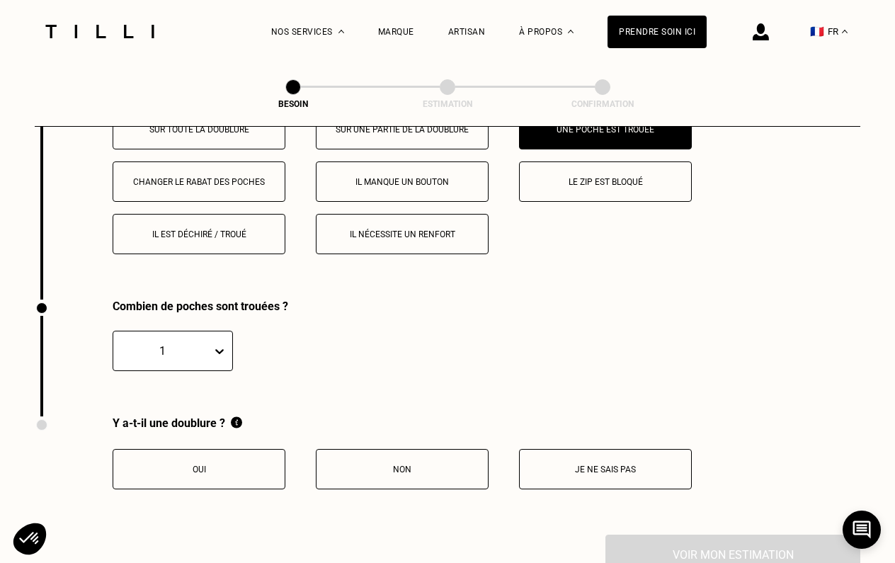
click at [431, 177] on p "Il manque un bouton" at bounding box center [402, 182] width 157 height 10
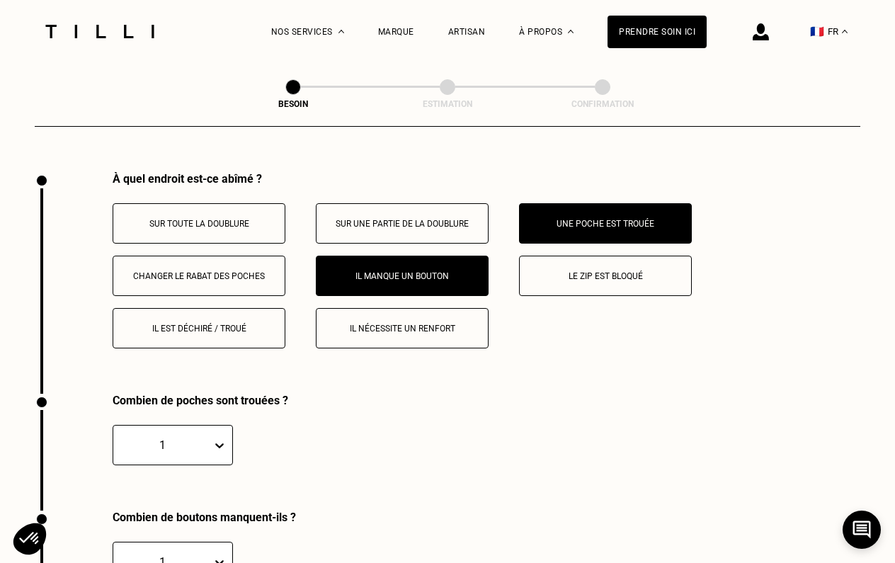
scroll to position [2607, 0]
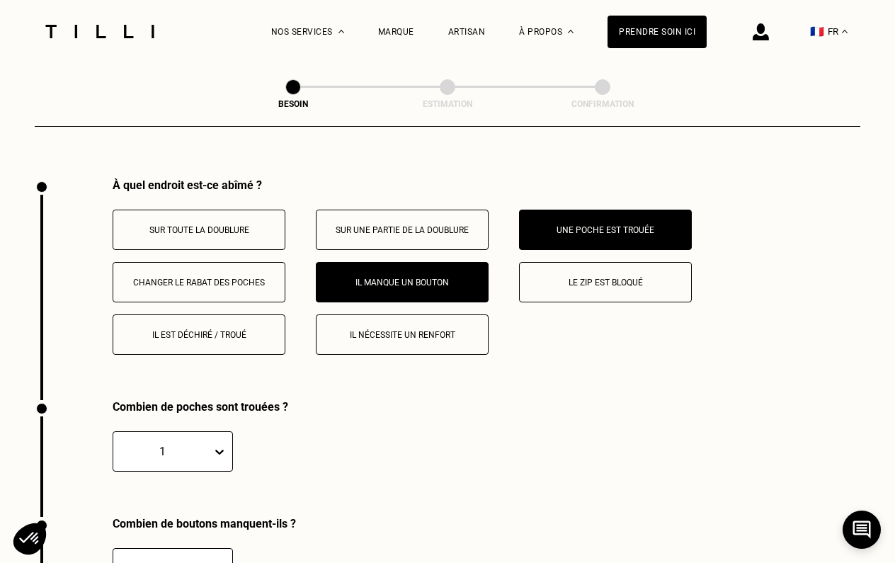
click at [329, 210] on button "Sur une partie de la doublure" at bounding box center [402, 230] width 173 height 40
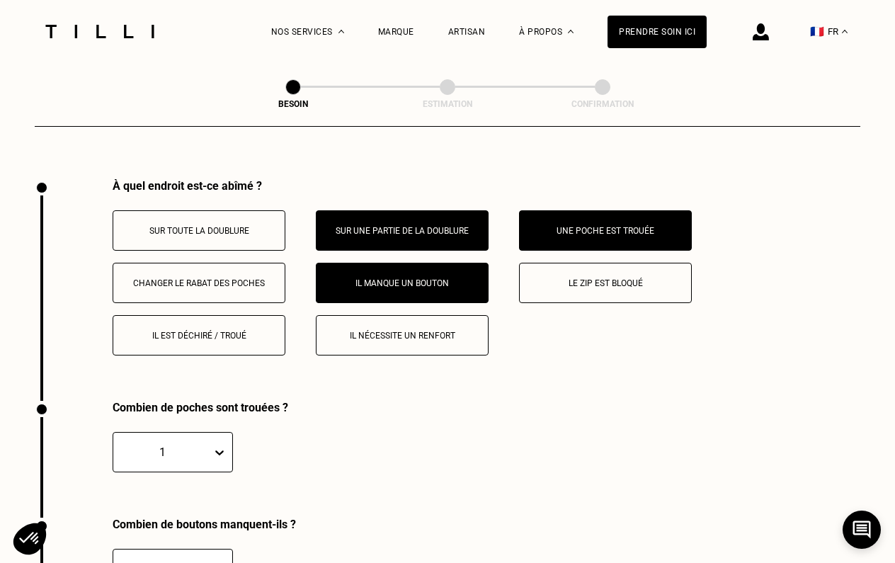
scroll to position [2604, 0]
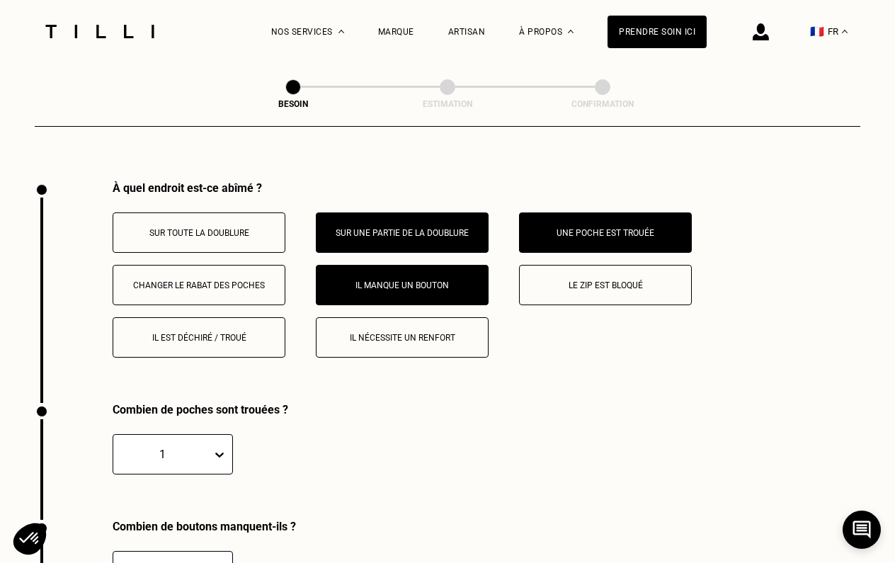
click at [365, 228] on p "Sur une partie de la doublure" at bounding box center [402, 233] width 157 height 10
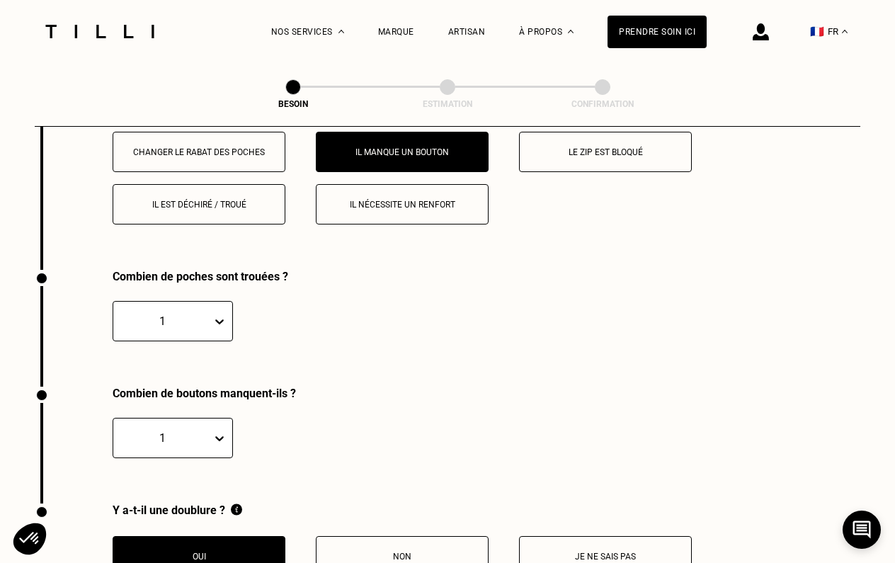
scroll to position [2699, 0]
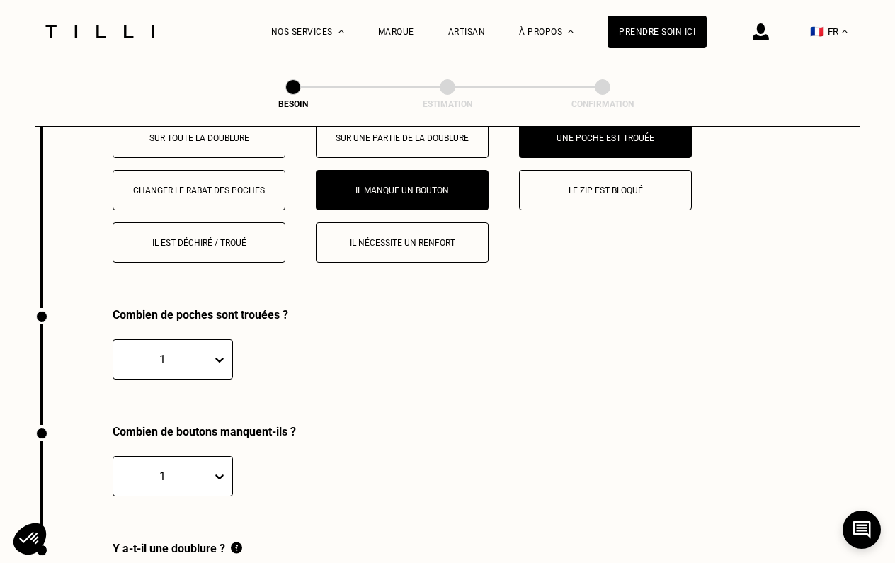
click at [247, 222] on button "Il est déchiré / troué" at bounding box center [199, 242] width 173 height 40
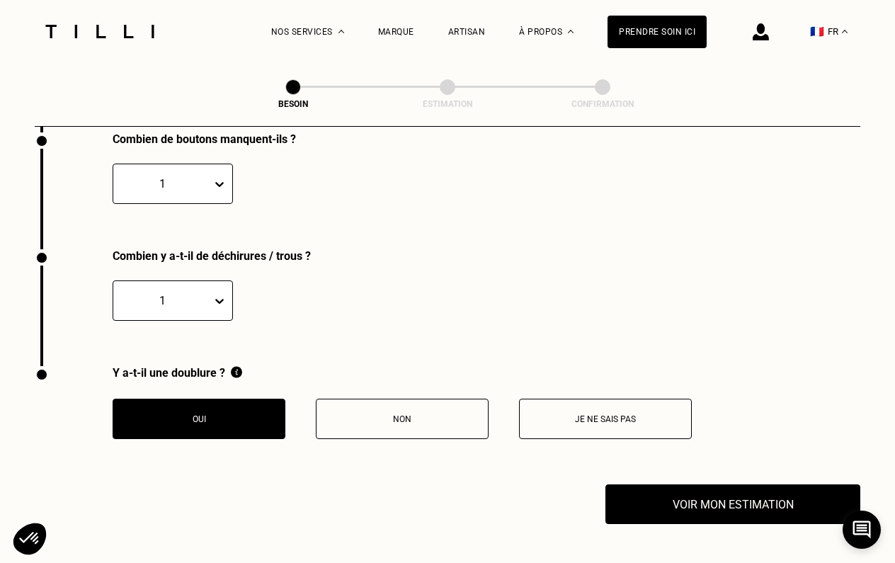
scroll to position [2991, 0]
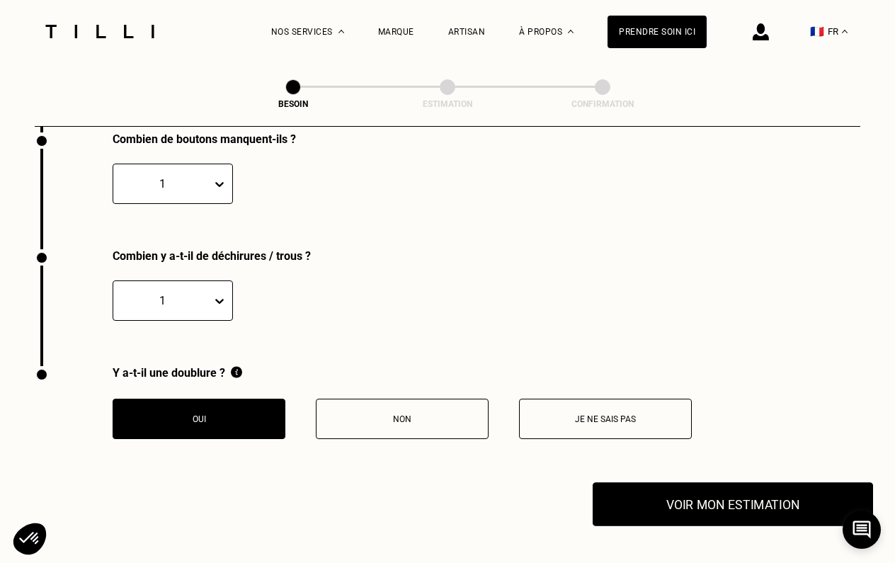
click at [640, 492] on button "Voir mon estimation" at bounding box center [733, 504] width 280 height 44
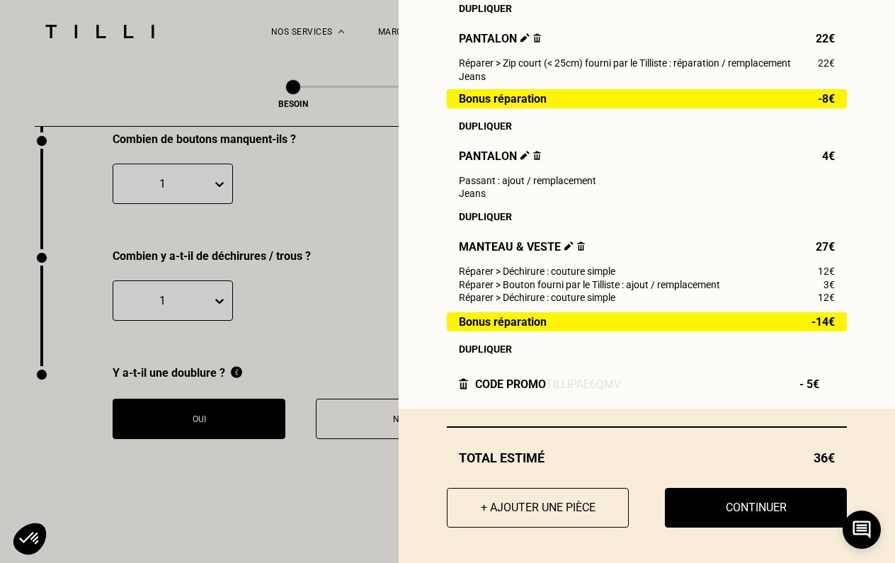
scroll to position [487, 0]
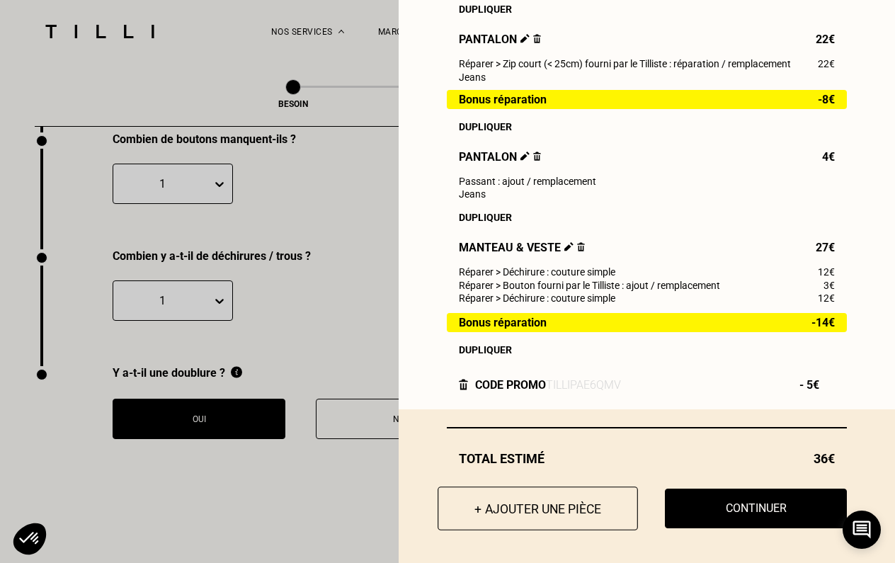
click at [471, 502] on button "+ Ajouter une pièce" at bounding box center [538, 509] width 200 height 44
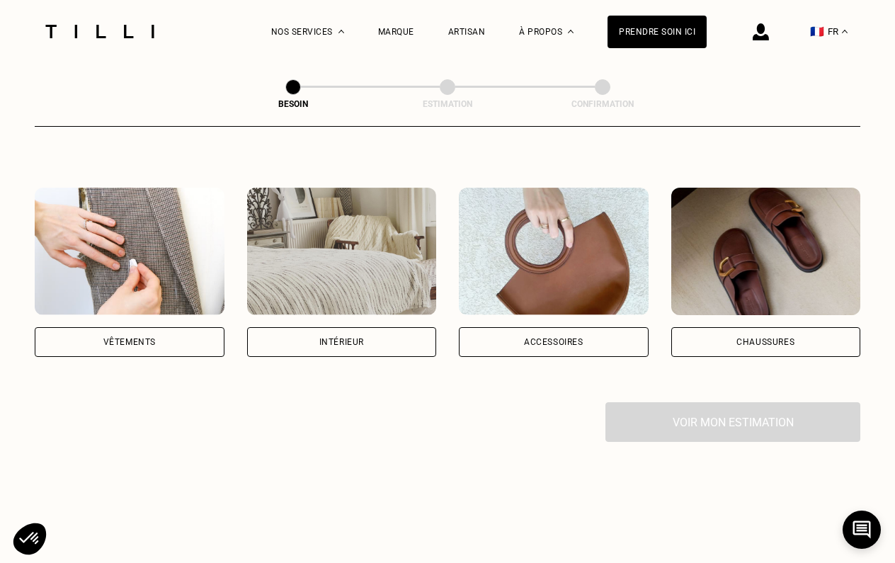
scroll to position [205, 0]
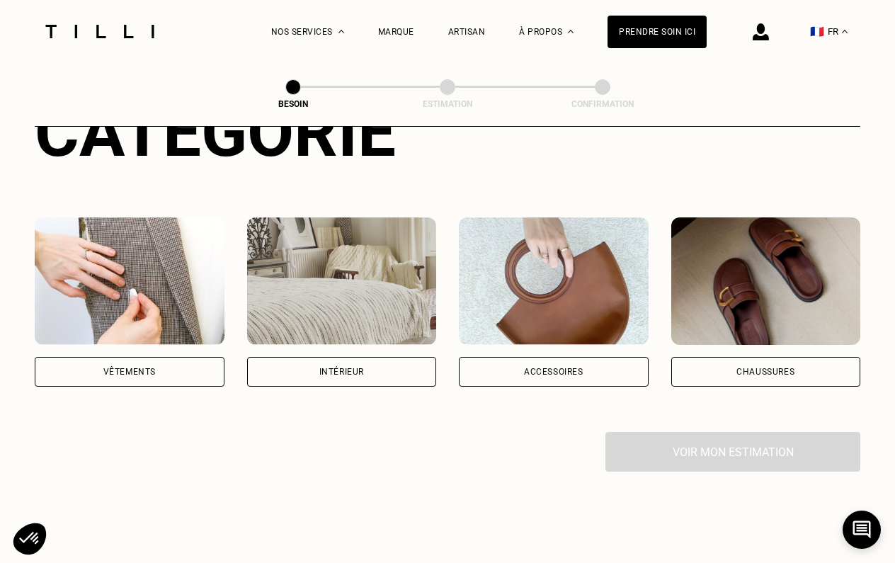
click at [194, 273] on img at bounding box center [130, 280] width 190 height 127
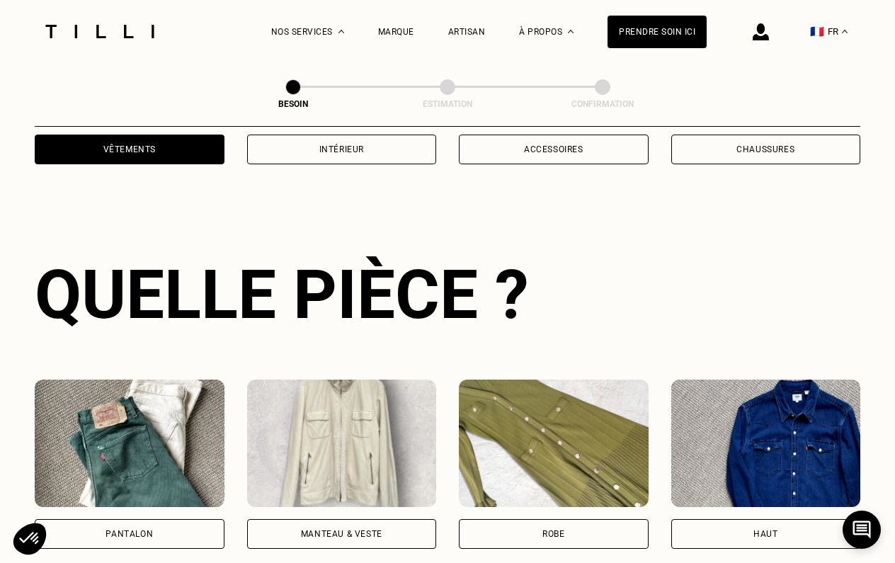
scroll to position [461, 0]
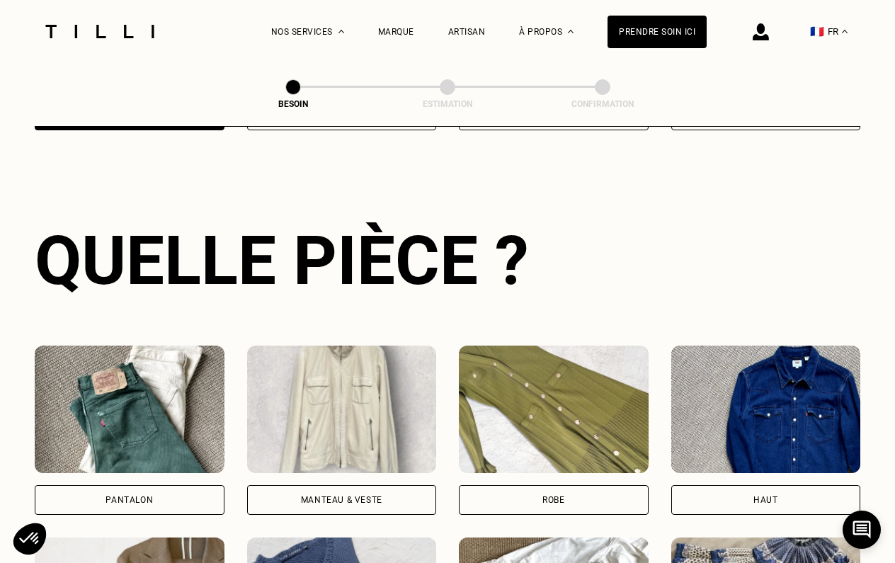
click at [369, 381] on img at bounding box center [342, 409] width 190 height 127
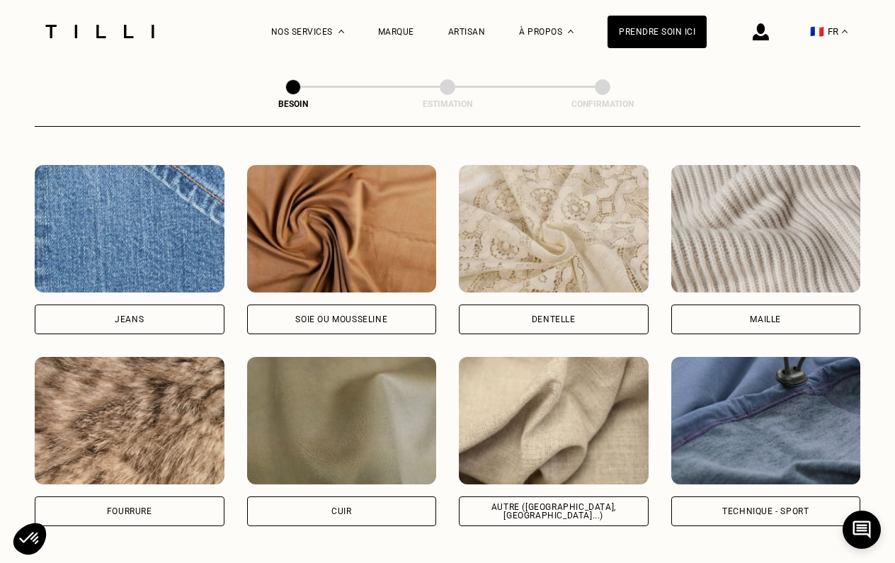
scroll to position [1503, 0]
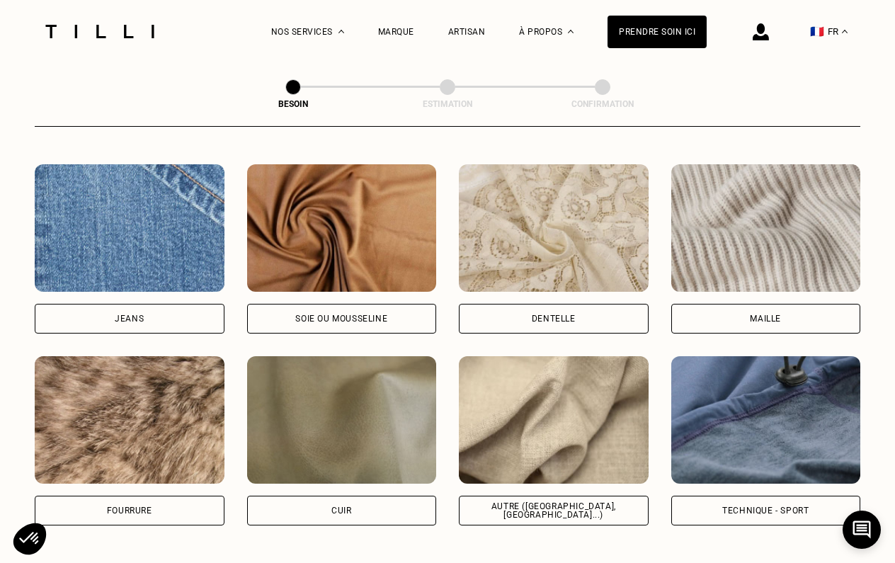
click at [543, 414] on img at bounding box center [554, 419] width 190 height 127
select select "FR"
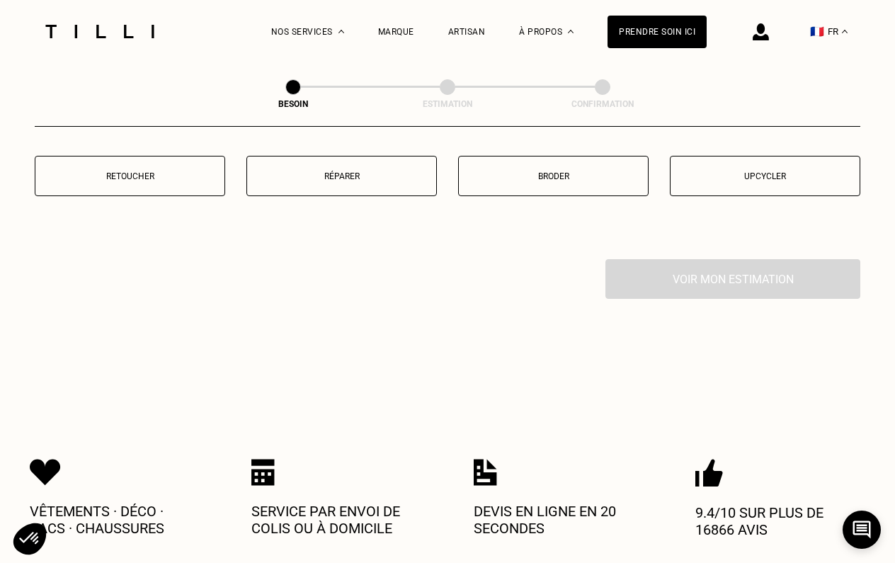
scroll to position [2525, 0]
click at [392, 178] on button "Réparer" at bounding box center [341, 177] width 191 height 40
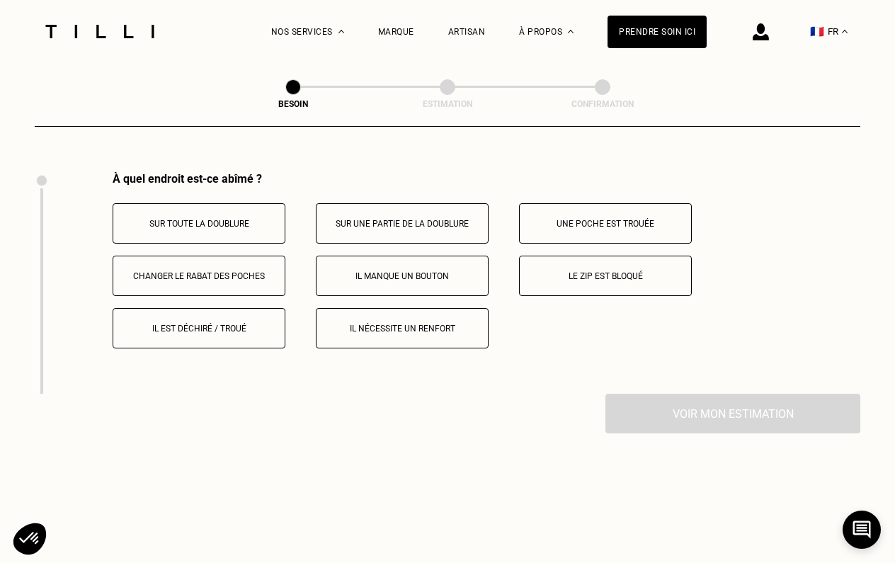
scroll to position [2614, 0]
click at [391, 270] on p "Il manque un bouton" at bounding box center [402, 275] width 157 height 10
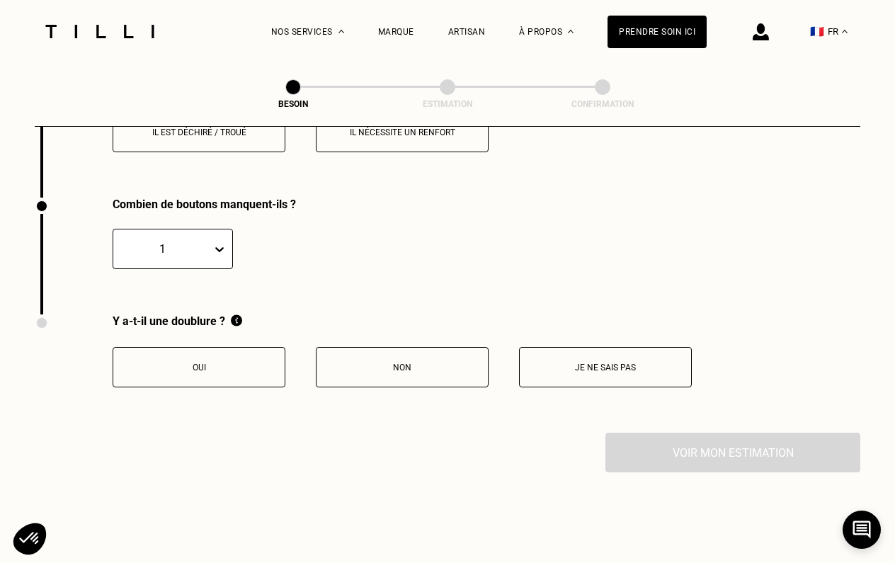
scroll to position [2800, 0]
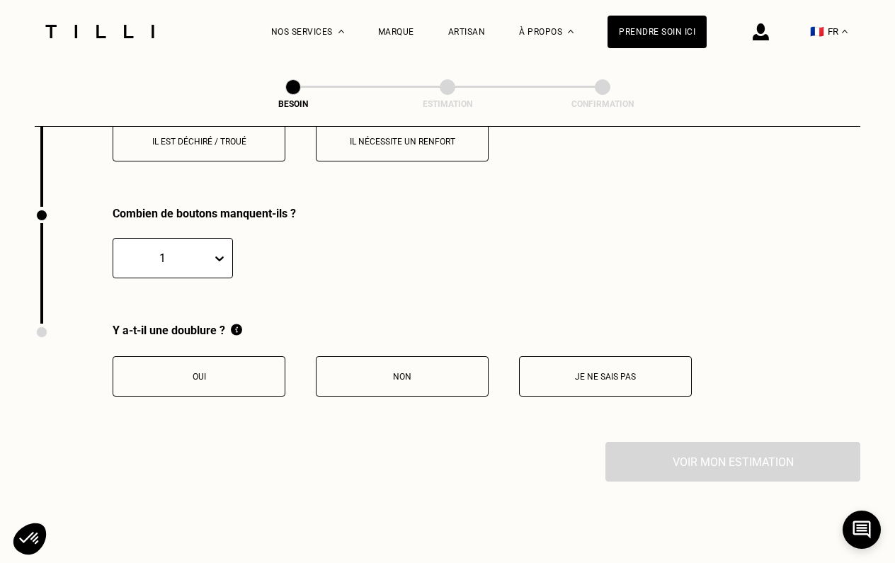
click at [198, 268] on div "Combien de boutons manquent-ils ? 1" at bounding box center [349, 265] width 629 height 117
click at [210, 254] on div "1" at bounding box center [173, 258] width 120 height 40
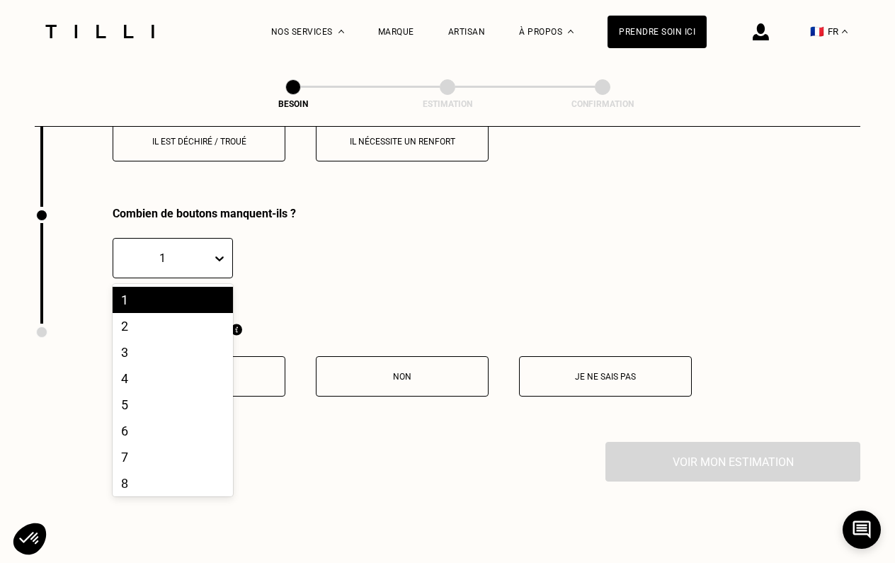
click at [421, 273] on div "Combien de boutons manquent-ils ? 1, 1 of 10. 10 results available. Use Up and …" at bounding box center [349, 265] width 629 height 117
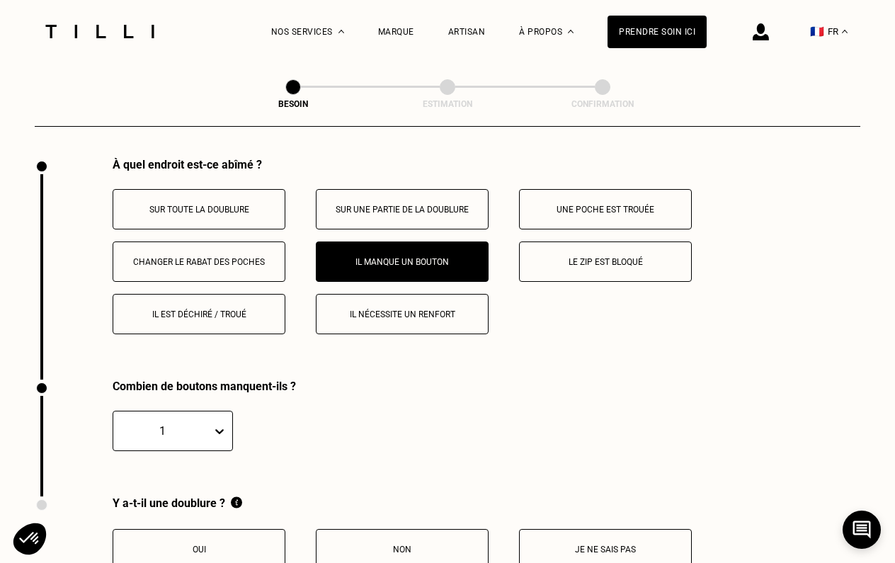
scroll to position [2624, 0]
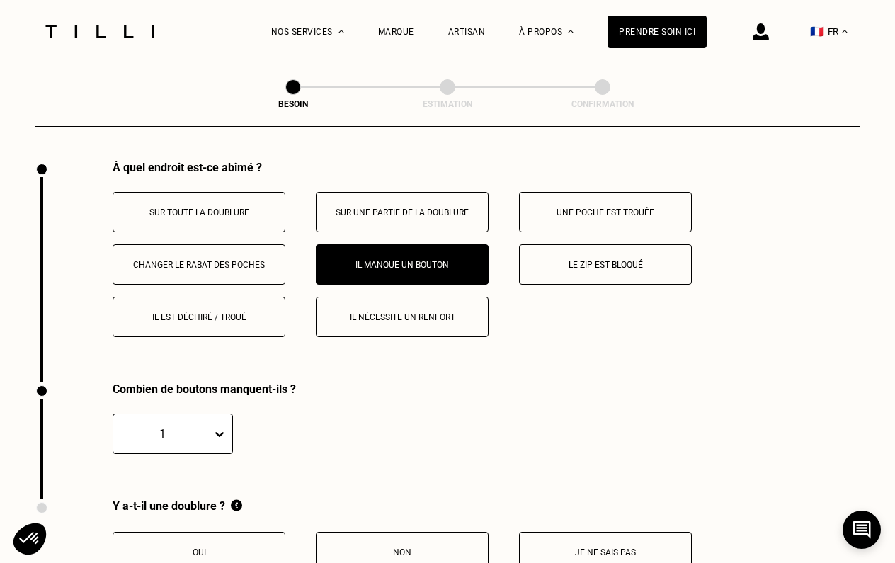
click at [357, 192] on button "Sur une partie de la doublure" at bounding box center [402, 212] width 173 height 40
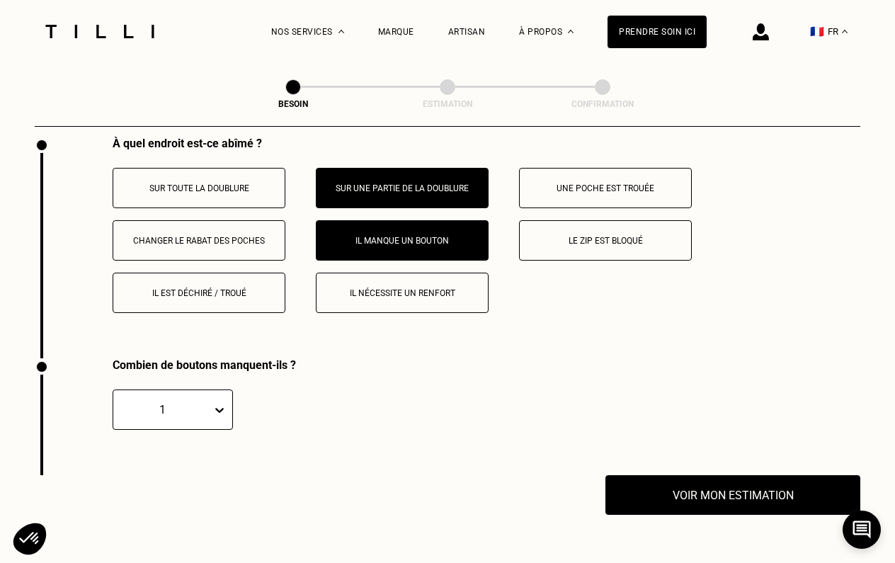
scroll to position [2648, 0]
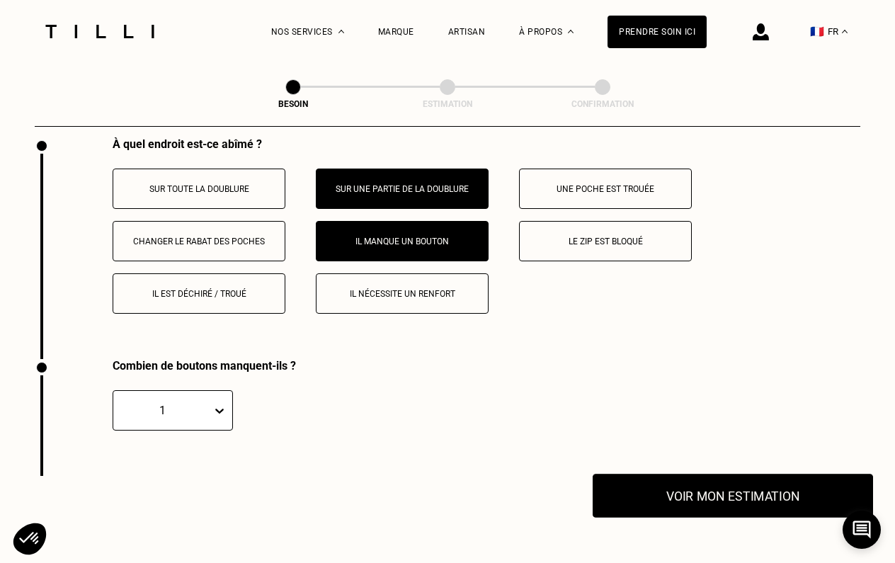
click at [713, 496] on button "Voir mon estimation" at bounding box center [733, 496] width 280 height 44
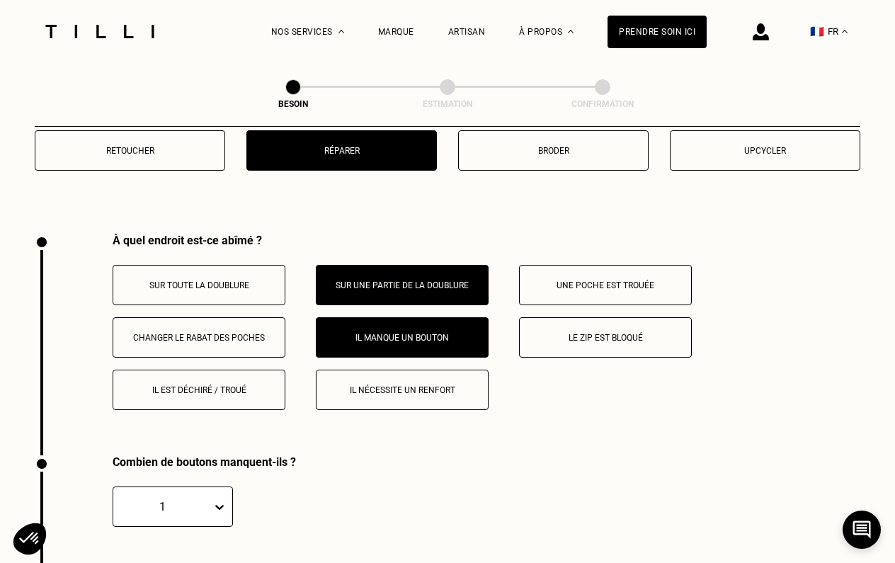
scroll to position [2551, 0]
click at [222, 384] on button "Il est déchiré / troué" at bounding box center [199, 390] width 173 height 40
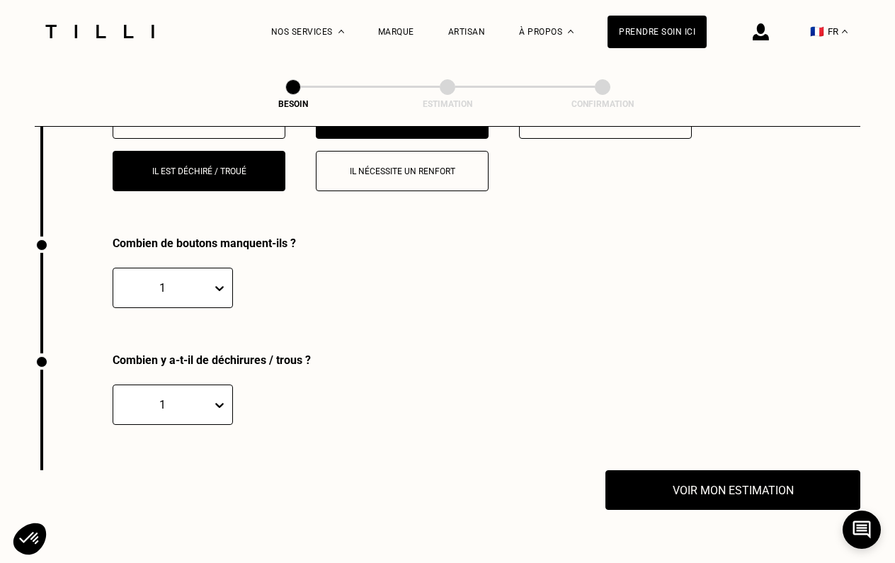
scroll to position [2770, 0]
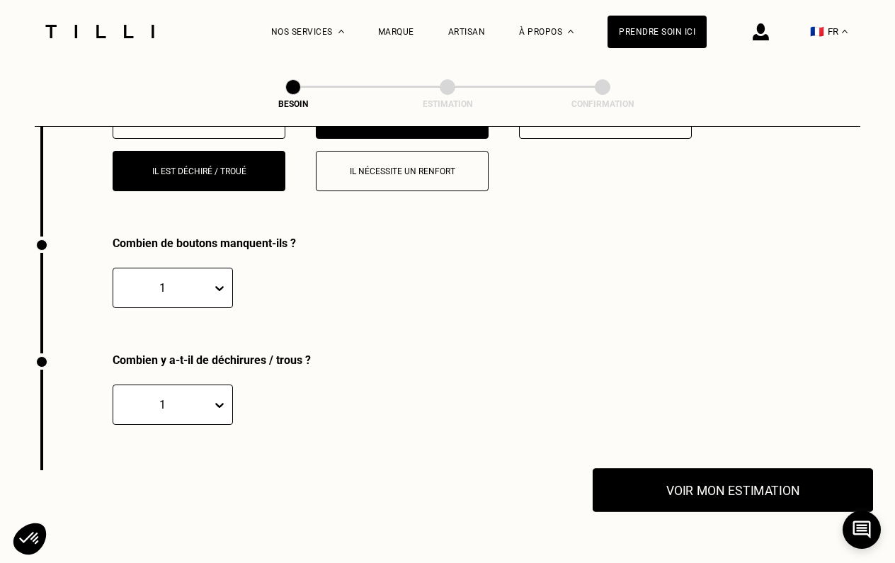
click at [653, 475] on button "Voir mon estimation" at bounding box center [733, 490] width 280 height 44
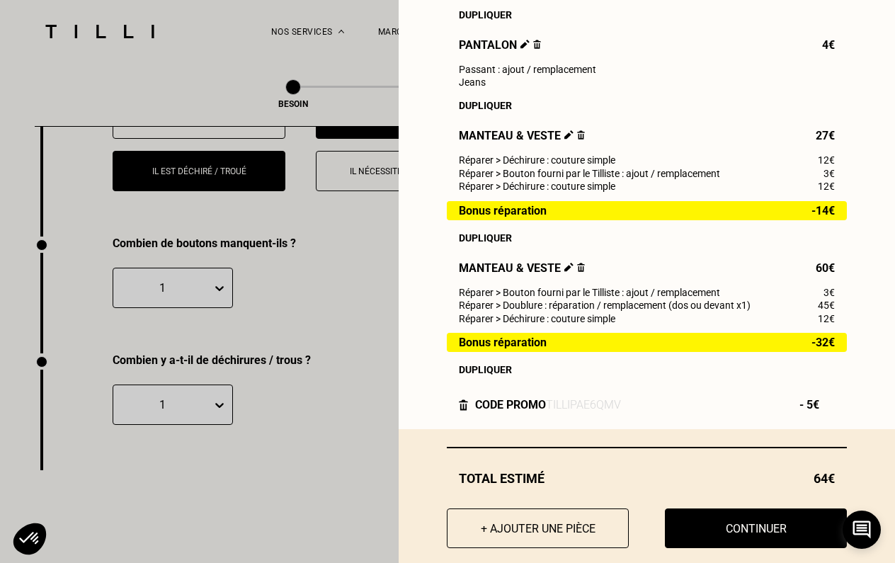
scroll to position [590, 0]
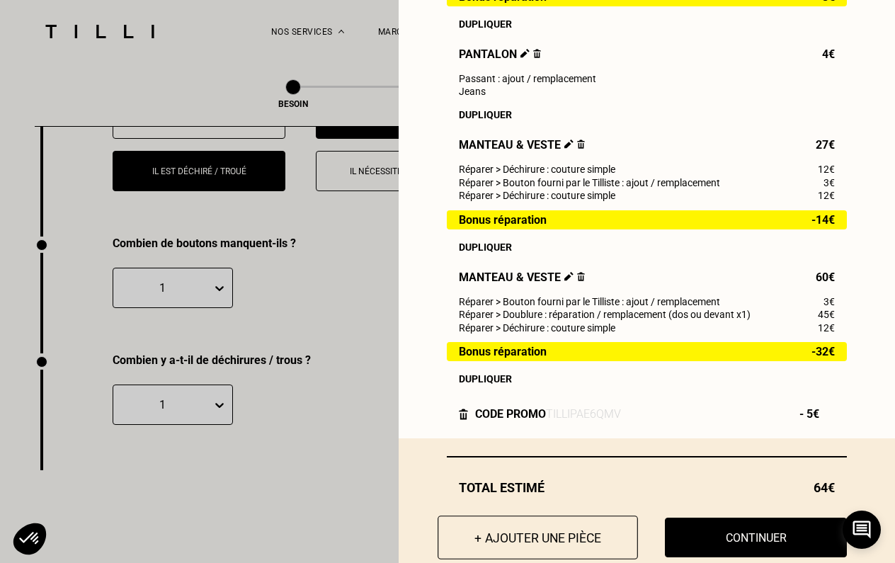
click at [500, 538] on button "+ Ajouter une pièce" at bounding box center [538, 538] width 200 height 44
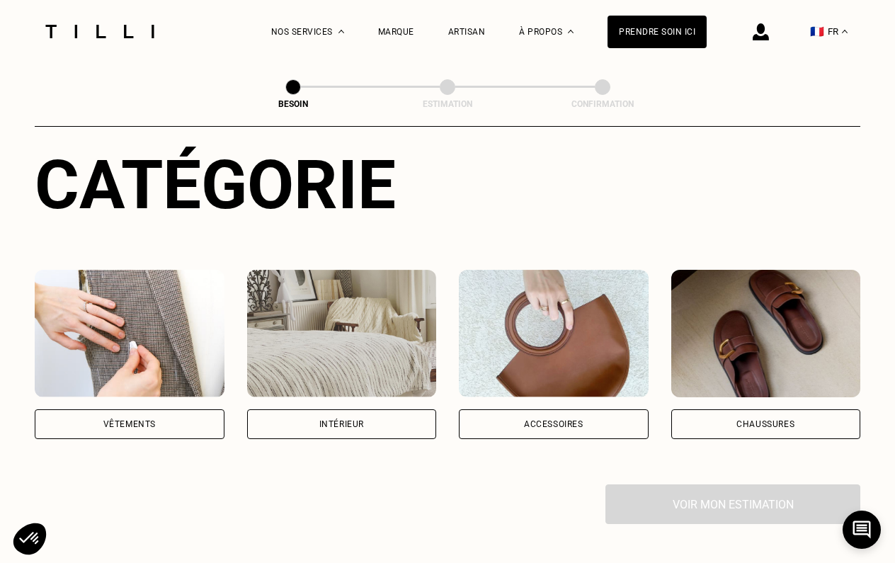
scroll to position [259, 0]
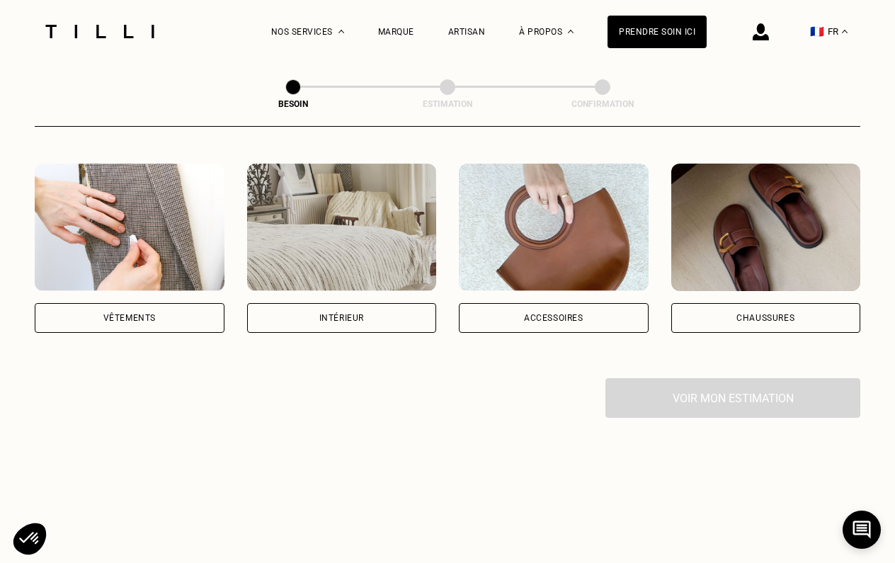
click at [133, 184] on img at bounding box center [130, 227] width 190 height 127
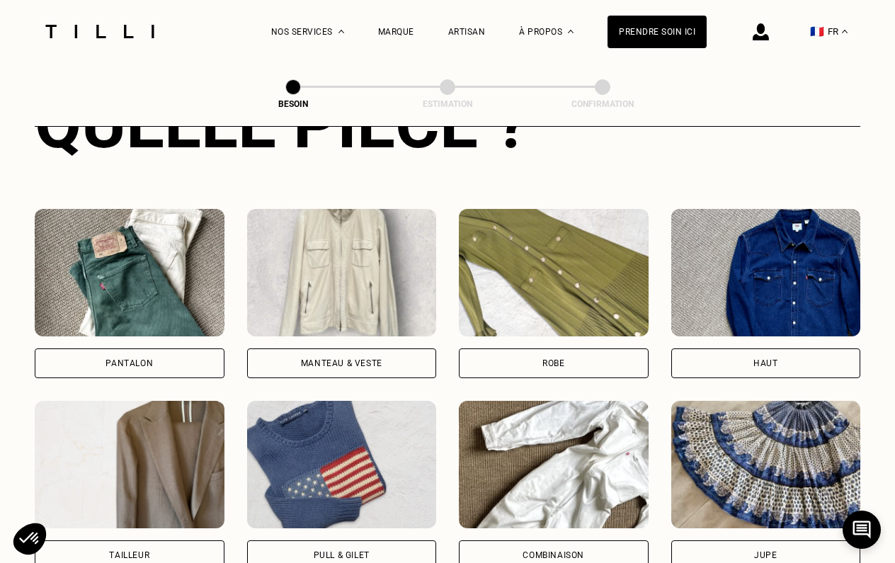
scroll to position [610, 0]
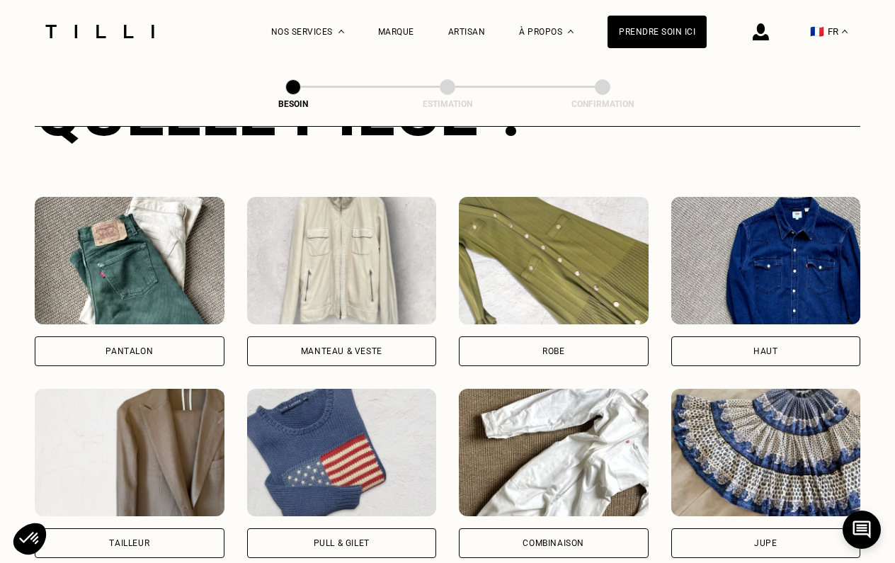
click at [319, 250] on img at bounding box center [342, 260] width 190 height 127
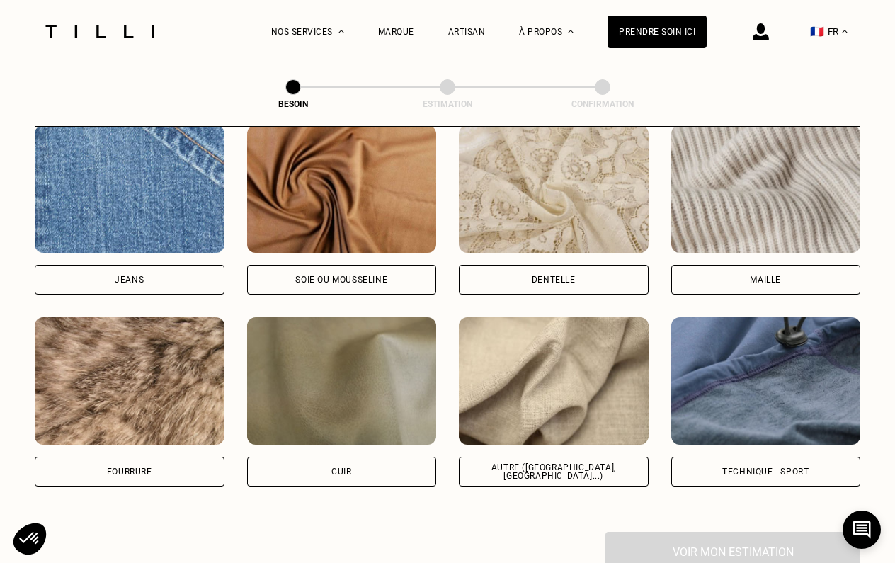
scroll to position [1544, 0]
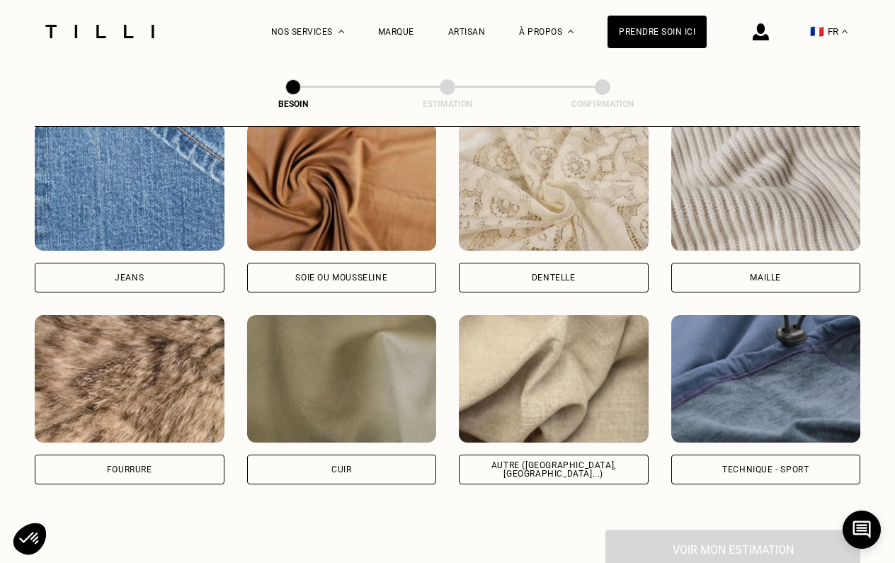
click at [532, 372] on img at bounding box center [554, 378] width 190 height 127
select select "FR"
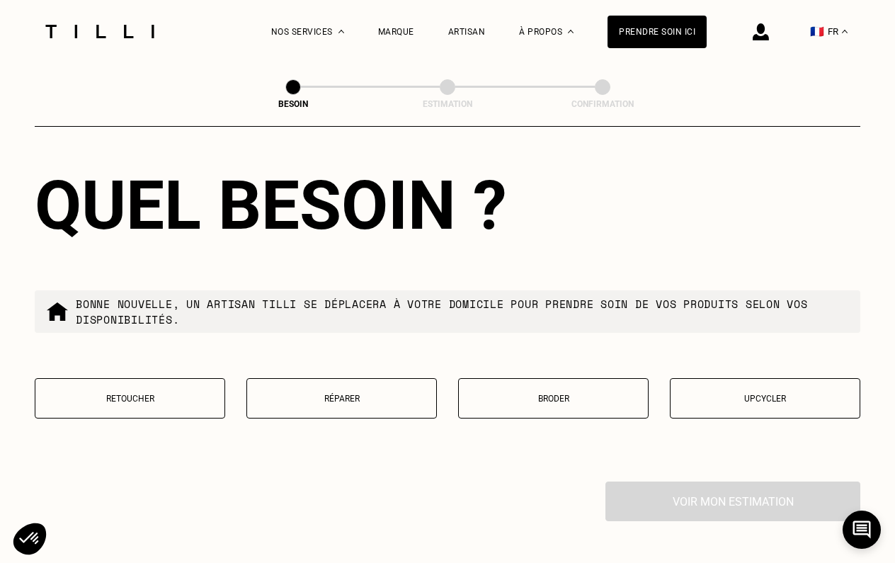
scroll to position [2313, 0]
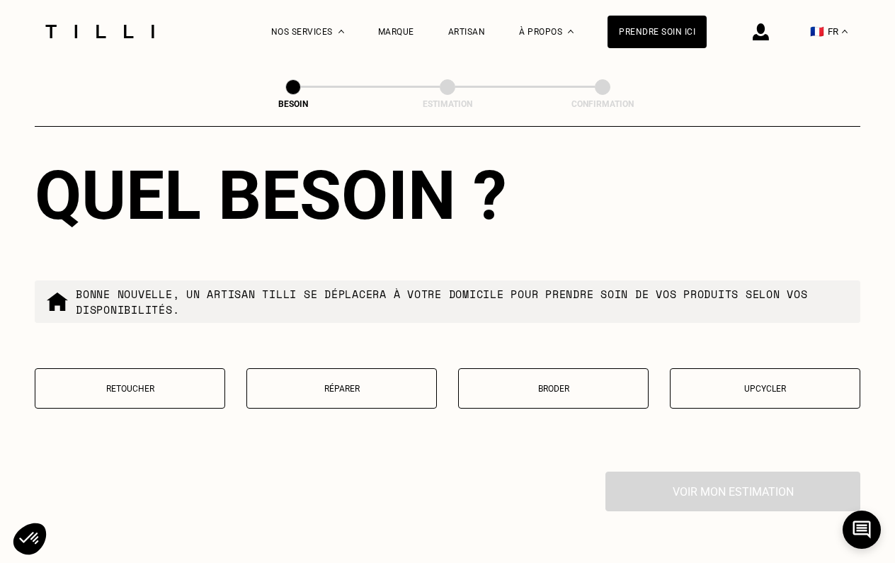
click at [200, 368] on button "Retoucher" at bounding box center [130, 388] width 191 height 40
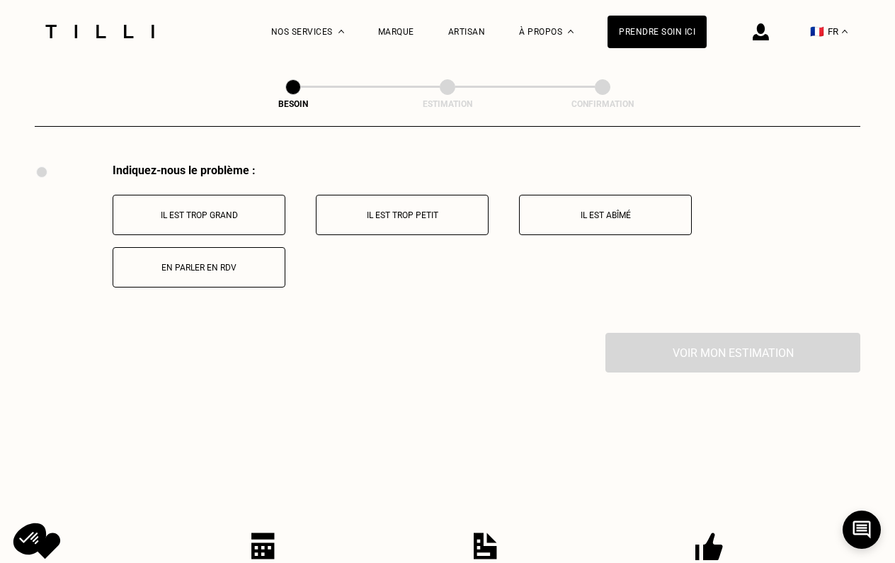
scroll to position [2620, 0]
click at [395, 210] on button "Il est trop petit" at bounding box center [402, 216] width 173 height 40
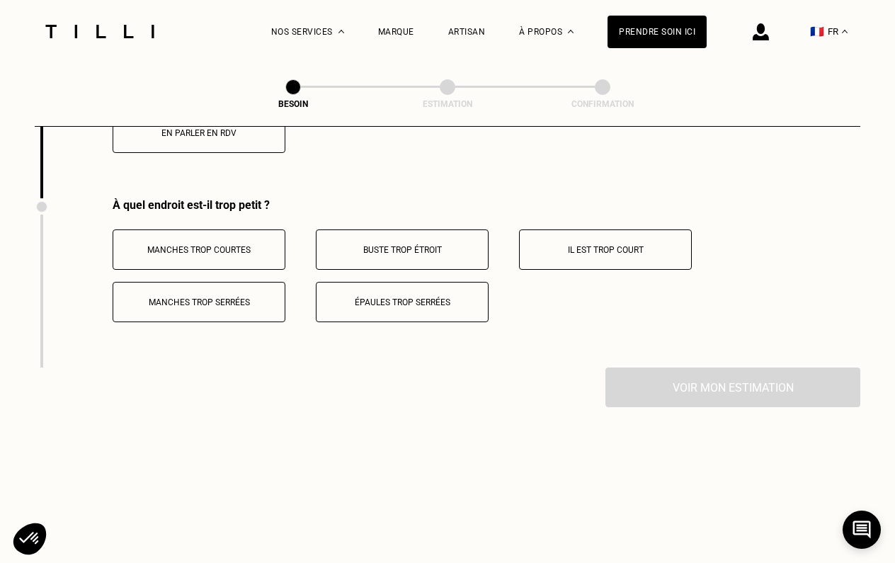
scroll to position [2755, 0]
click at [405, 298] on p "Épaules trop serrées" at bounding box center [402, 303] width 157 height 10
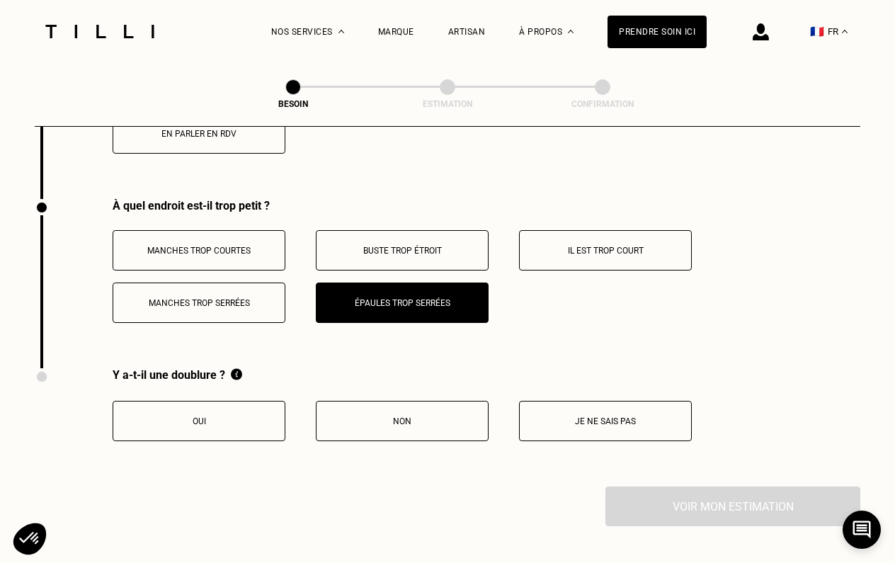
click at [249, 416] on p "Oui" at bounding box center [198, 421] width 157 height 10
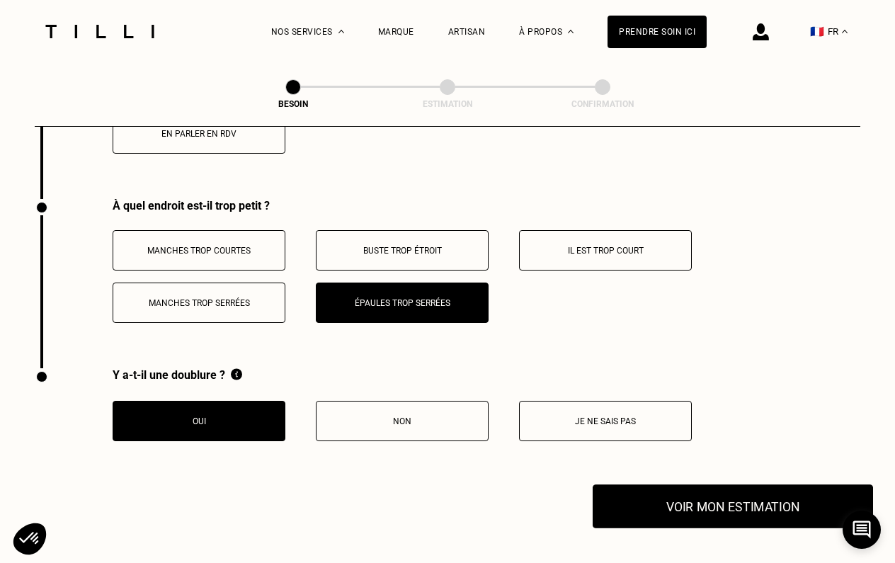
click at [627, 484] on button "Voir mon estimation" at bounding box center [733, 506] width 280 height 44
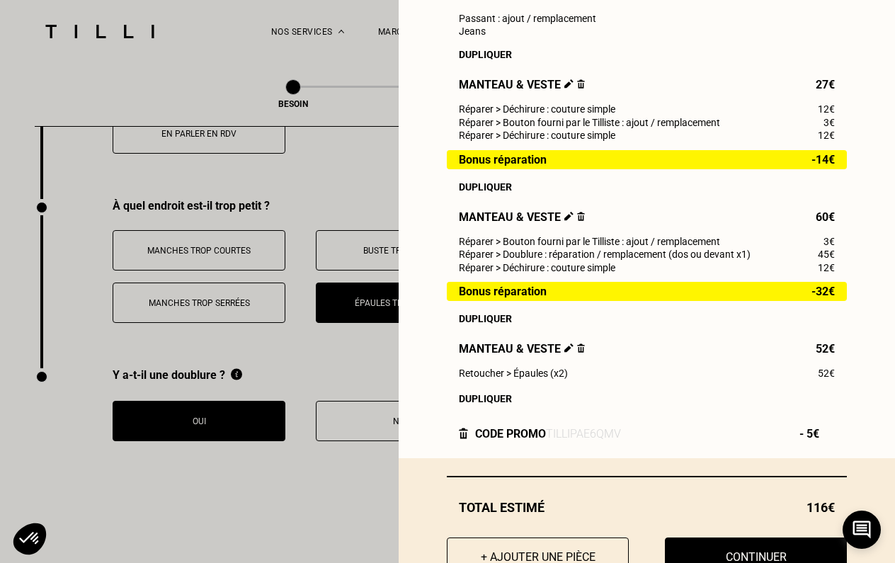
scroll to position [683, 0]
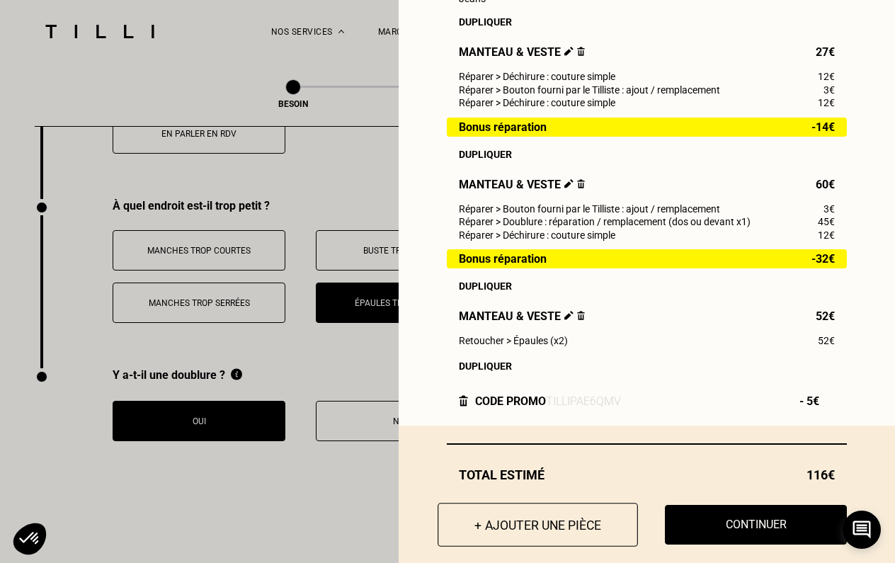
click at [539, 538] on button "+ Ajouter une pièce" at bounding box center [538, 525] width 200 height 44
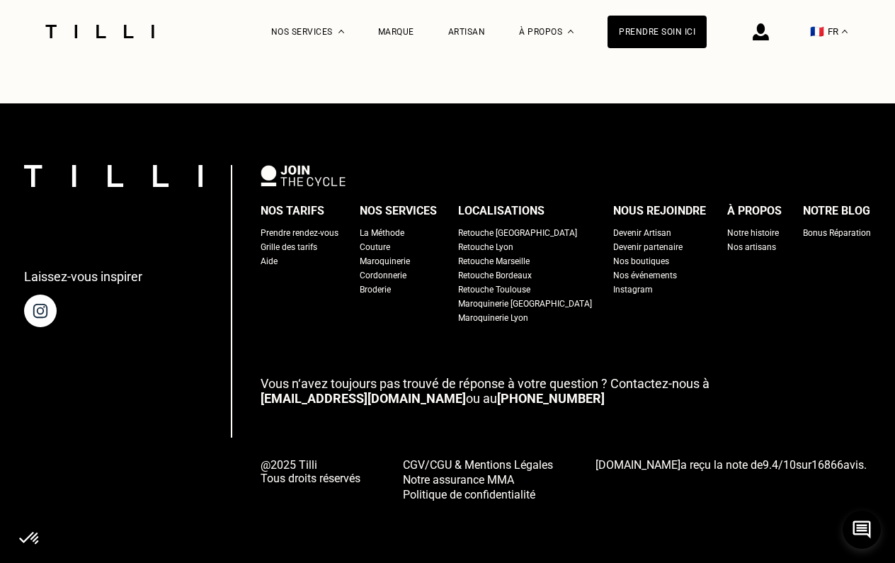
scroll to position [0, 0]
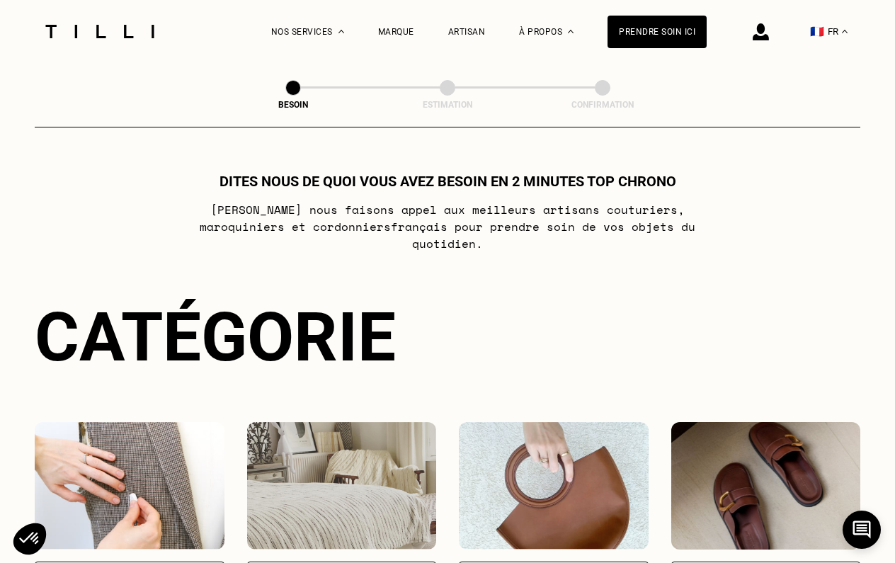
click at [152, 462] on img at bounding box center [130, 485] width 190 height 127
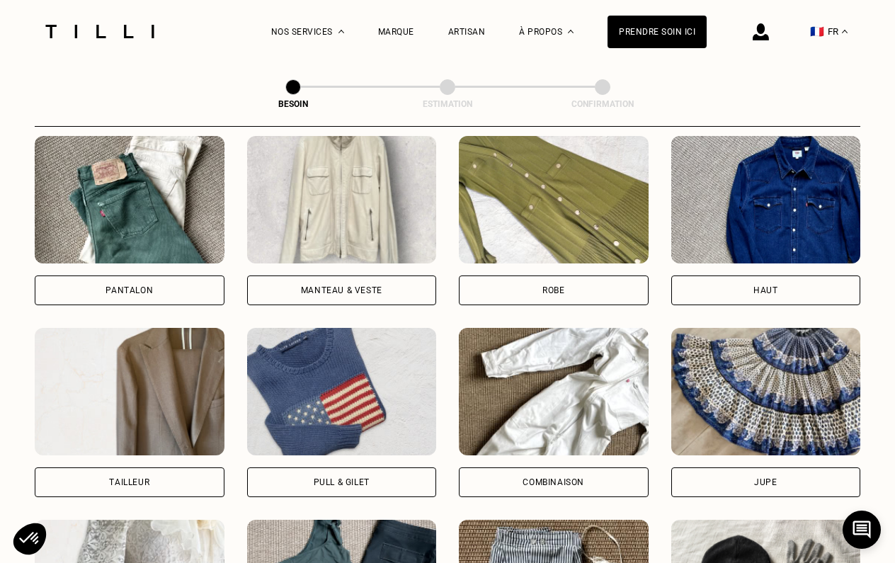
click at [348, 232] on img at bounding box center [342, 199] width 190 height 127
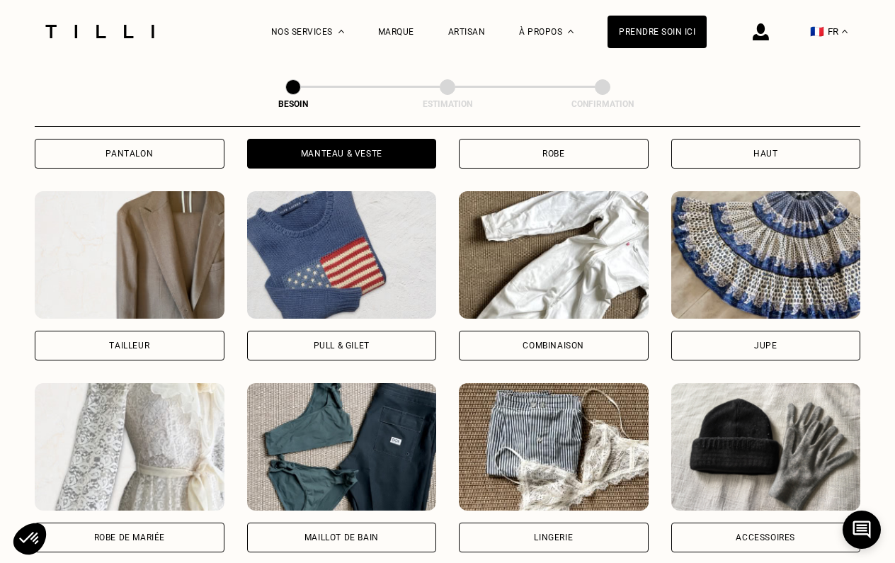
scroll to position [807, 0]
click at [171, 253] on img at bounding box center [130, 254] width 190 height 127
select select "FR"
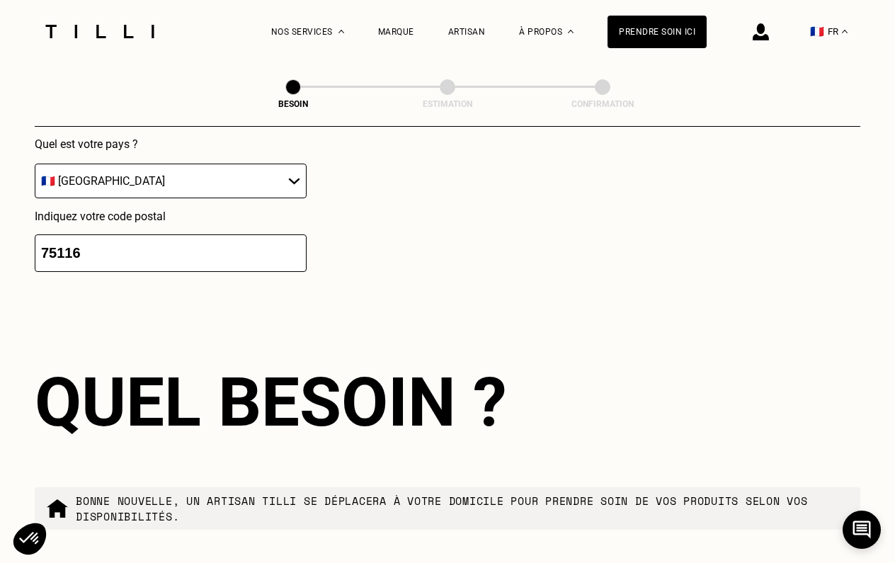
scroll to position [1597, 0]
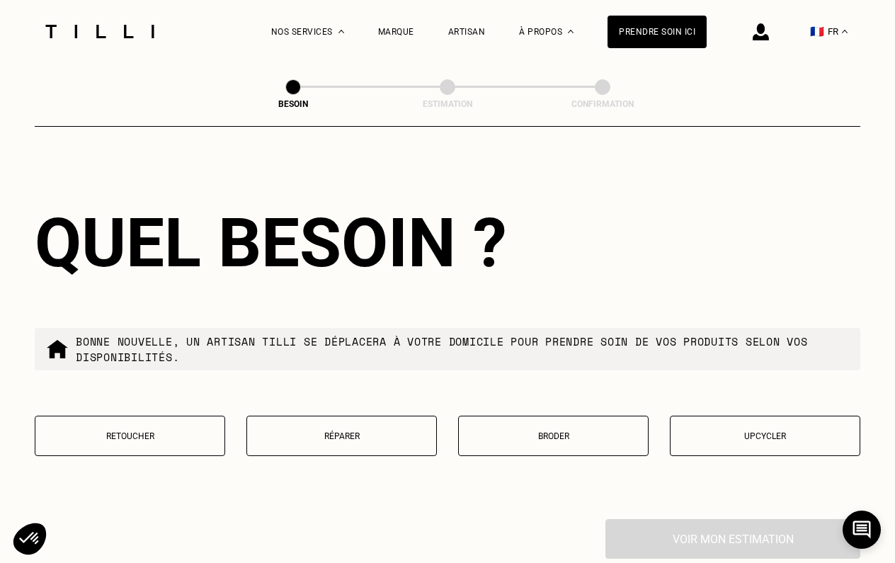
click at [201, 431] on p "Retoucher" at bounding box center [129, 436] width 175 height 10
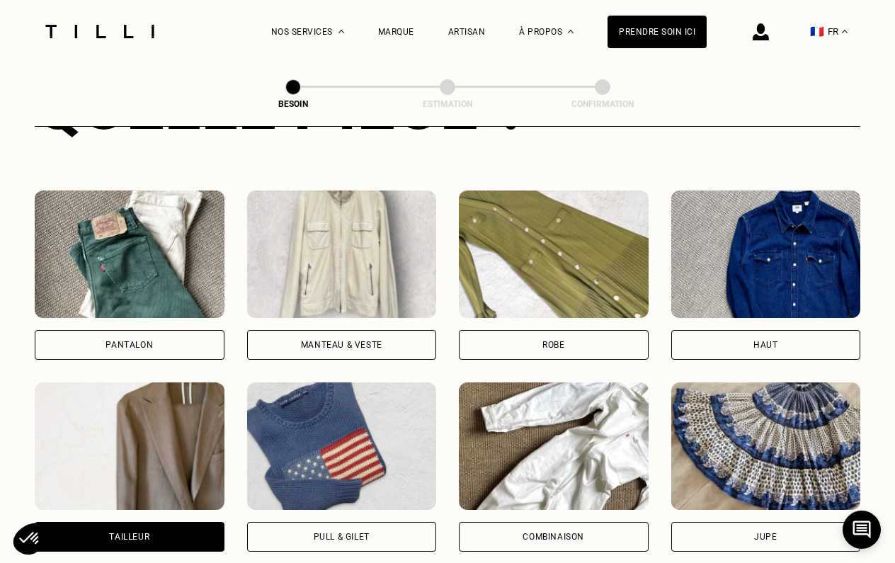
scroll to position [681, 0]
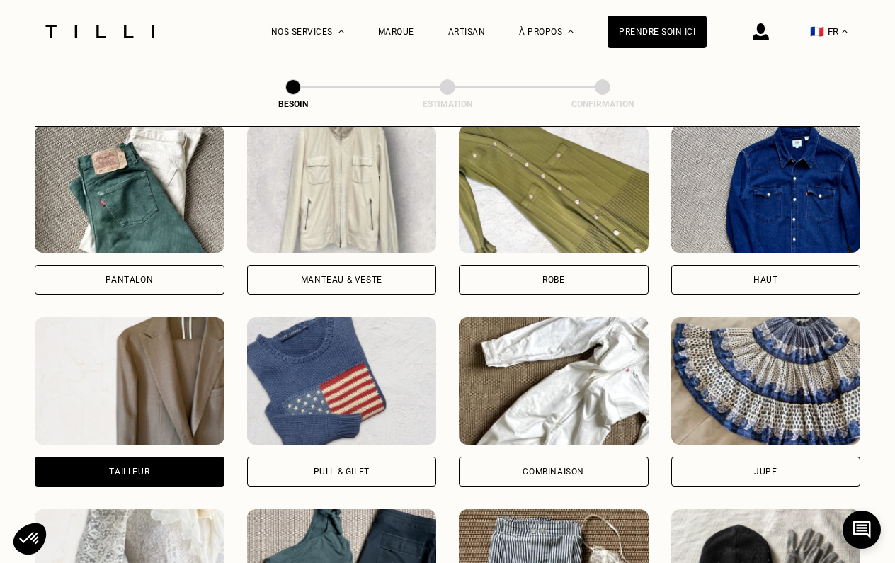
click at [176, 414] on img at bounding box center [130, 380] width 190 height 127
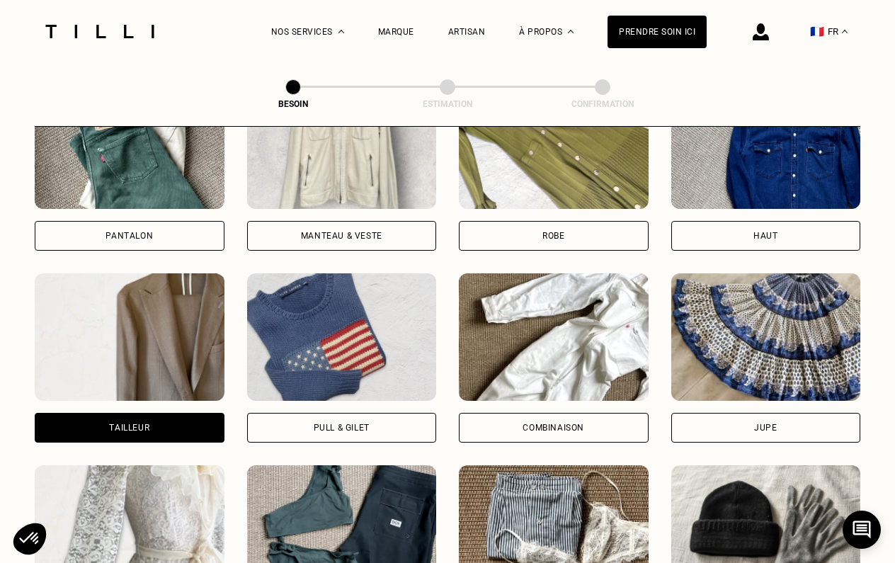
scroll to position [725, 0]
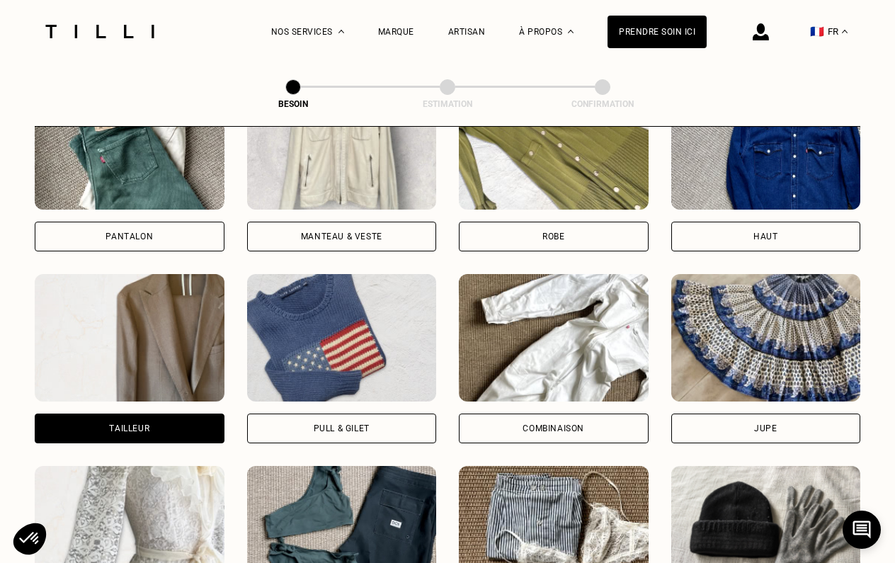
click at [203, 162] on img at bounding box center [130, 145] width 190 height 127
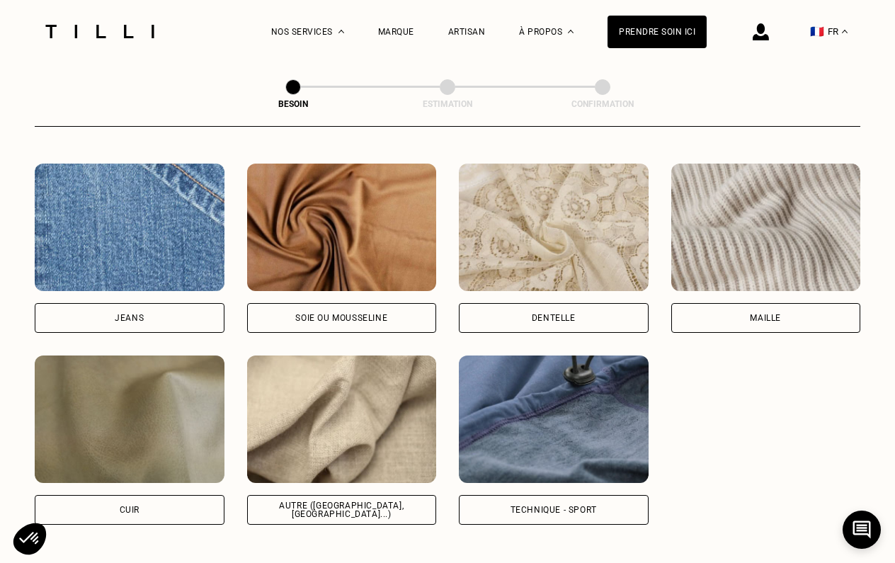
scroll to position [1512, 0]
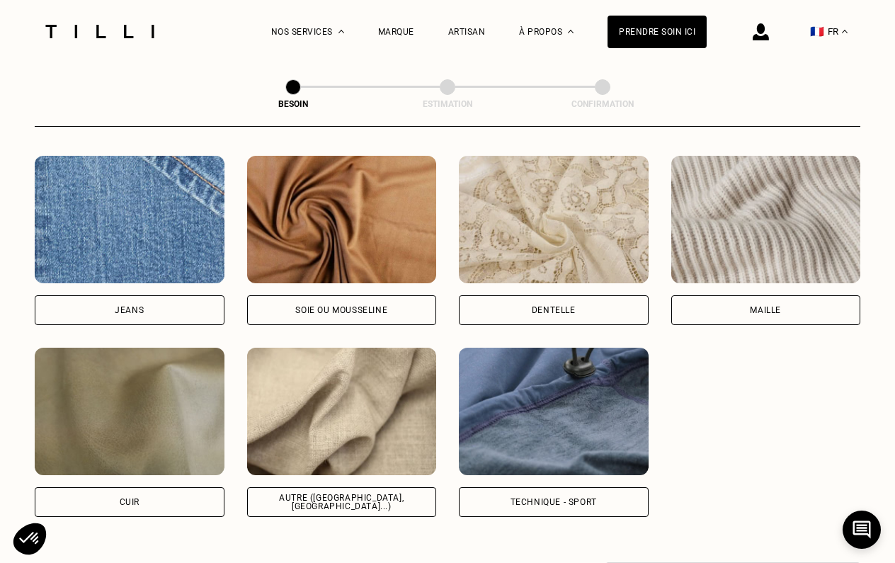
click at [385, 382] on img at bounding box center [342, 411] width 190 height 127
select select "FR"
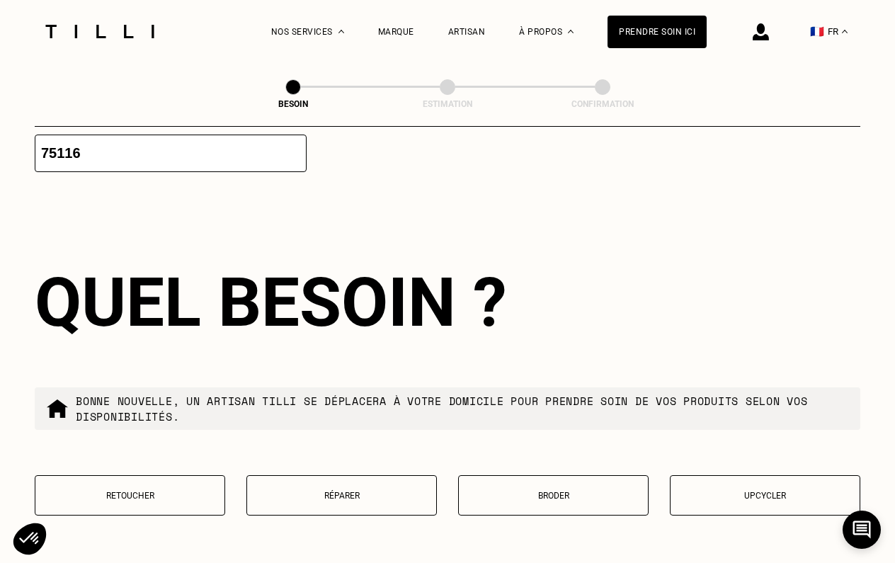
scroll to position [2209, 0]
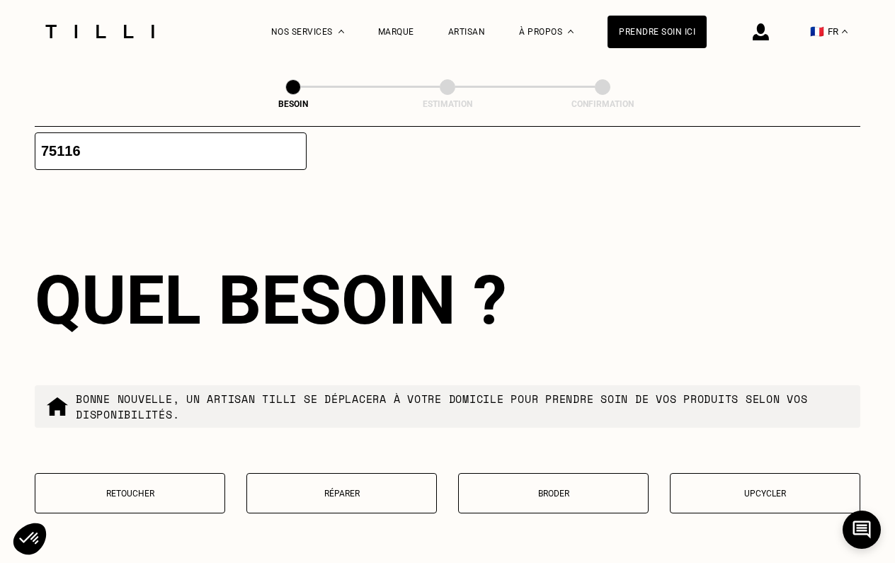
click at [206, 473] on button "Retoucher" at bounding box center [130, 493] width 191 height 40
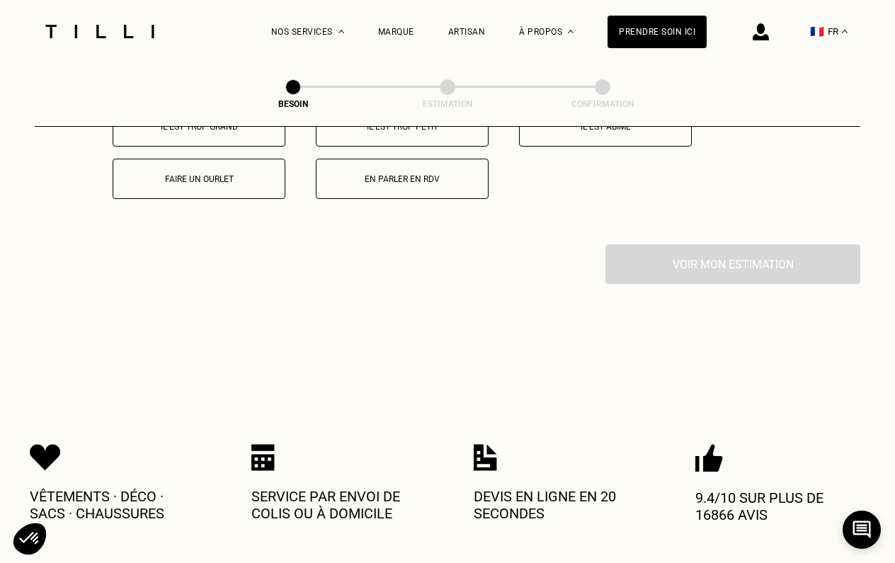
scroll to position [2593, 0]
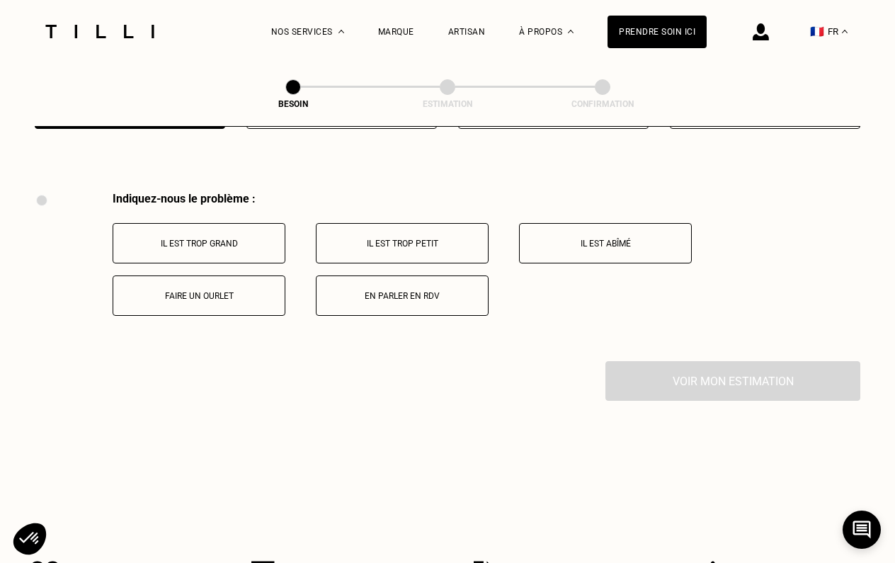
click at [238, 223] on button "Il est trop grand" at bounding box center [199, 243] width 173 height 40
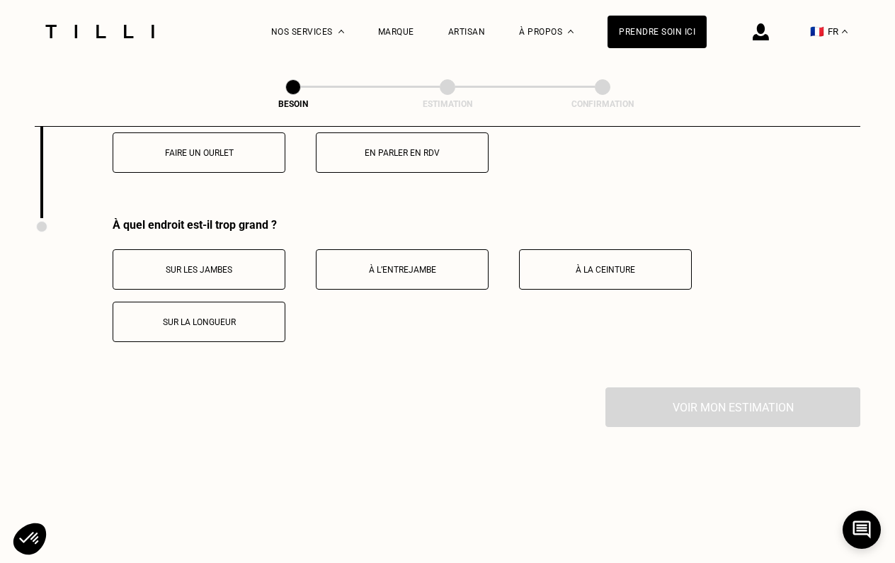
scroll to position [2733, 0]
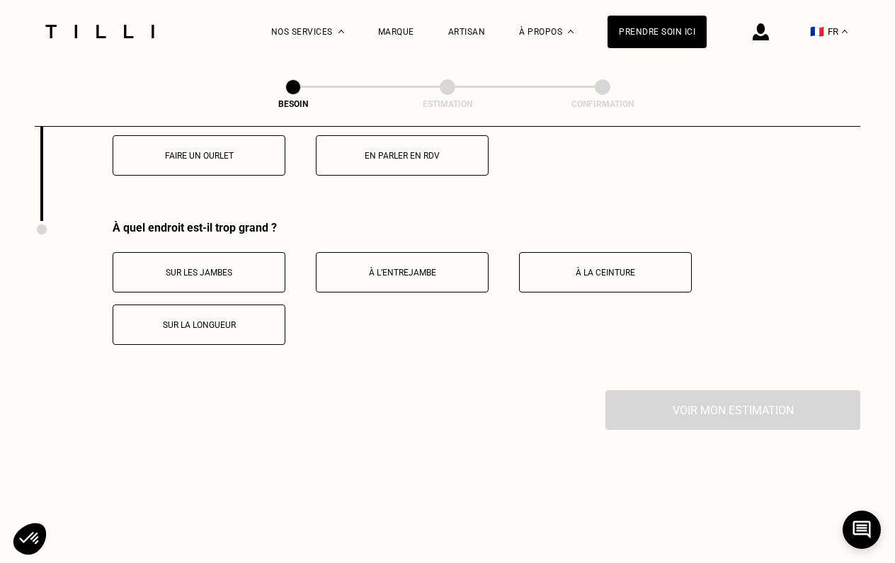
click at [560, 270] on button "À la ceinture" at bounding box center [605, 272] width 173 height 40
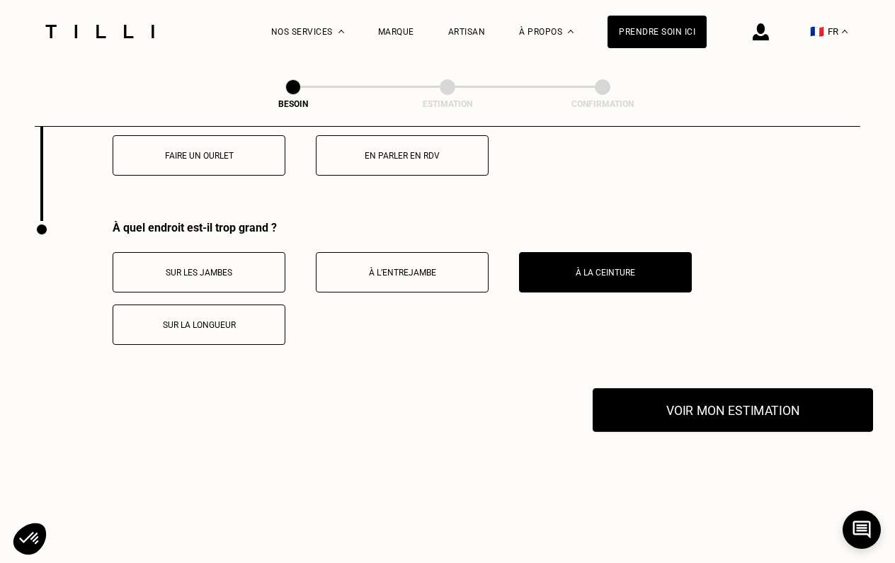
click at [662, 388] on button "Voir mon estimation" at bounding box center [733, 410] width 280 height 44
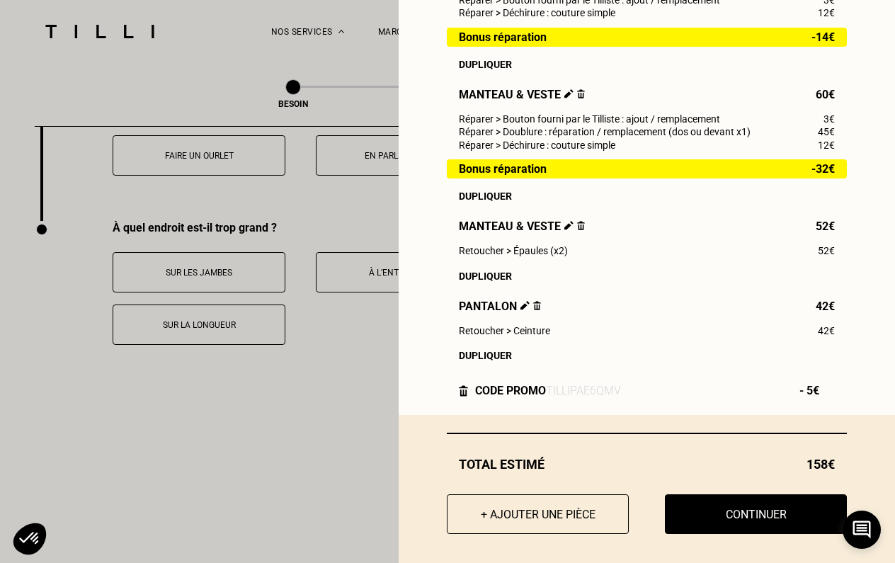
scroll to position [767, 0]
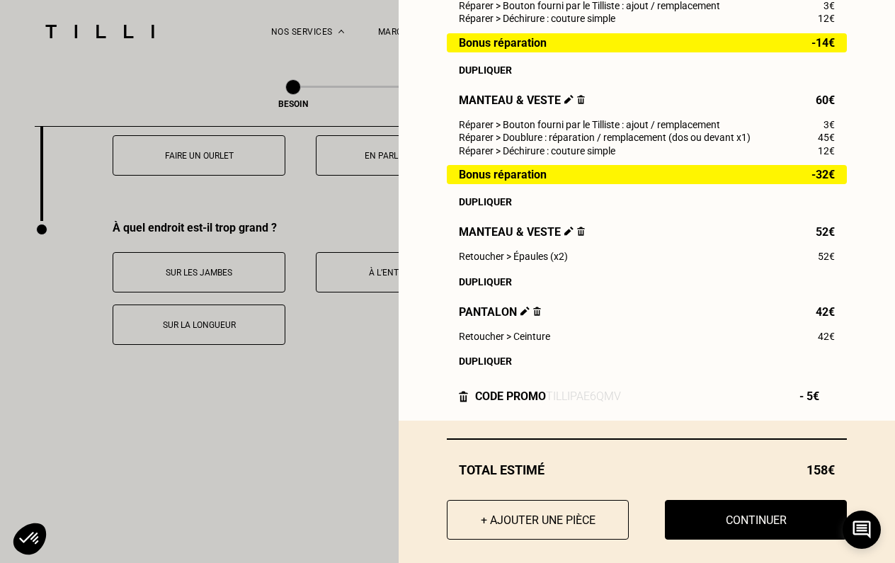
click at [582, 234] on img at bounding box center [581, 231] width 8 height 9
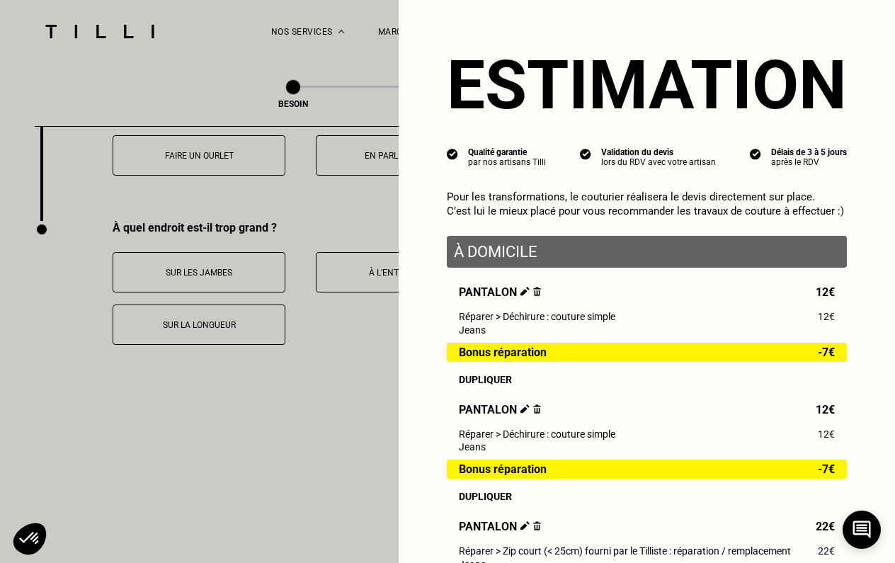
scroll to position [0, 0]
